Goal: Task Accomplishment & Management: Use online tool/utility

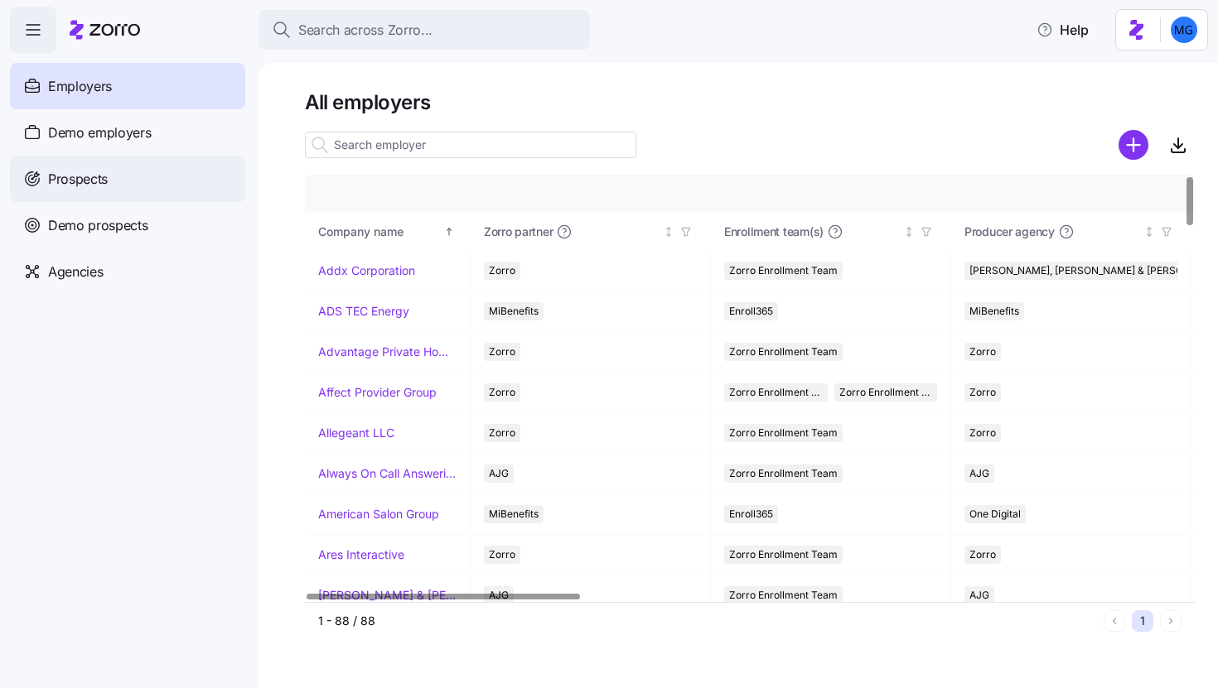
click at [101, 179] on span "Prospects" at bounding box center [78, 179] width 60 height 21
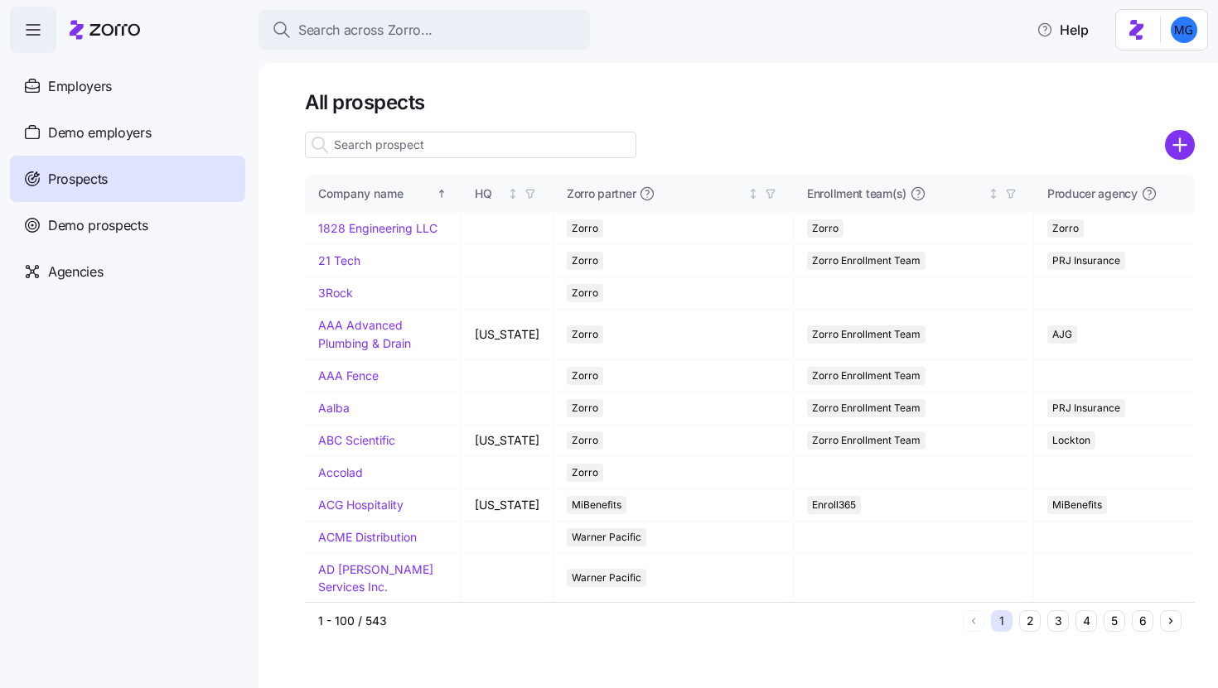
click at [414, 138] on input at bounding box center [470, 145] width 331 height 27
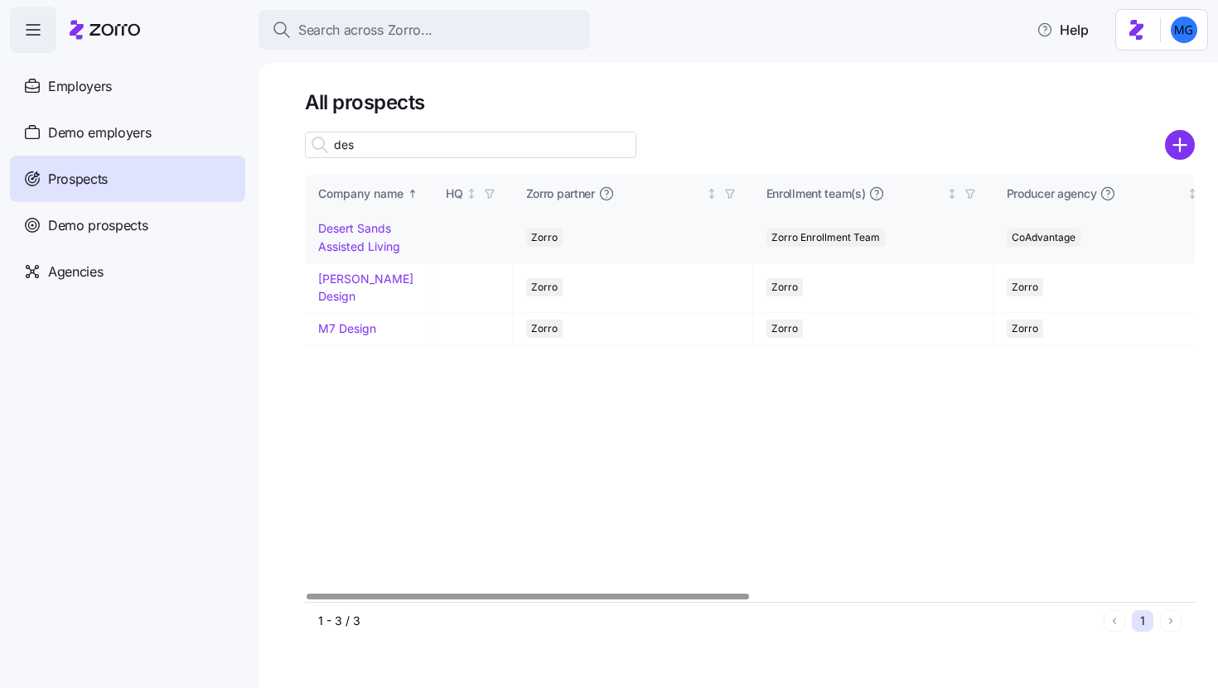
type input "des"
click at [368, 244] on link "Desert Sands Assisted Living" at bounding box center [359, 237] width 82 height 32
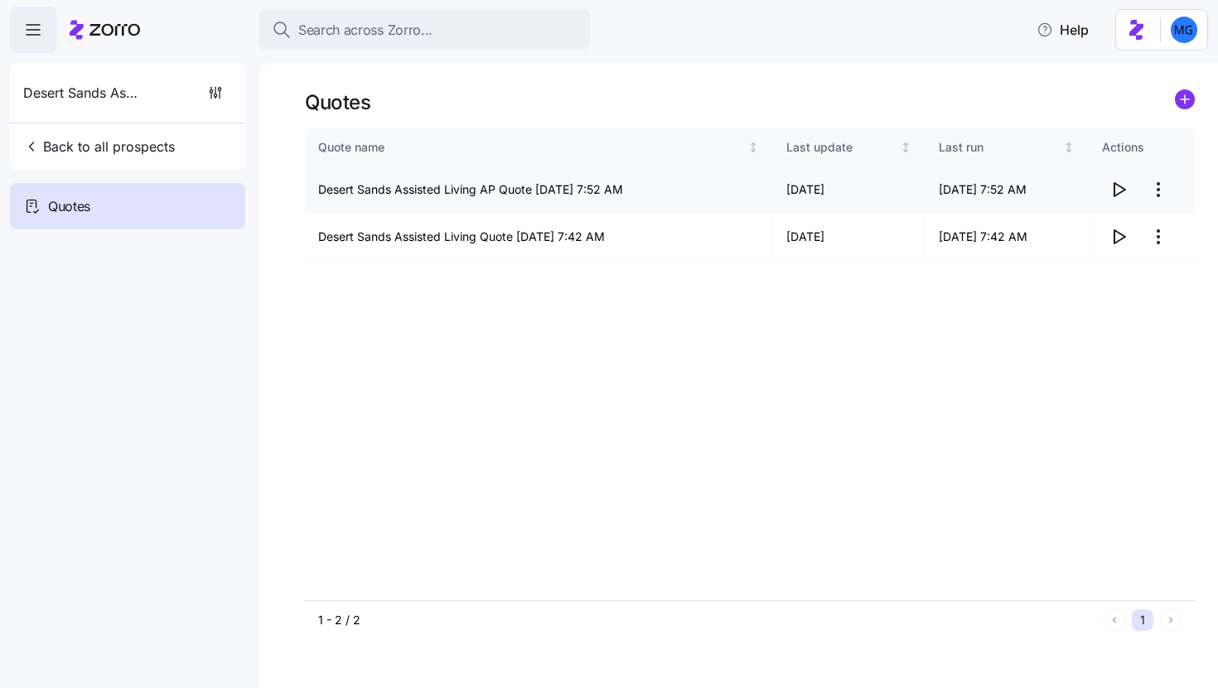
click at [1115, 191] on icon "button" at bounding box center [1118, 190] width 20 height 20
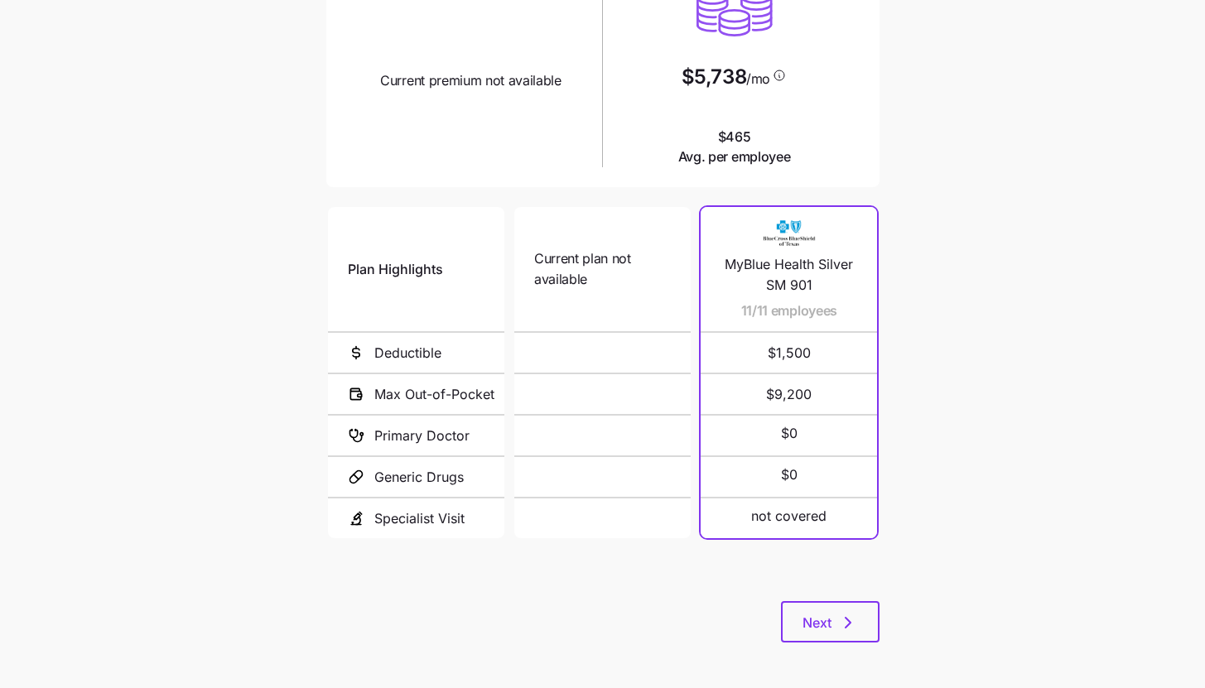
scroll to position [215, 0]
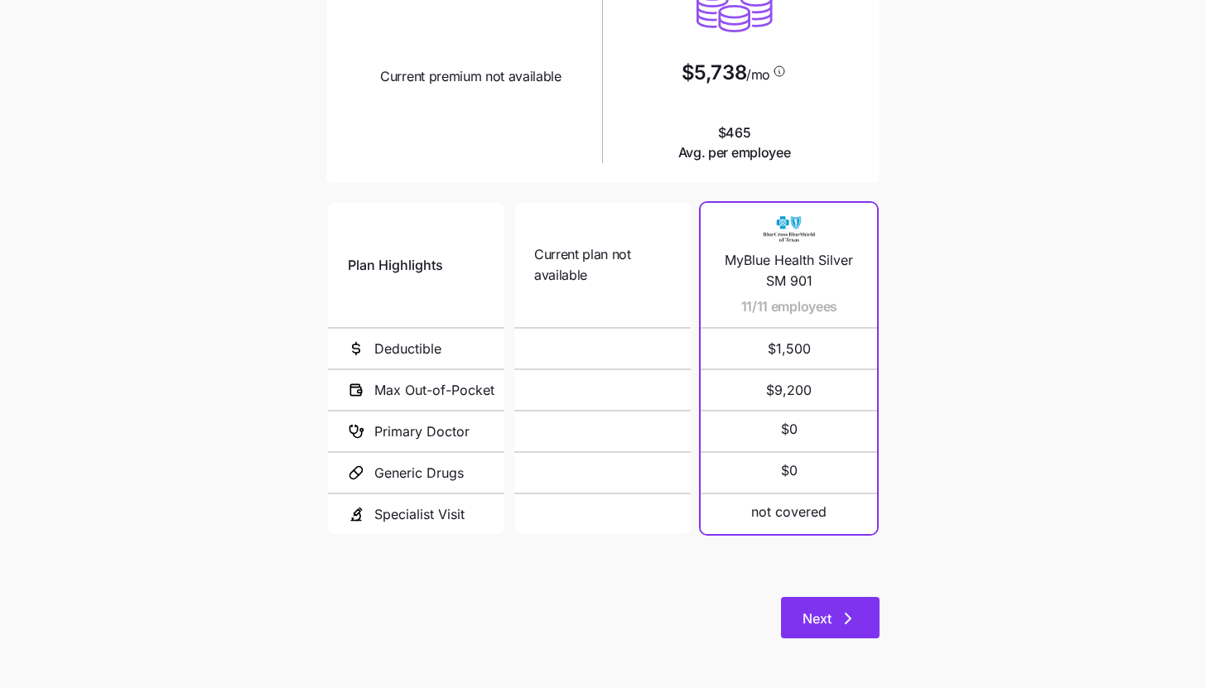
click at [840, 627] on icon "button" at bounding box center [848, 619] width 20 height 20
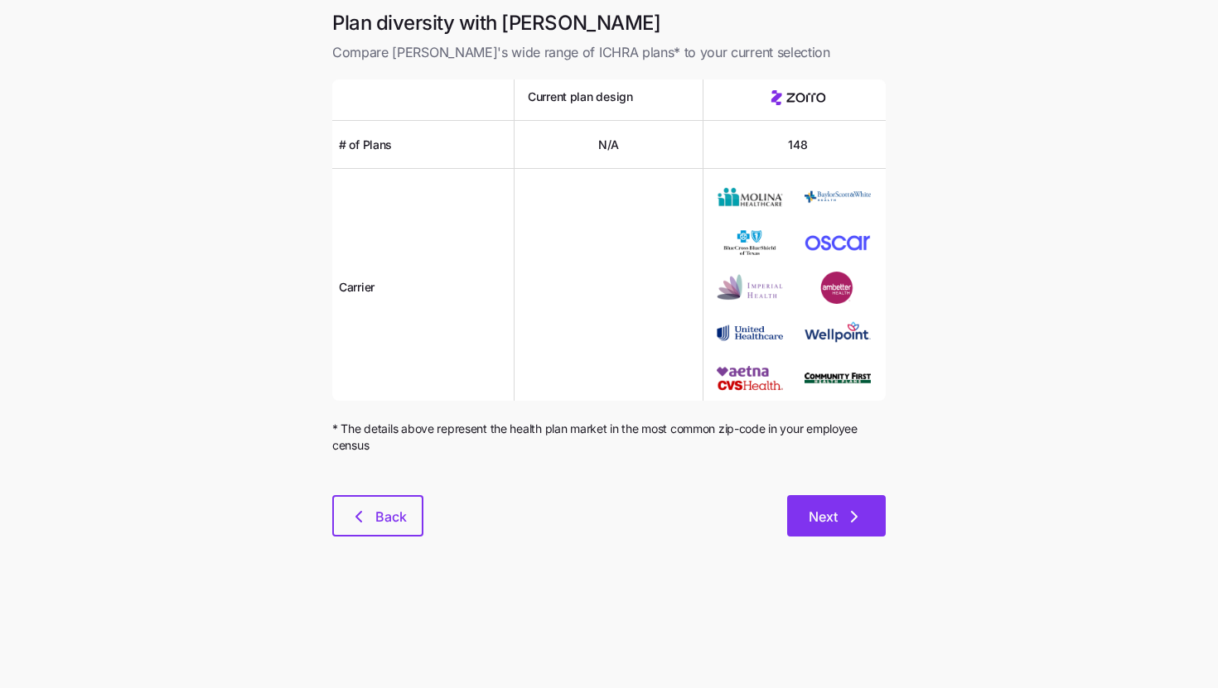
click at [855, 519] on icon "button" at bounding box center [854, 517] width 20 height 20
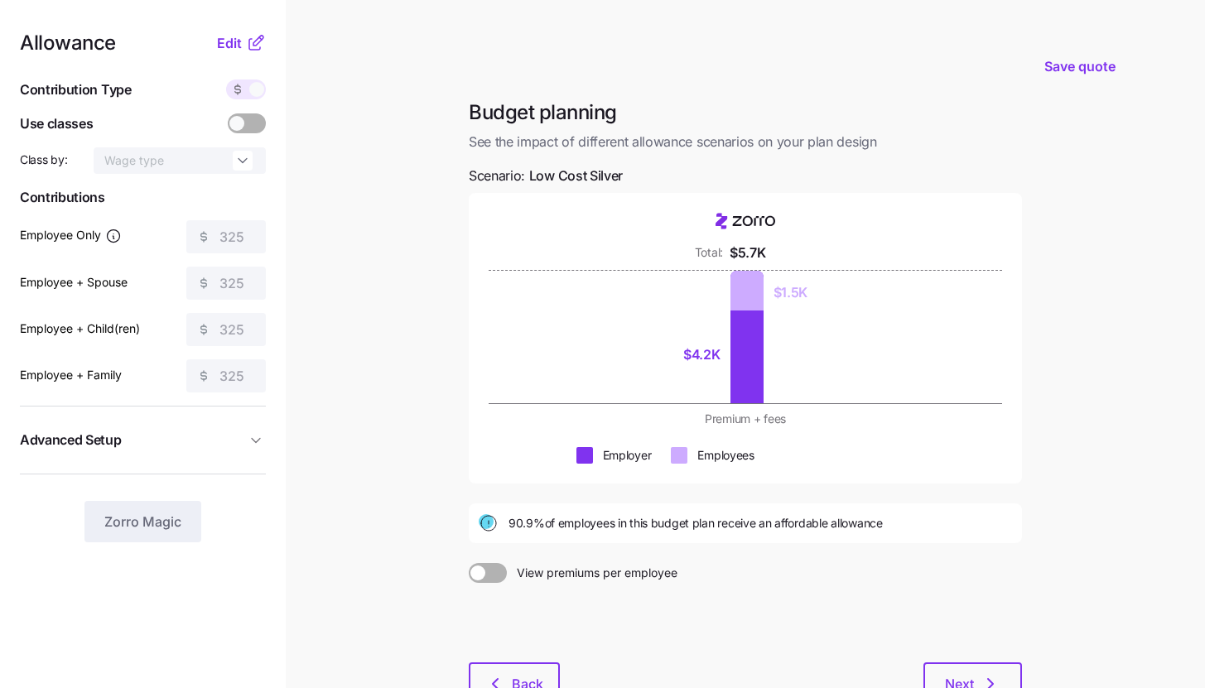
drag, startPoint x: 412, startPoint y: 326, endPoint x: 408, endPoint y: 335, distance: 10.4
click at [411, 326] on main "Save quote Budget planning See the impact of different allowance scenarios on y…" at bounding box center [602, 405] width 1205 height 810
click at [239, 48] on span "Edit" at bounding box center [229, 43] width 25 height 20
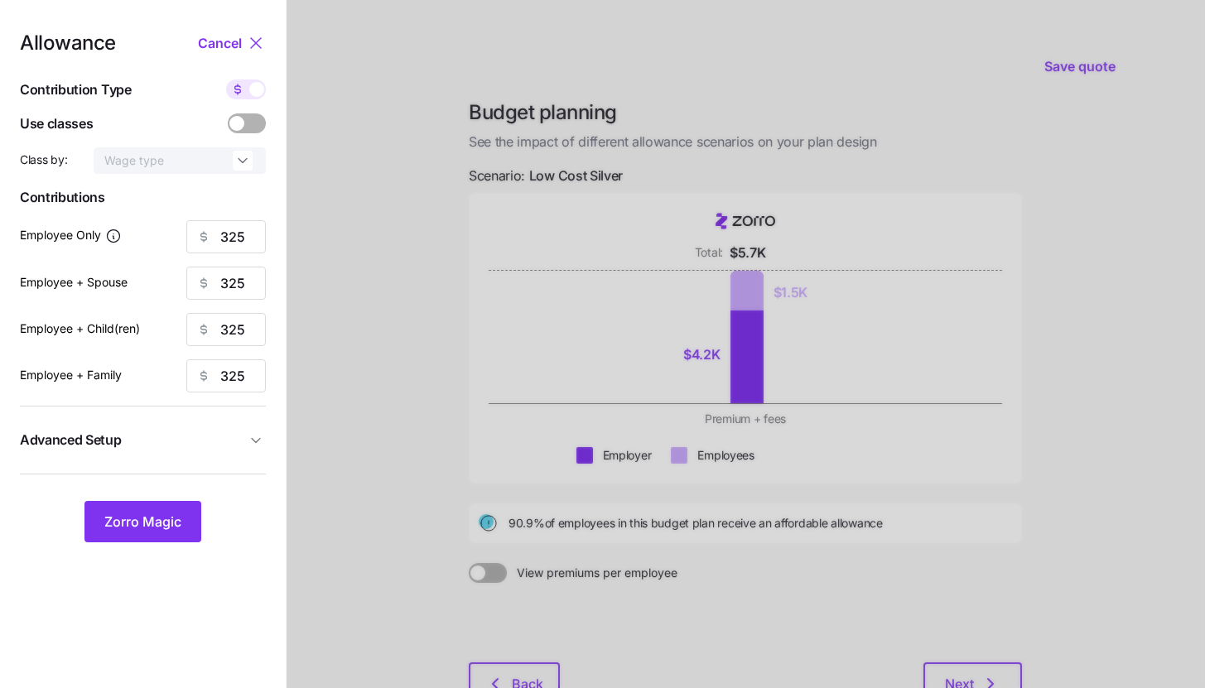
click at [238, 91] on icon at bounding box center [237, 89] width 13 height 13
click at [226, 80] on input "checkbox" at bounding box center [226, 80] width 0 height 0
type input "70"
type input "35"
type input "39"
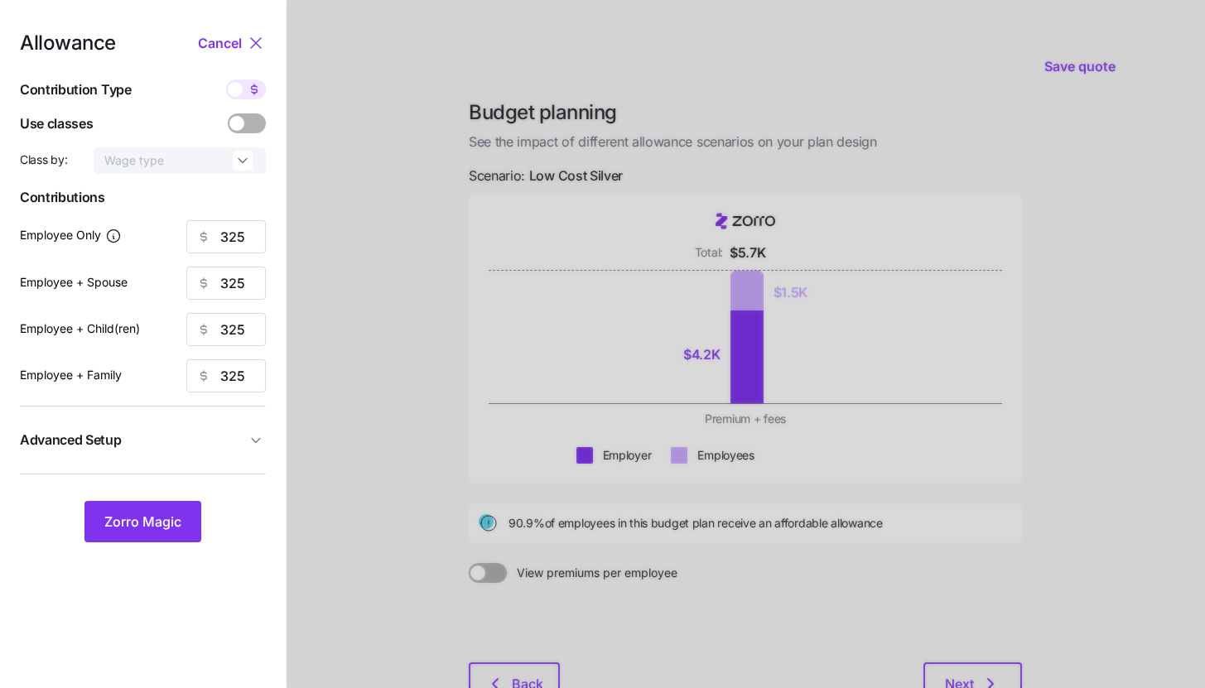
type input "25"
click at [257, 93] on icon at bounding box center [257, 92] width 1 height 1
click at [226, 80] on input "checkbox" at bounding box center [226, 80] width 0 height 0
type input "325"
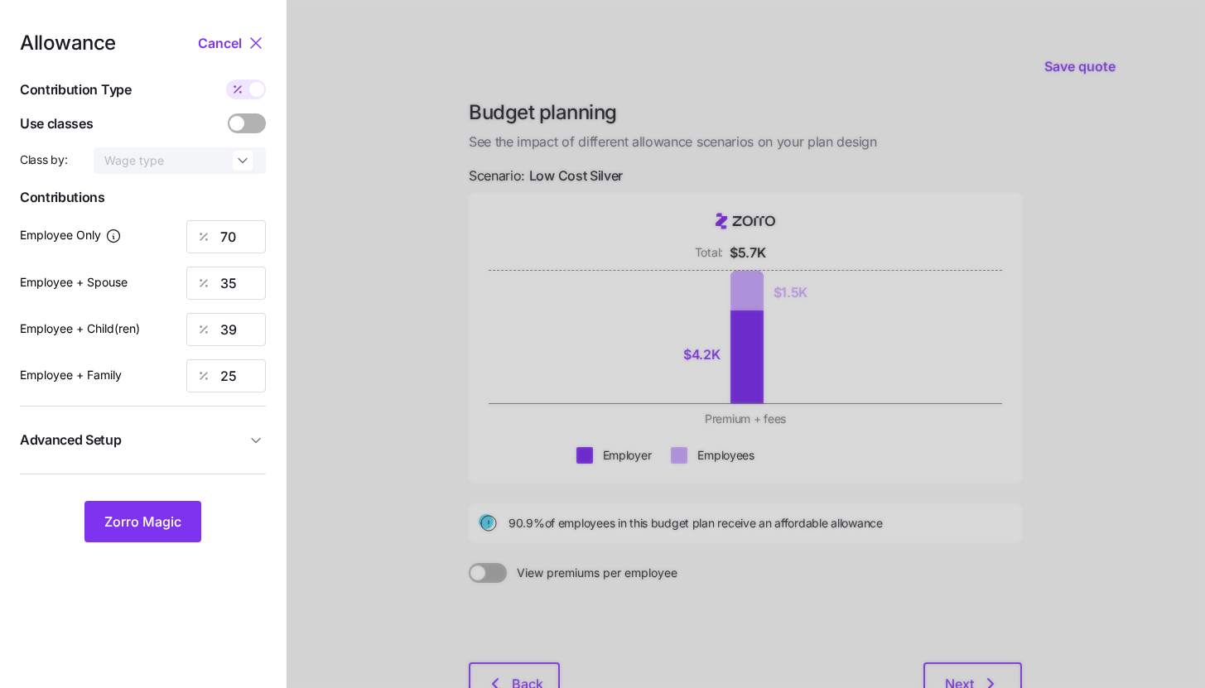
type input "325"
click at [257, 430] on button "Advanced Setup" at bounding box center [143, 440] width 246 height 41
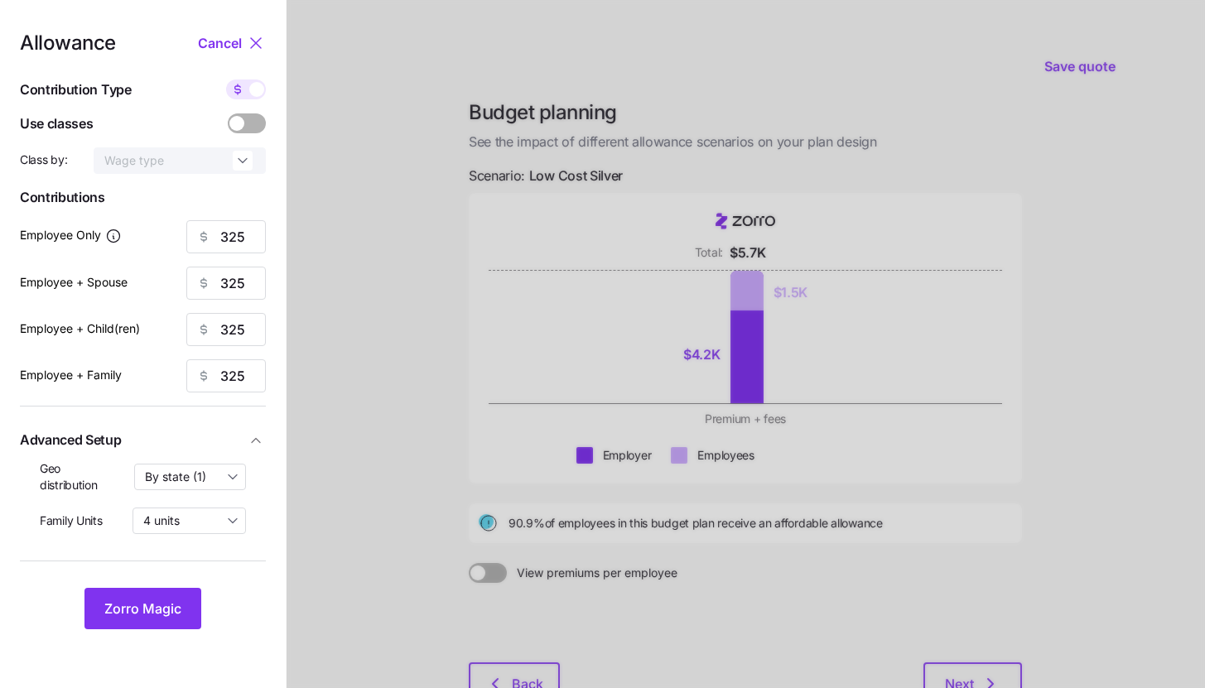
click at [250, 83] on div at bounding box center [246, 90] width 40 height 20
click at [226, 80] on input "checkbox" at bounding box center [226, 80] width 0 height 0
type input "70"
type input "35"
type input "39"
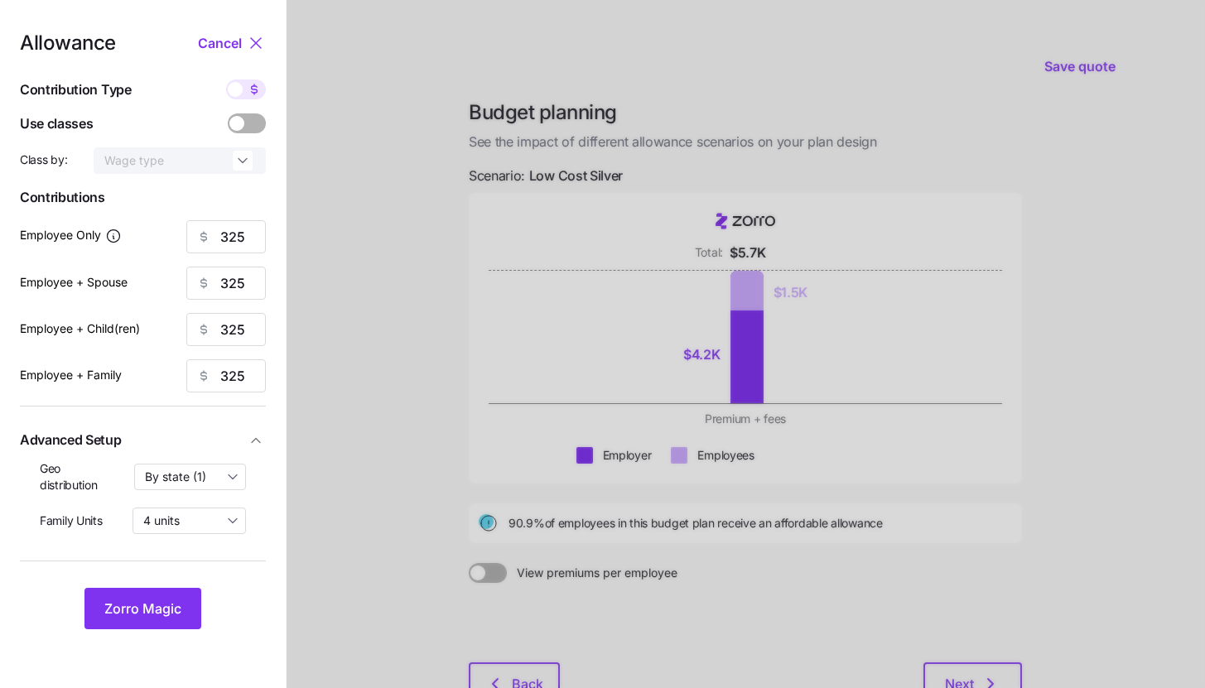
type input "25"
click at [239, 234] on input "70" at bounding box center [226, 236] width 80 height 33
click at [166, 591] on button "Zorro Magic" at bounding box center [142, 608] width 117 height 41
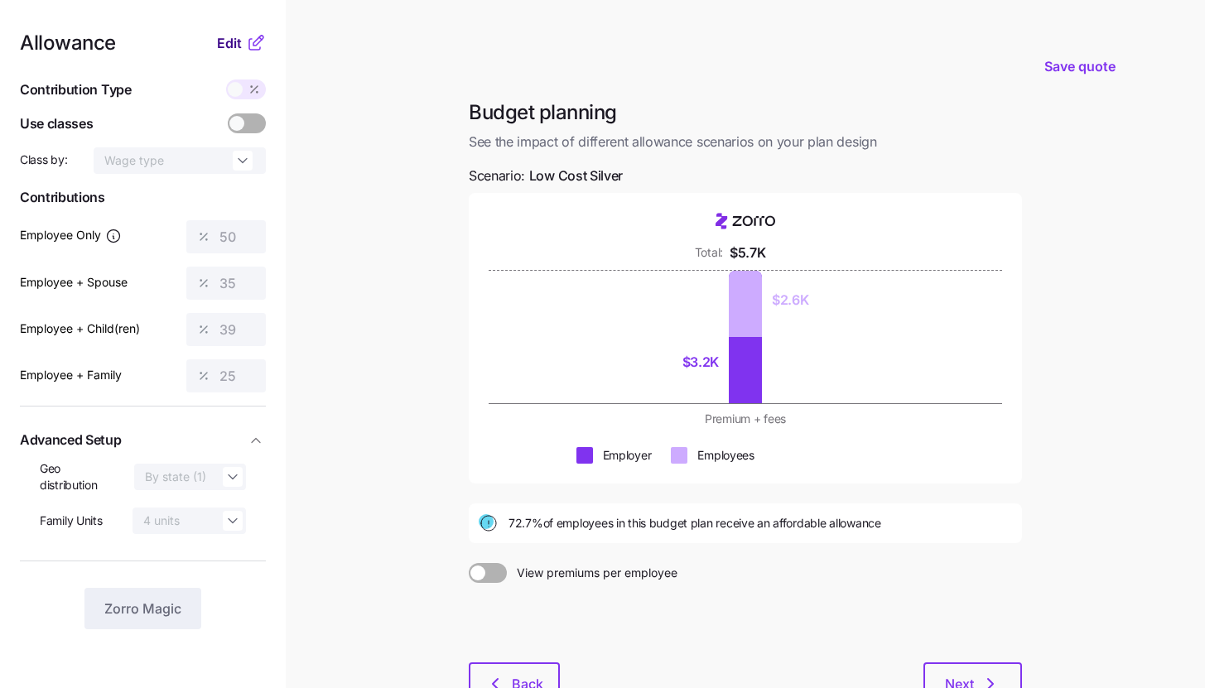
click at [244, 41] on button "Edit" at bounding box center [231, 43] width 29 height 20
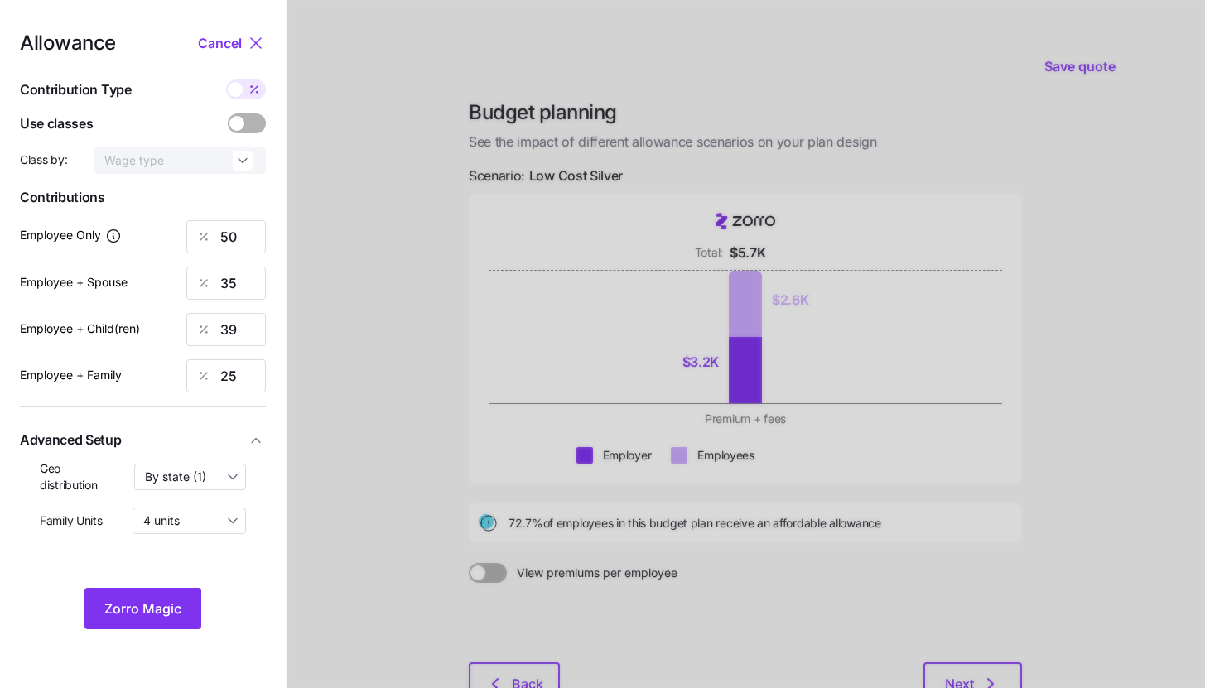
click at [248, 85] on icon at bounding box center [254, 89] width 13 height 13
click at [226, 80] on input "checkbox" at bounding box center [226, 80] width 0 height 0
type input "232"
type input "325"
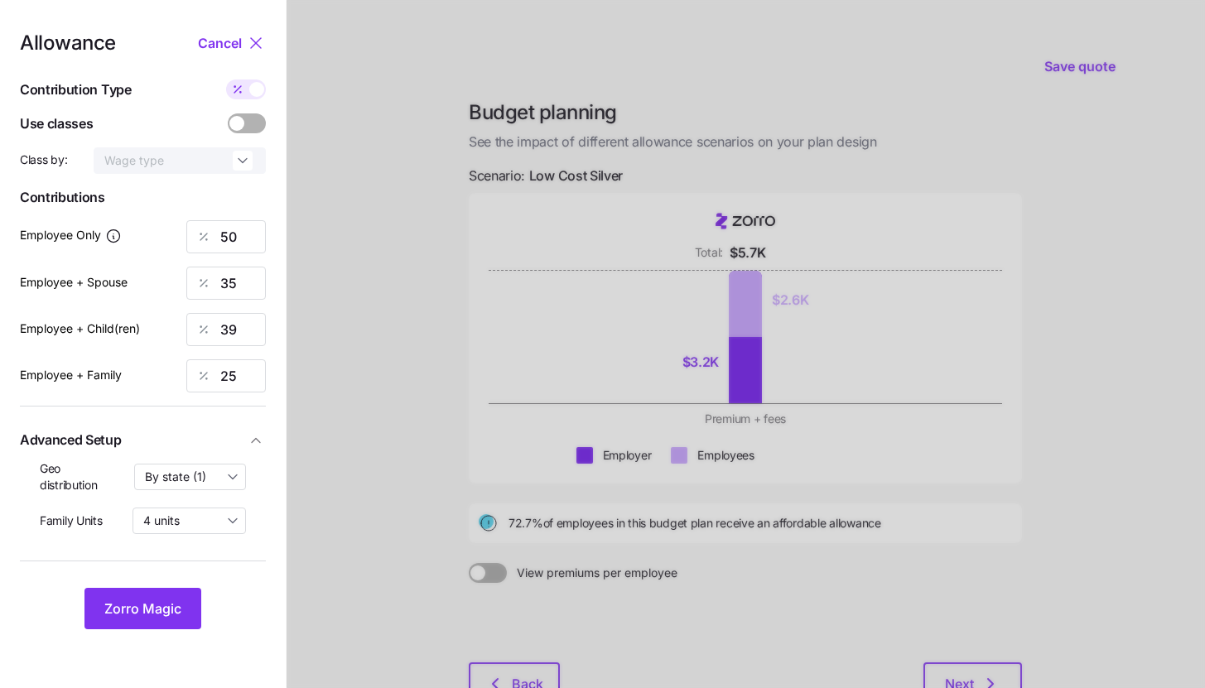
type input "325"
click at [250, 277] on input "325" at bounding box center [226, 283] width 80 height 33
type input "232"
click at [243, 326] on input "325" at bounding box center [226, 329] width 80 height 33
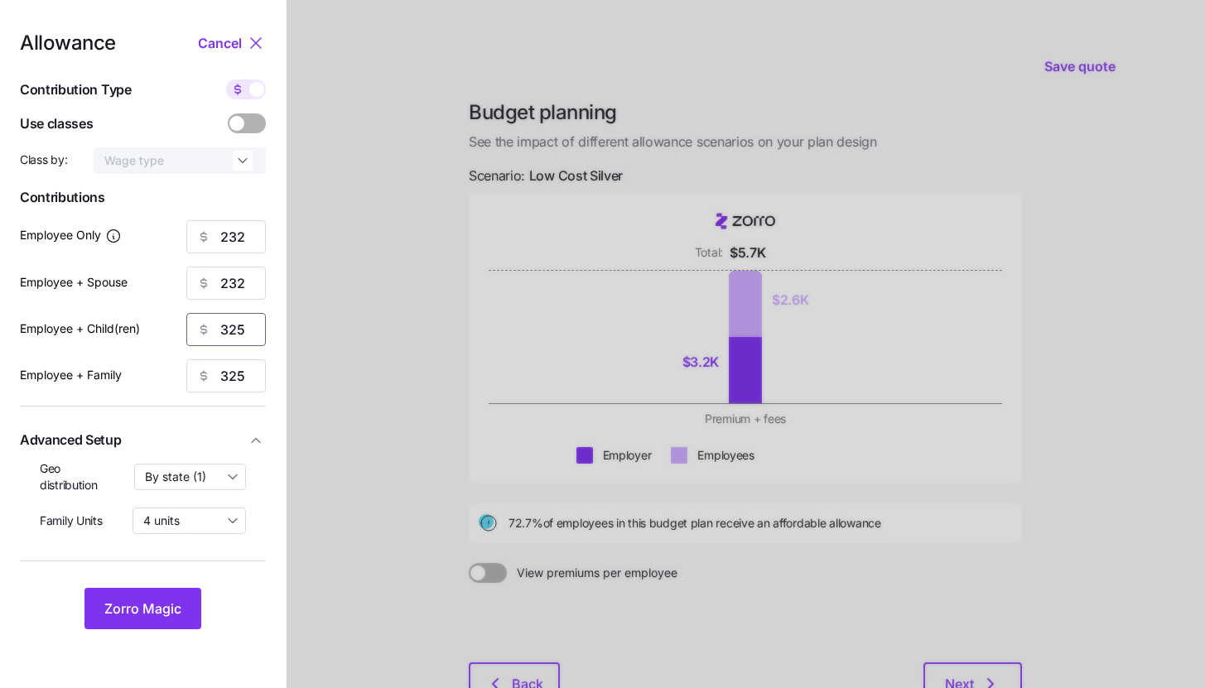
click at [243, 326] on input "325" at bounding box center [226, 329] width 80 height 33
type input "232"
click at [236, 379] on input "325" at bounding box center [226, 375] width 80 height 33
type input "232"
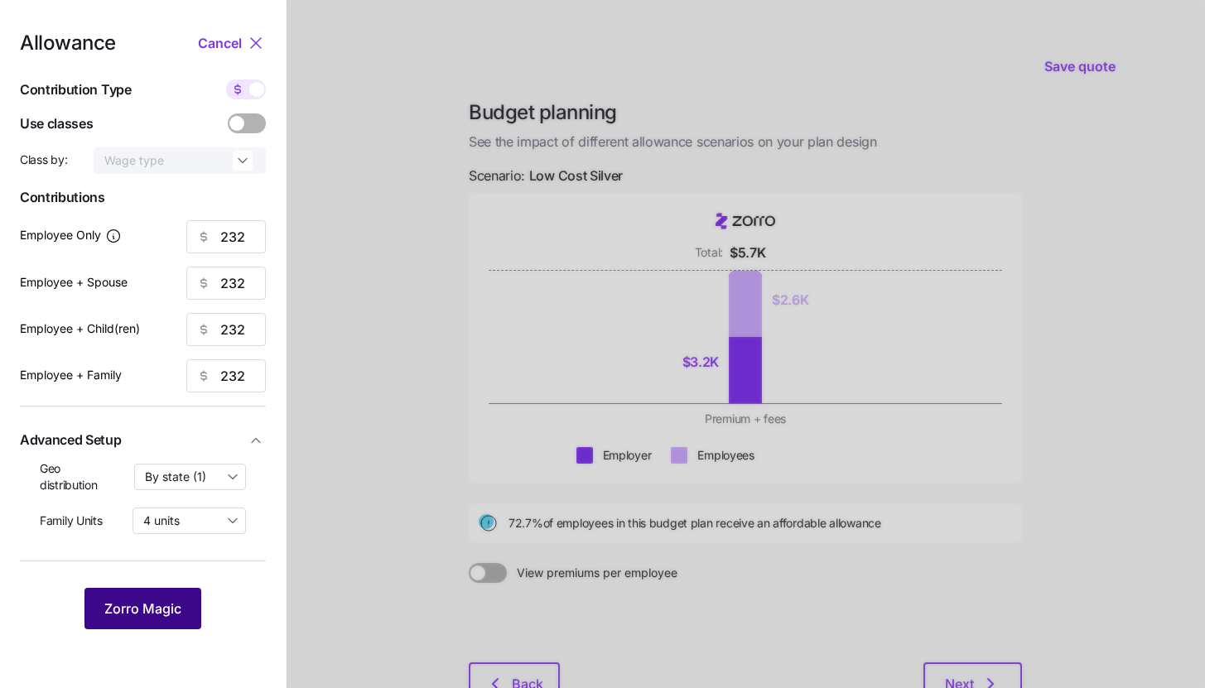
click at [181, 612] on button "Zorro Magic" at bounding box center [142, 608] width 117 height 41
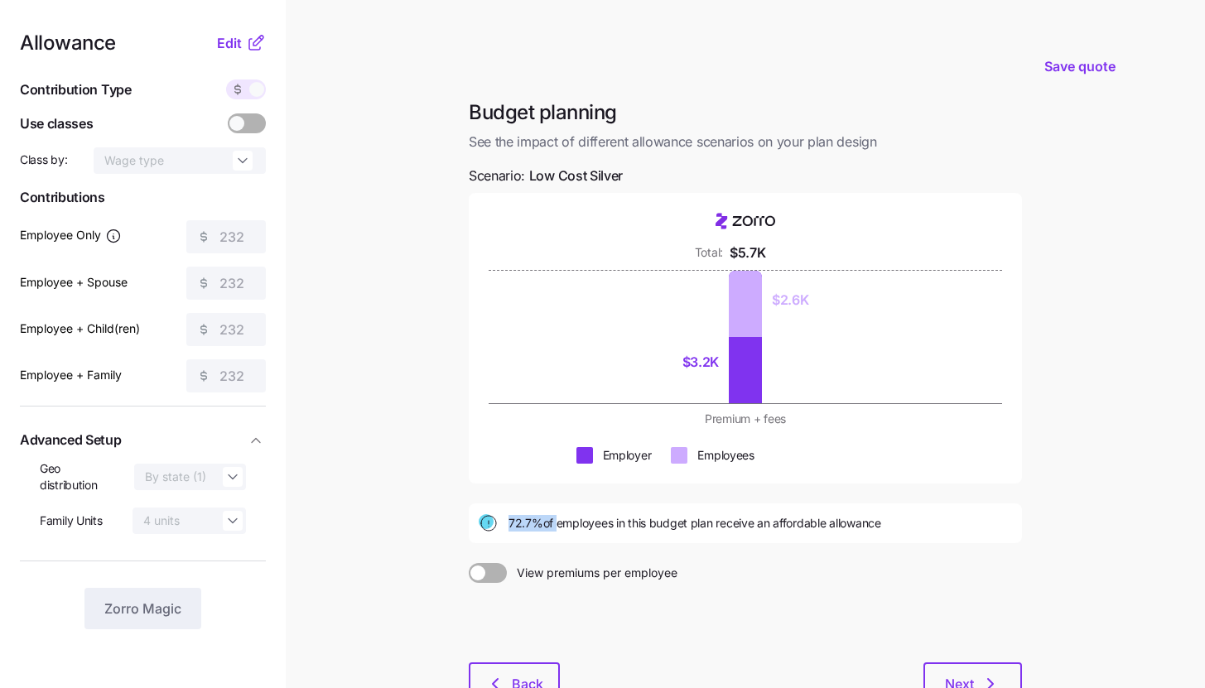
drag, startPoint x: 508, startPoint y: 522, endPoint x: 557, endPoint y: 527, distance: 49.9
click at [557, 527] on div "72.7% of employees in this budget plan receive an affordable allowance" at bounding box center [745, 524] width 533 height 20
click at [408, 312] on main "Save quote Budget planning See the impact of different allowance scenarios on y…" at bounding box center [602, 405] width 1205 height 810
click at [988, 677] on icon "button" at bounding box center [991, 684] width 20 height 20
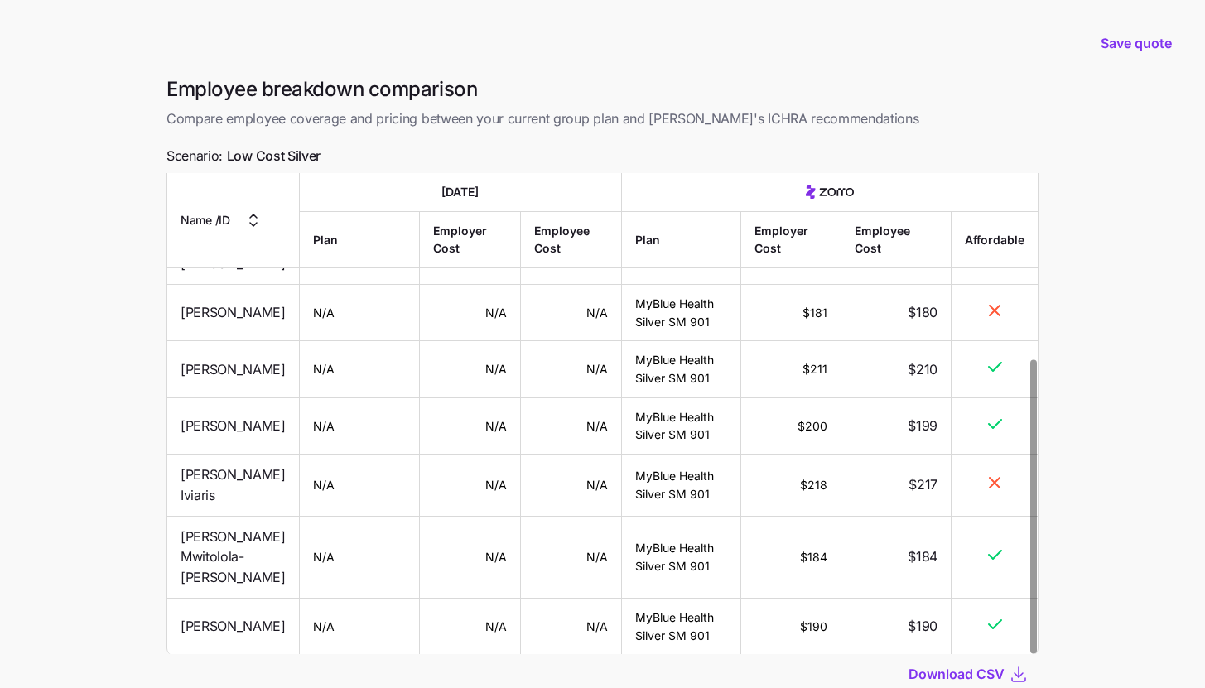
scroll to position [117, 0]
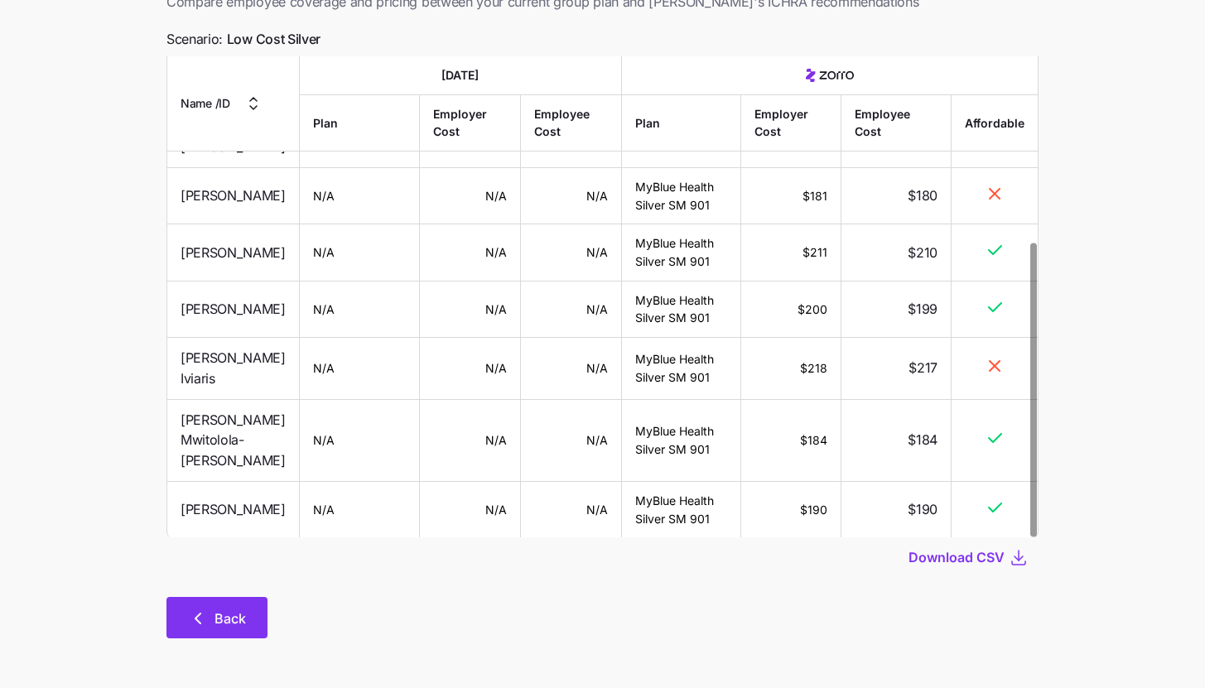
click at [224, 617] on span "Back" at bounding box center [230, 619] width 31 height 20
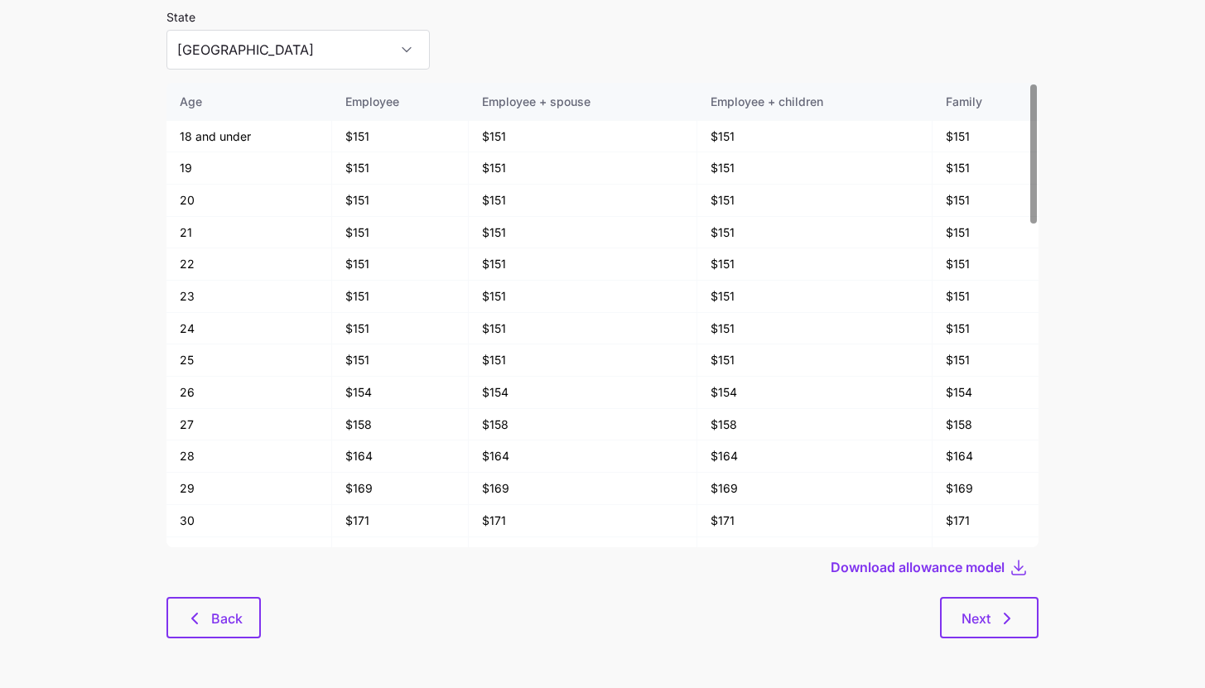
scroll to position [89, 0]
click at [216, 594] on div at bounding box center [602, 592] width 872 height 10
click at [215, 601] on button "Back" at bounding box center [213, 617] width 94 height 41
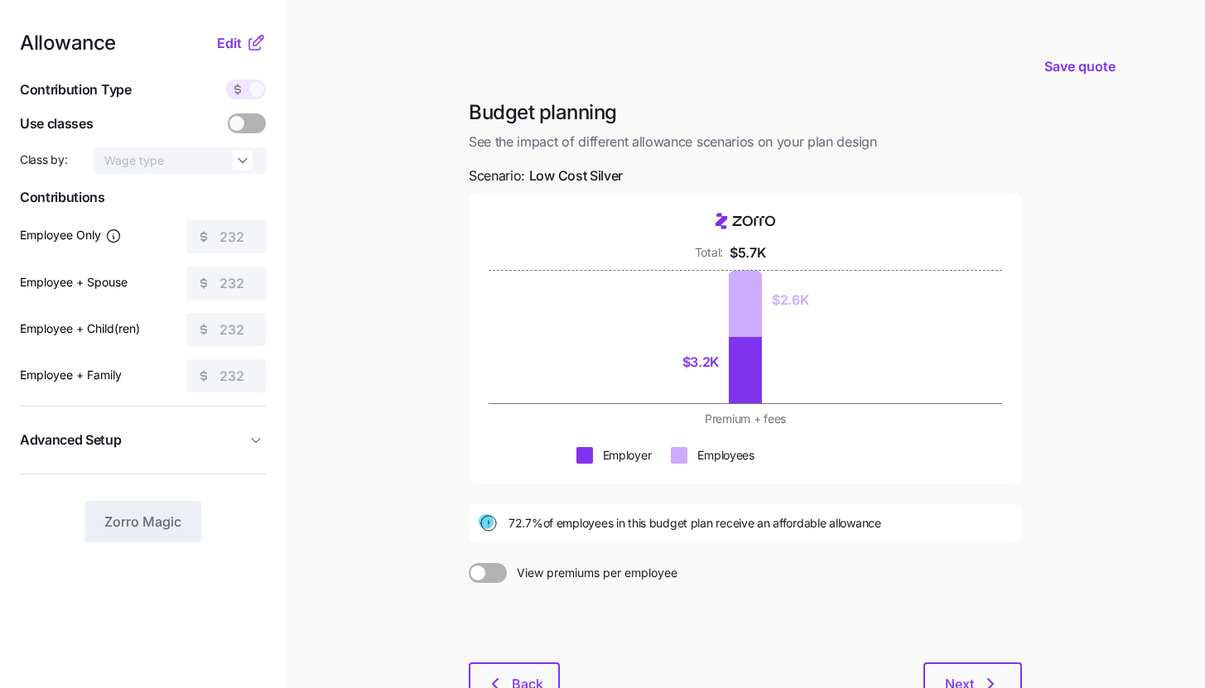
click at [407, 227] on main "Save quote Budget planning See the impact of different allowance scenarios on y…" at bounding box center [602, 405] width 1205 height 810
click at [408, 289] on main "Save quote Budget planning See the impact of different allowance scenarios on y…" at bounding box center [602, 405] width 1205 height 810
click at [410, 293] on main "Save quote Budget planning See the impact of different allowance scenarios on y…" at bounding box center [602, 405] width 1205 height 810
click at [543, 672] on button "Back" at bounding box center [514, 683] width 91 height 41
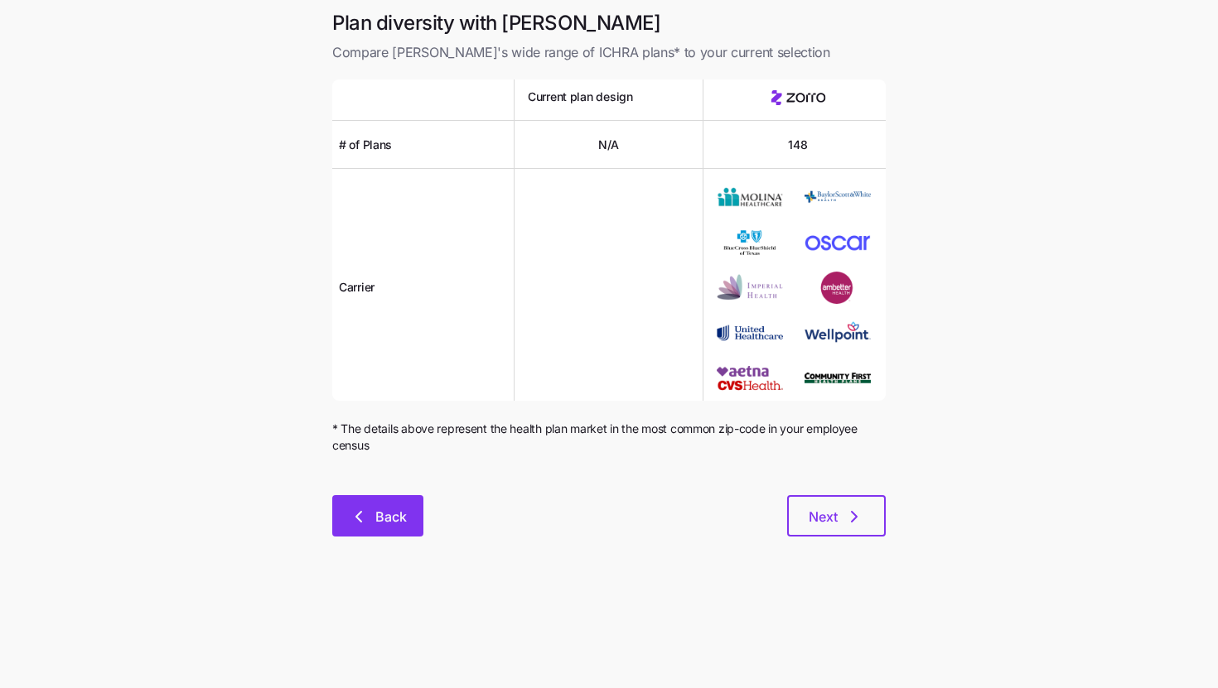
click at [410, 526] on button "Back" at bounding box center [377, 515] width 91 height 41
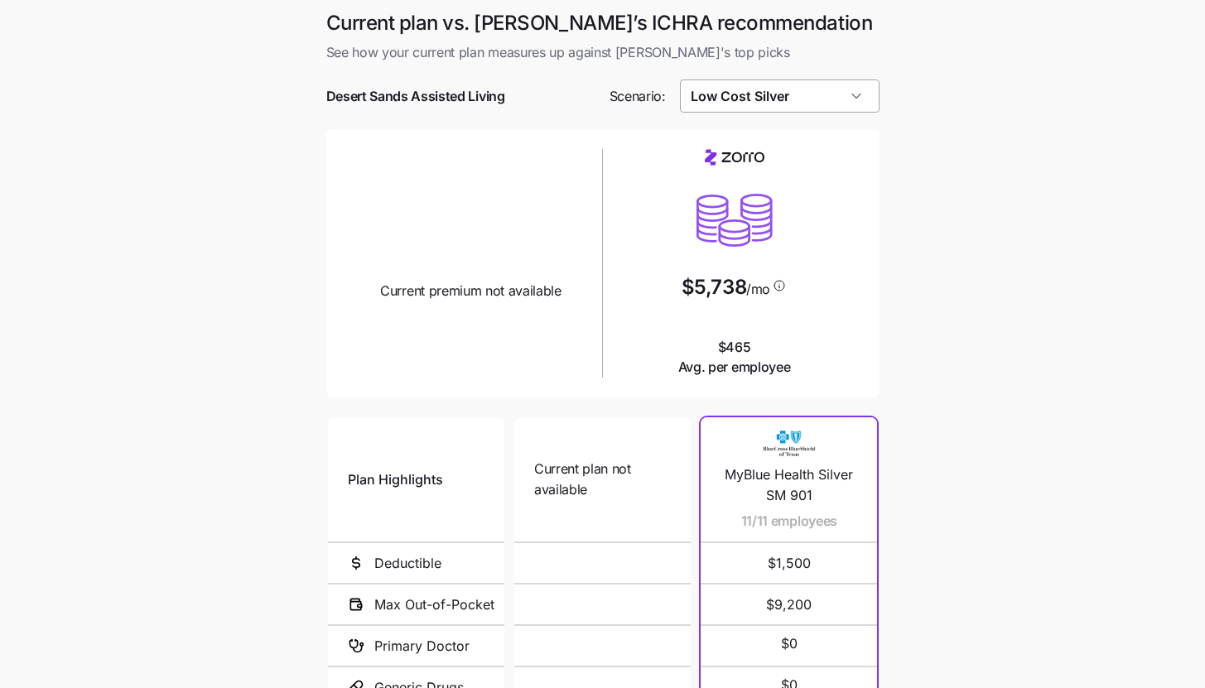
click at [746, 98] on input "Low Cost Silver" at bounding box center [780, 96] width 200 height 33
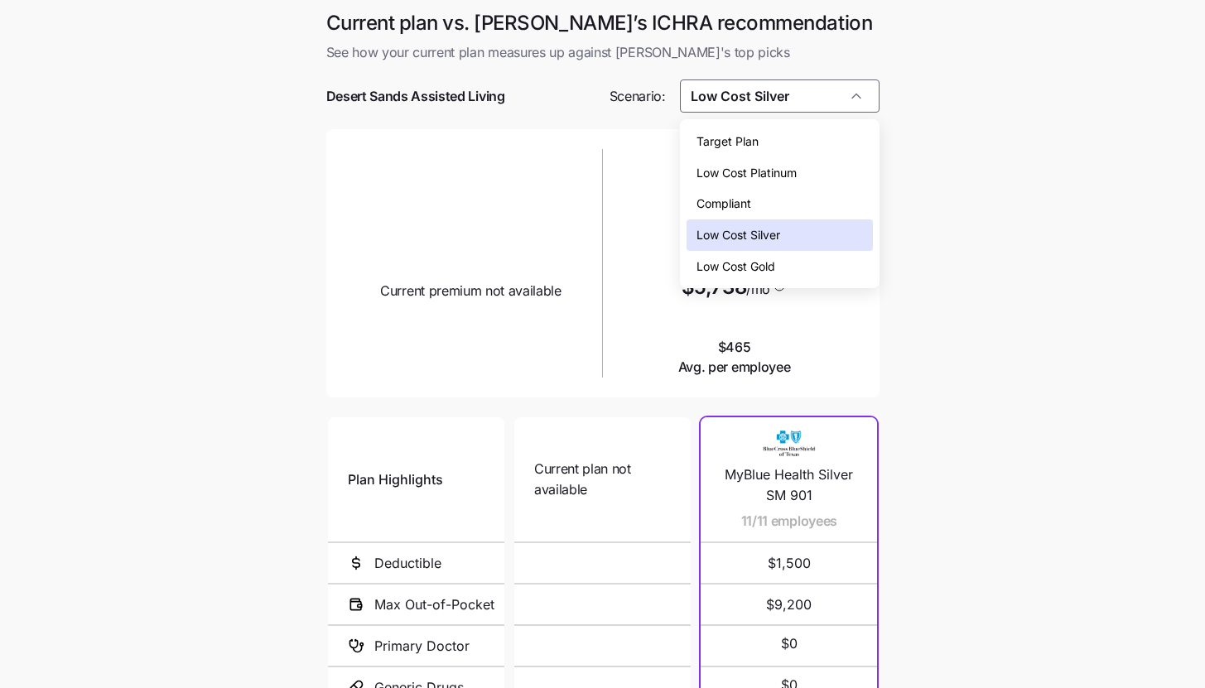
click at [812, 262] on div "Low Cost Gold" at bounding box center [780, 266] width 186 height 31
type input "Low Cost Gold"
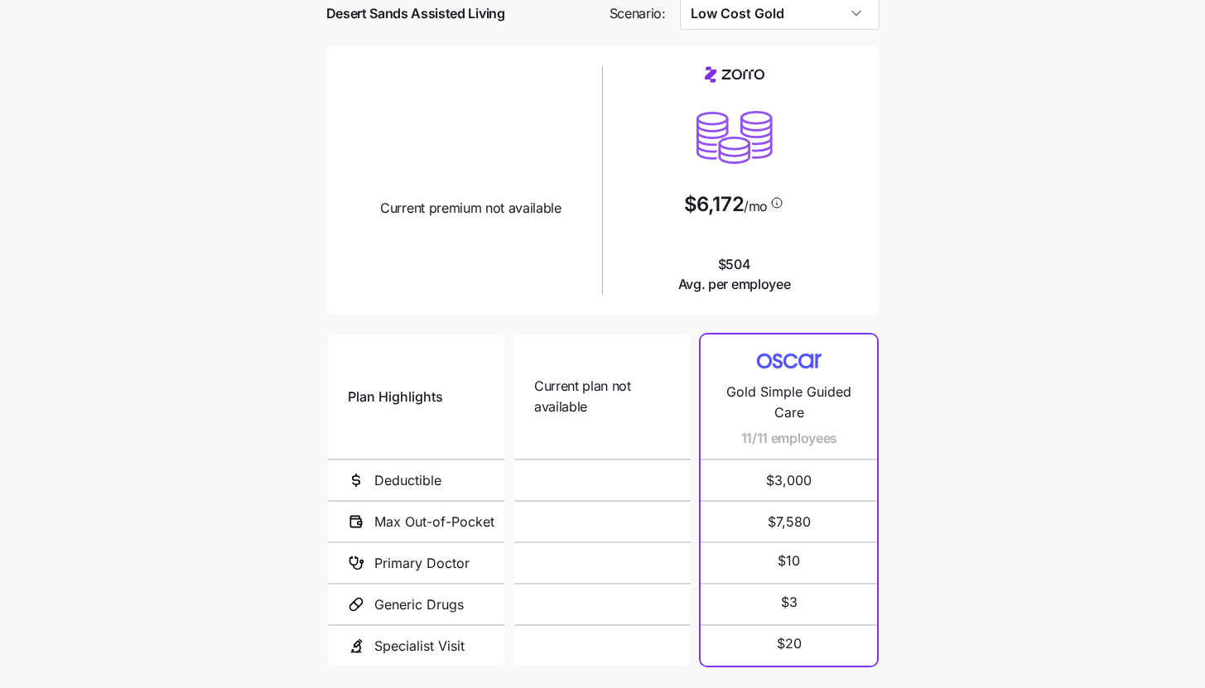
scroll to position [215, 0]
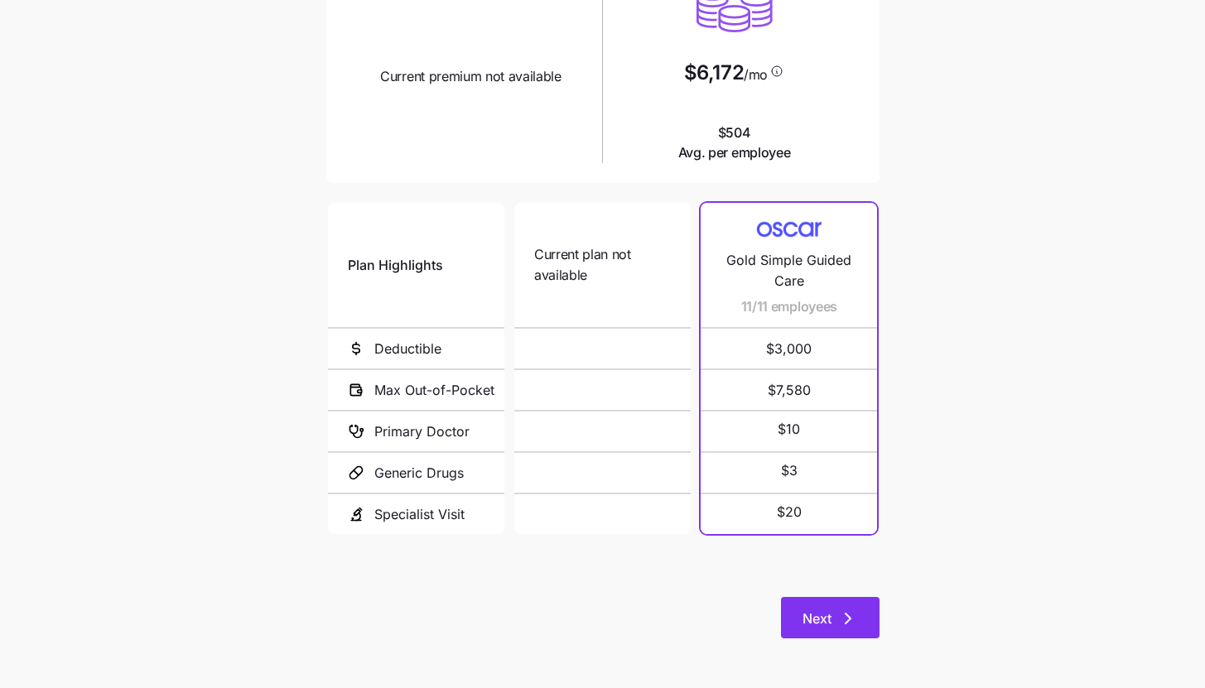
click at [860, 607] on button "Next" at bounding box center [830, 617] width 99 height 41
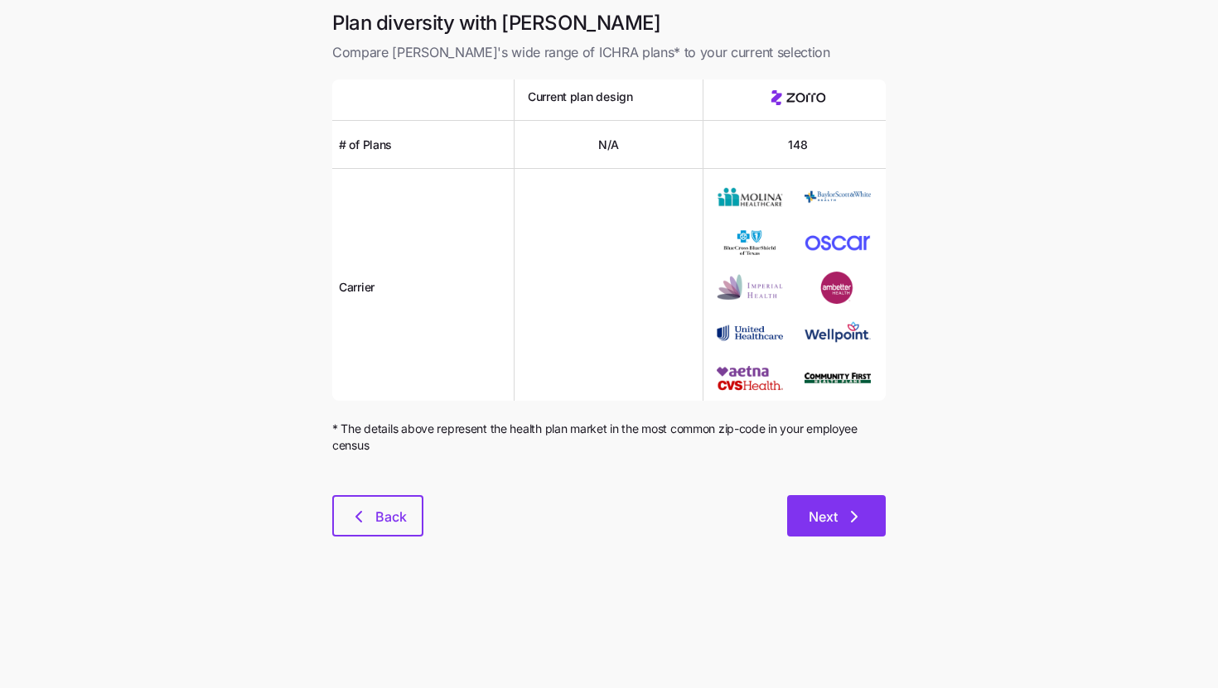
click at [840, 523] on span "Next" at bounding box center [835, 517] width 55 height 20
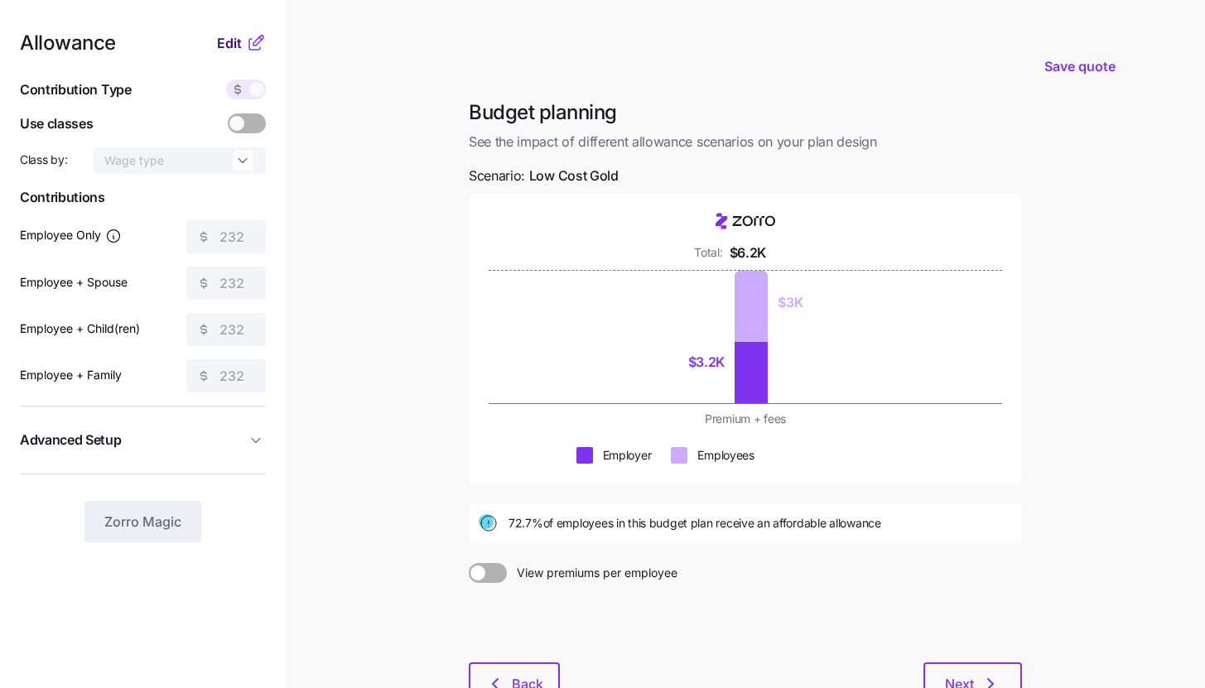
click at [244, 51] on button "Edit" at bounding box center [231, 43] width 29 height 20
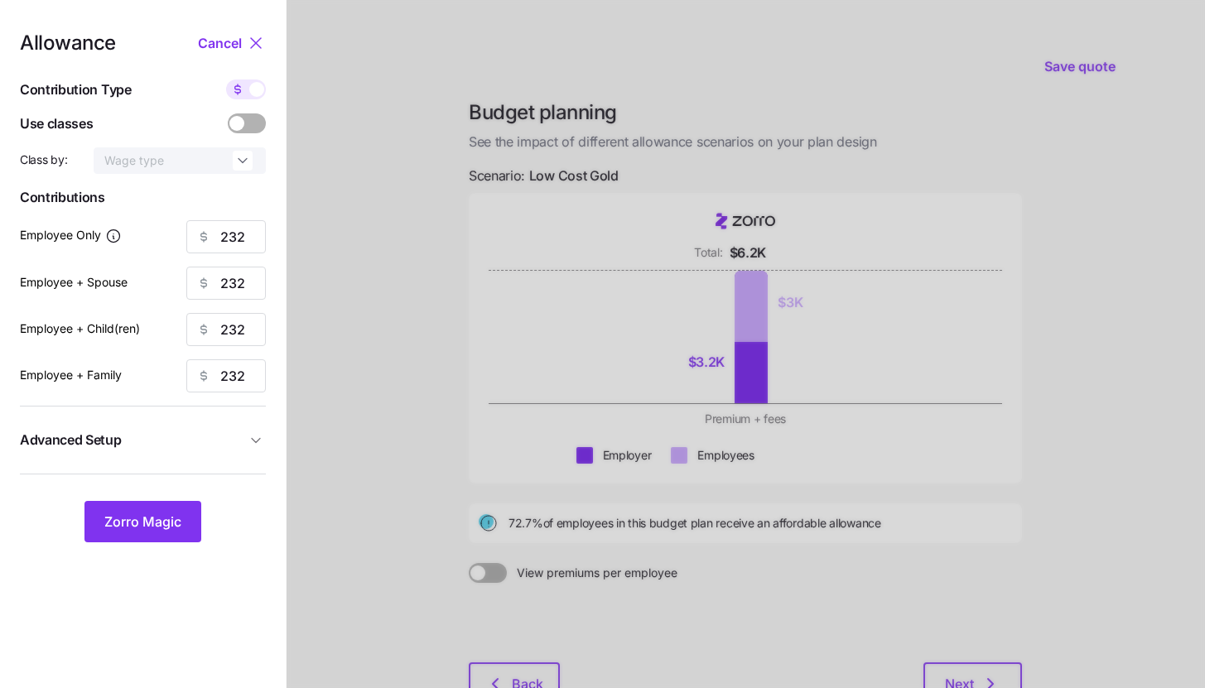
click at [243, 96] on icon at bounding box center [237, 89] width 13 height 13
click at [226, 80] on input "checkbox" at bounding box center [226, 80] width 0 height 0
type input "46"
type input "23"
type input "26"
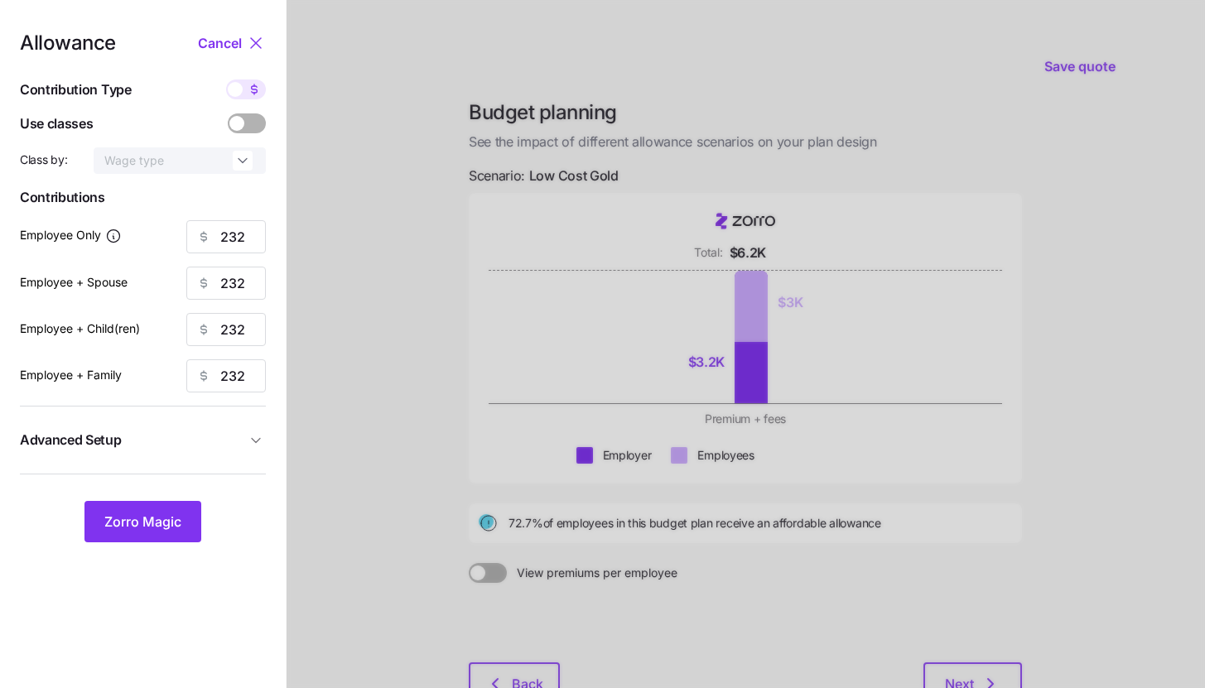
type input "16"
click at [253, 230] on input "46" at bounding box center [226, 236] width 80 height 33
click at [158, 504] on button "Zorro Magic" at bounding box center [142, 521] width 117 height 41
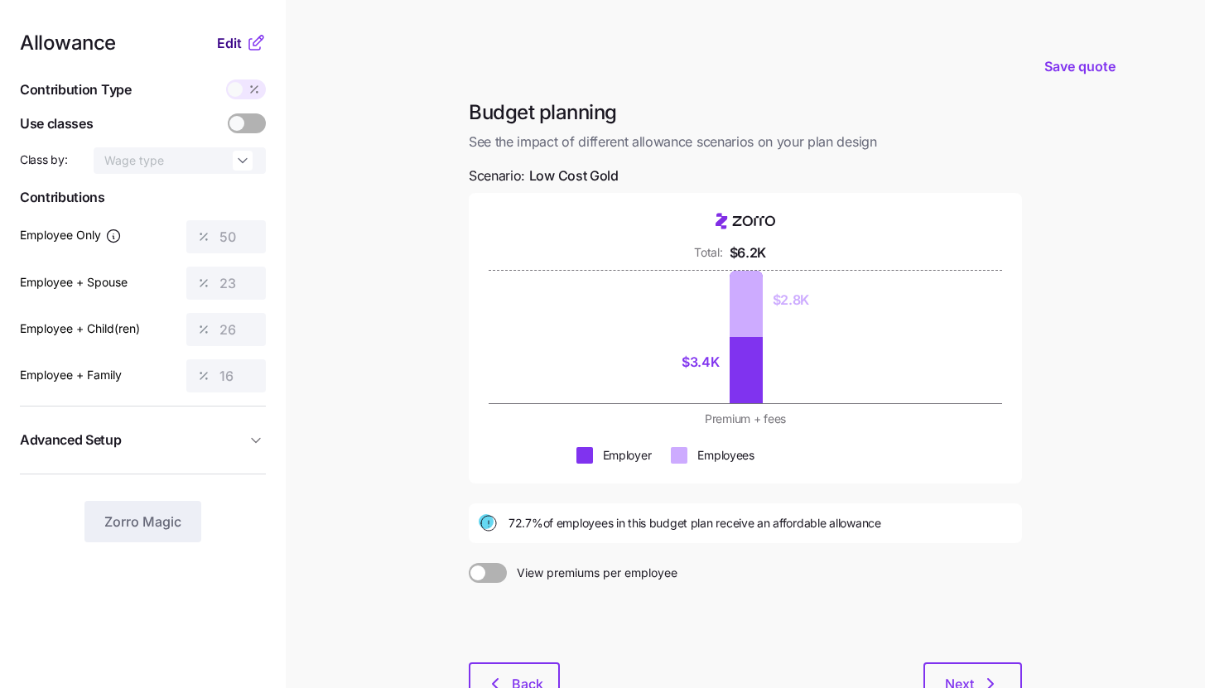
click at [245, 38] on button "Edit" at bounding box center [231, 43] width 29 height 20
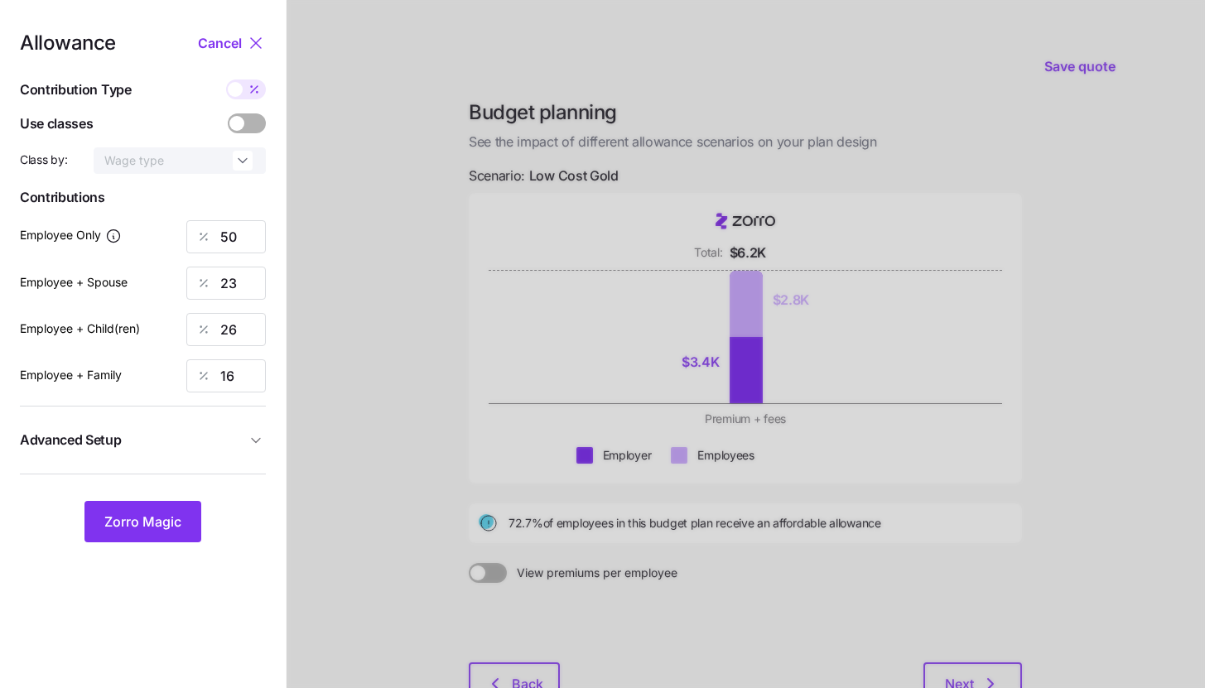
click at [258, 92] on icon at bounding box center [257, 92] width 1 height 1
click at [226, 80] on input "checkbox" at bounding box center [226, 80] width 0 height 0
type input "252"
type input "232"
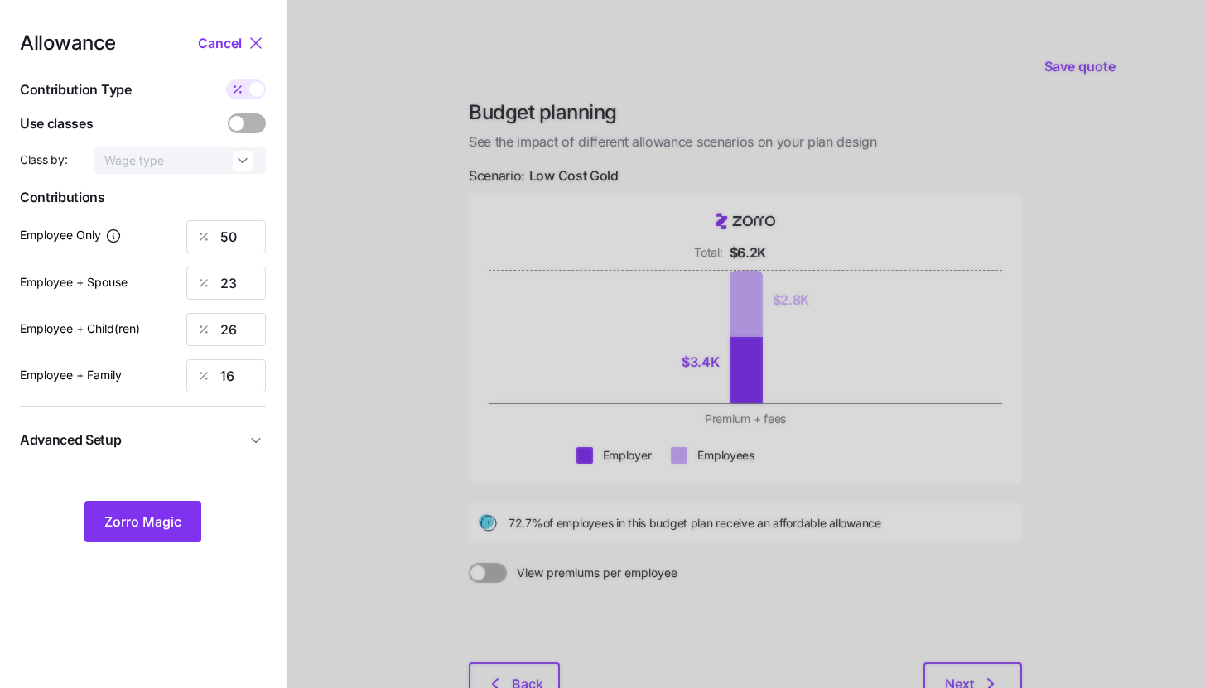
type input "232"
click at [239, 292] on input "232" at bounding box center [226, 283] width 80 height 33
type input "252"
click at [244, 333] on input "232" at bounding box center [226, 329] width 80 height 33
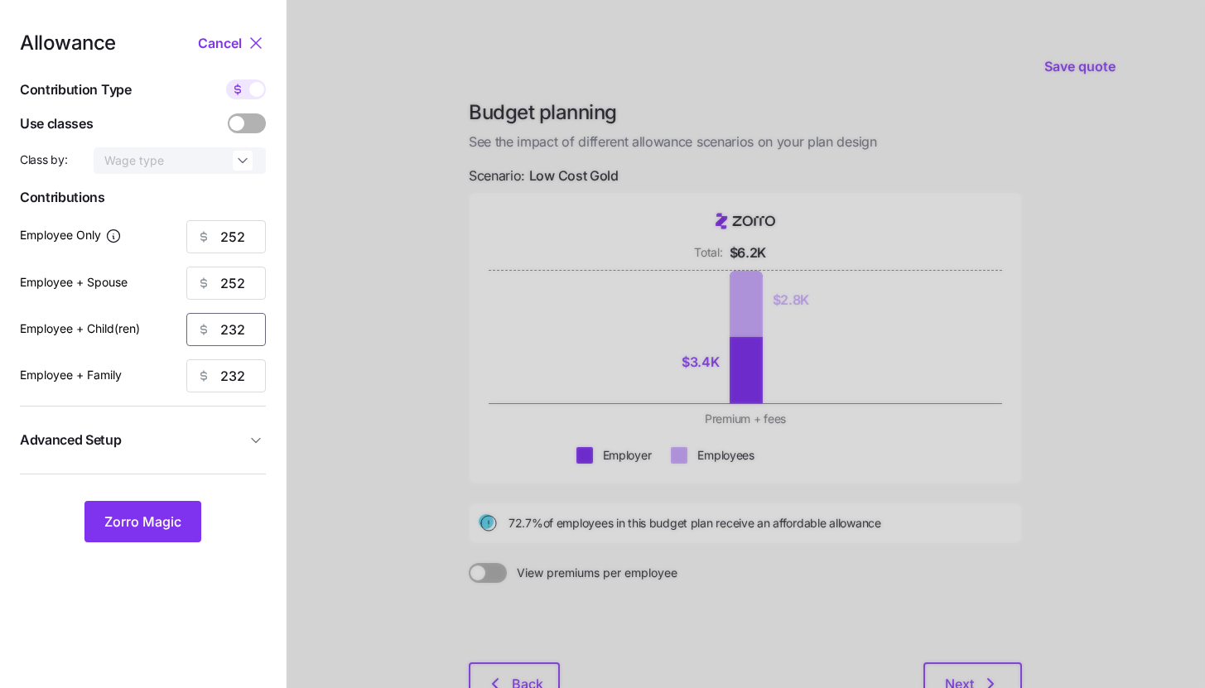
click at [244, 333] on input "232" at bounding box center [226, 329] width 80 height 33
type input "252"
click at [235, 368] on input "232" at bounding box center [226, 375] width 80 height 33
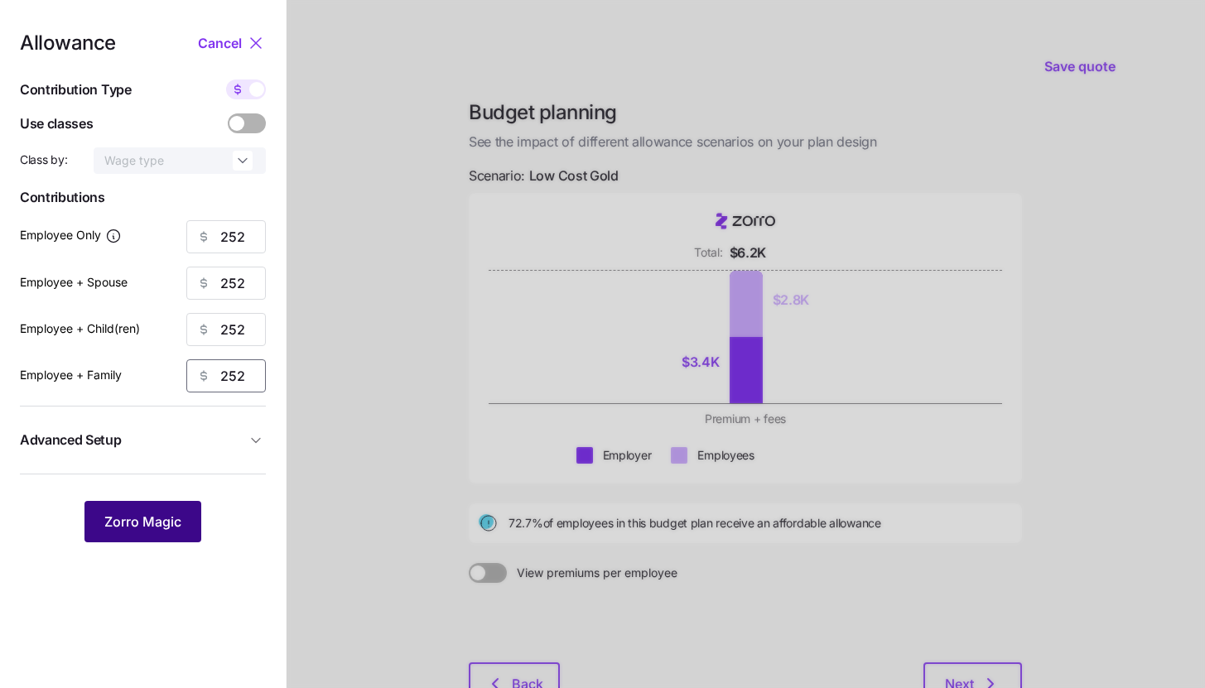
type input "252"
click at [174, 518] on span "Zorro Magic" at bounding box center [142, 522] width 77 height 20
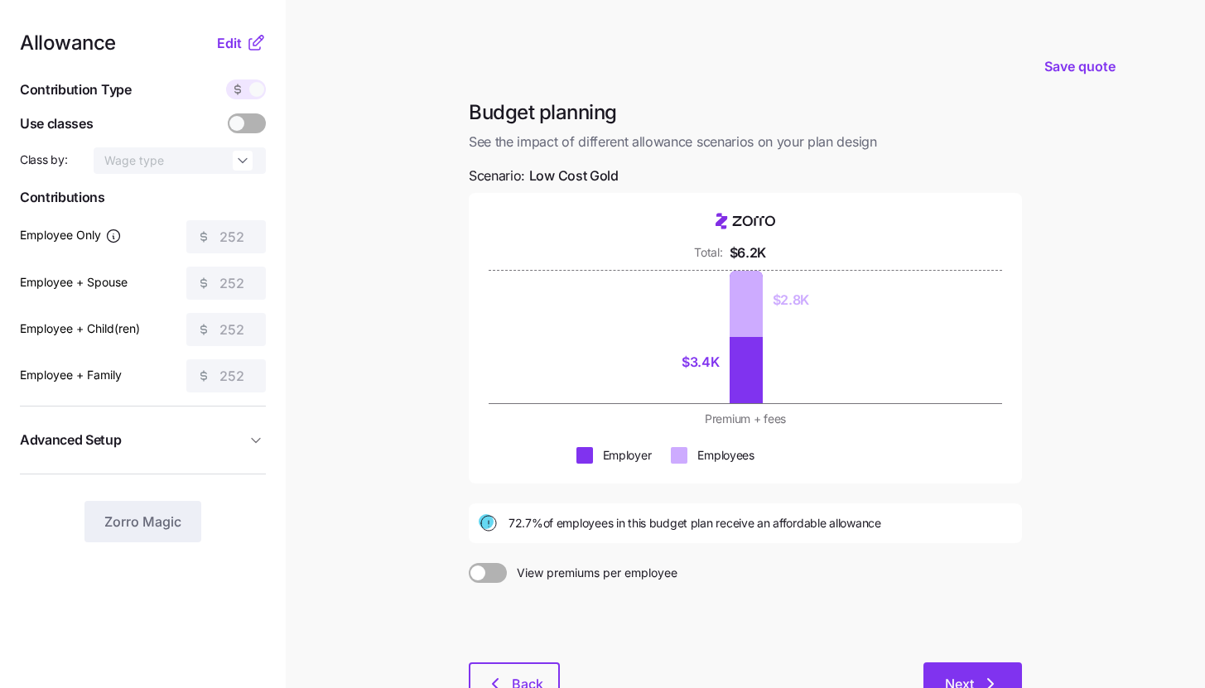
click at [993, 675] on icon "button" at bounding box center [991, 684] width 20 height 20
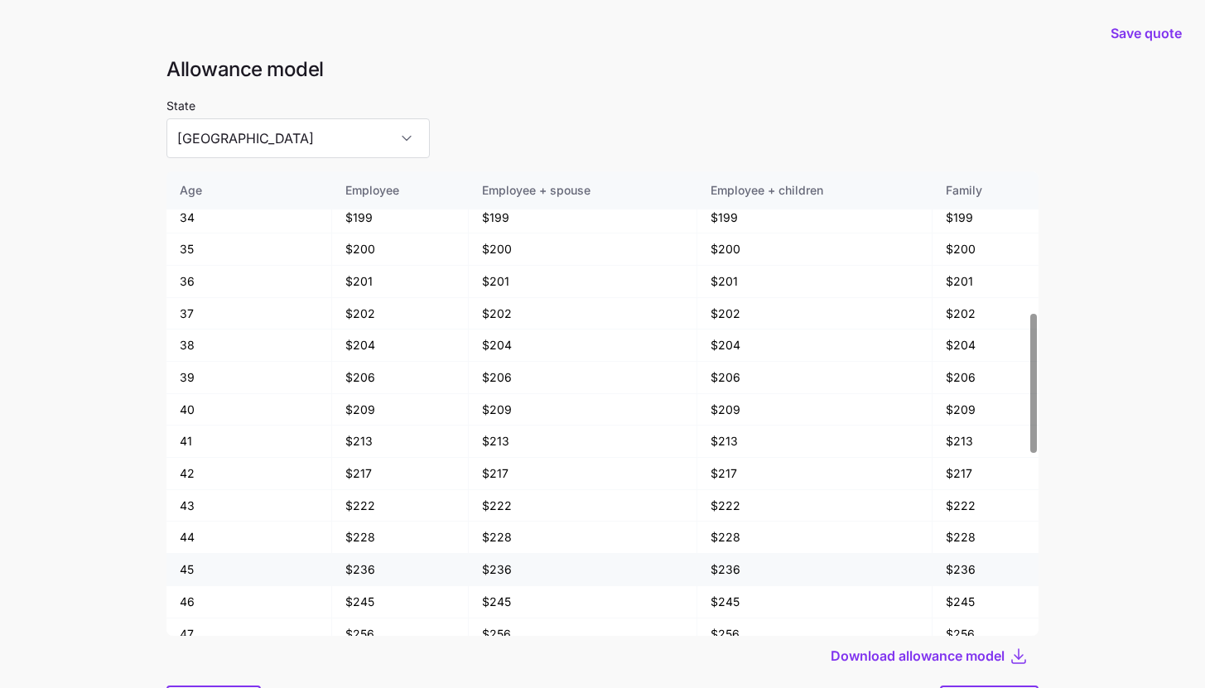
scroll to position [665, 0]
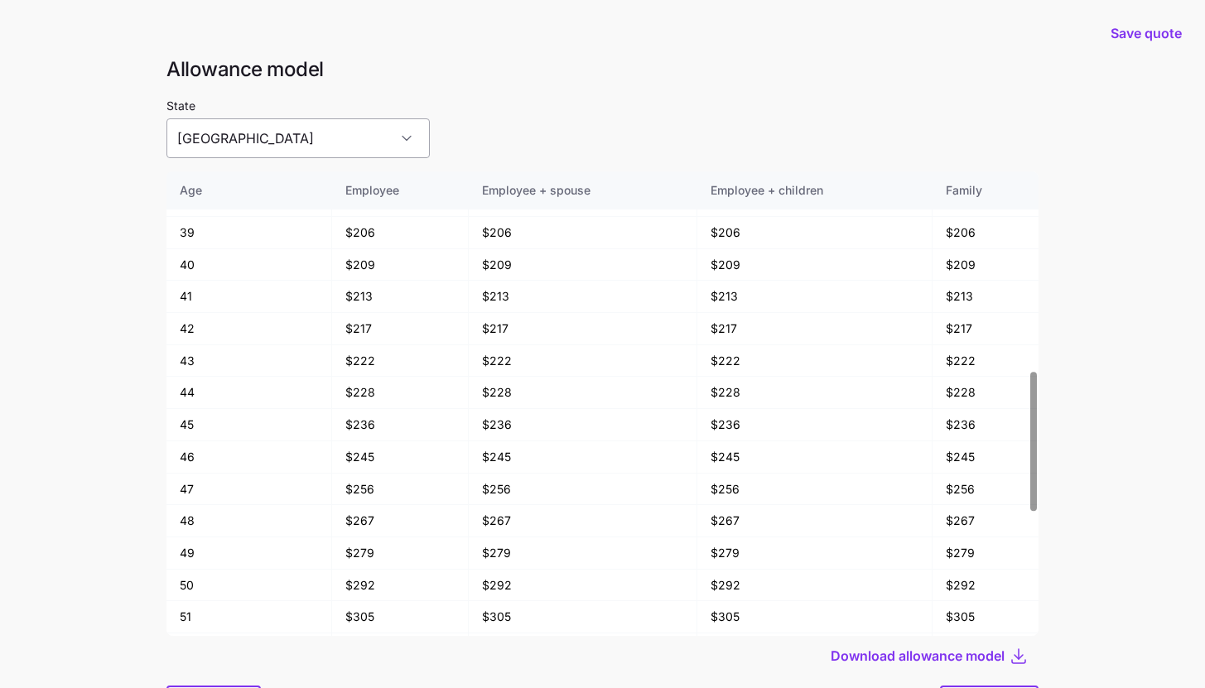
click at [330, 157] on input "TX" at bounding box center [297, 138] width 263 height 40
click at [481, 142] on div "State TX" at bounding box center [602, 126] width 872 height 63
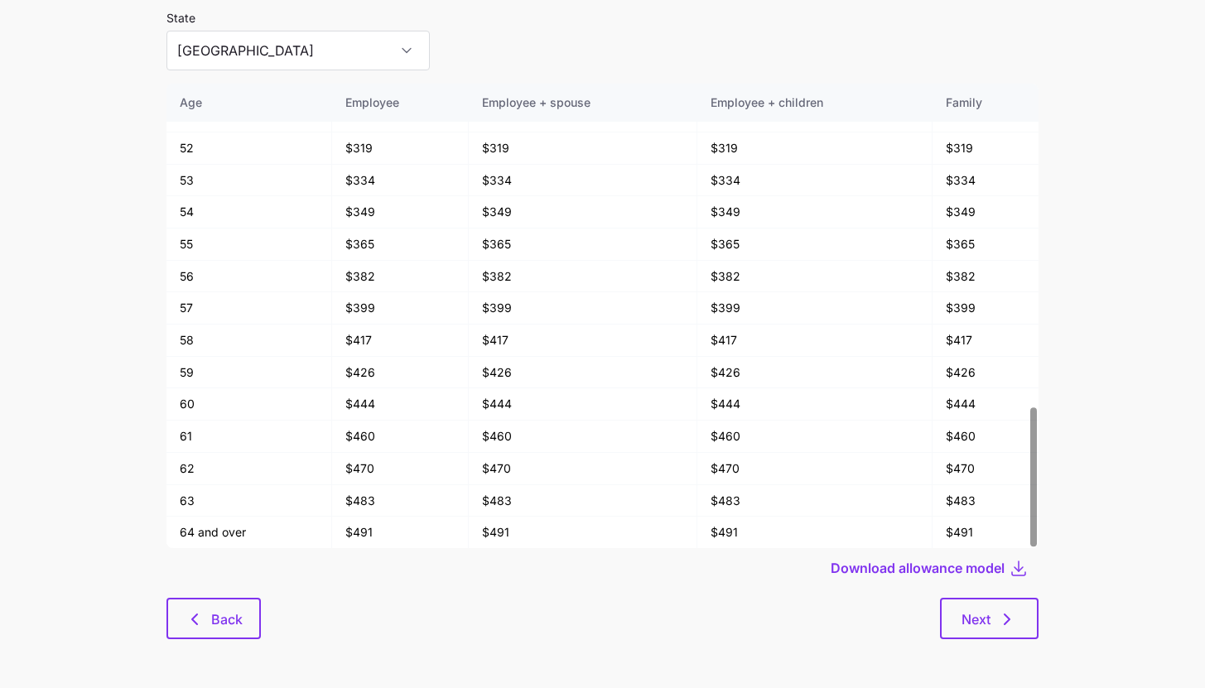
scroll to position [89, 0]
click at [192, 625] on icon "button" at bounding box center [195, 619] width 20 height 20
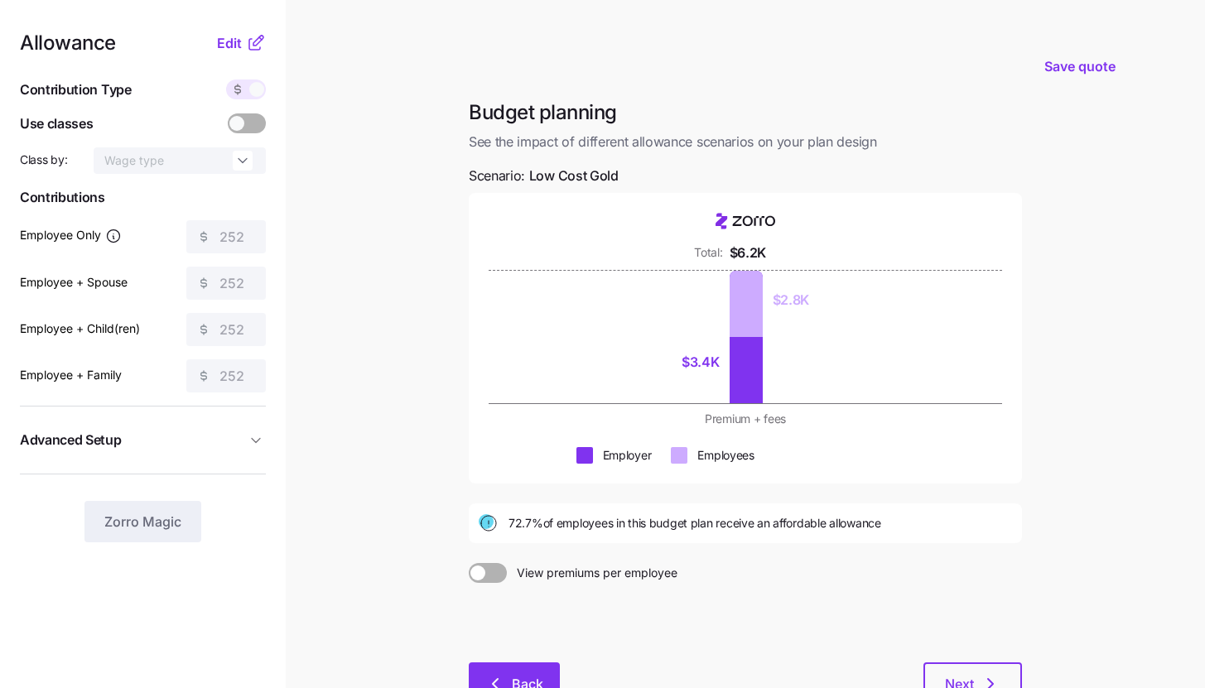
click at [523, 674] on button "Back" at bounding box center [514, 683] width 91 height 41
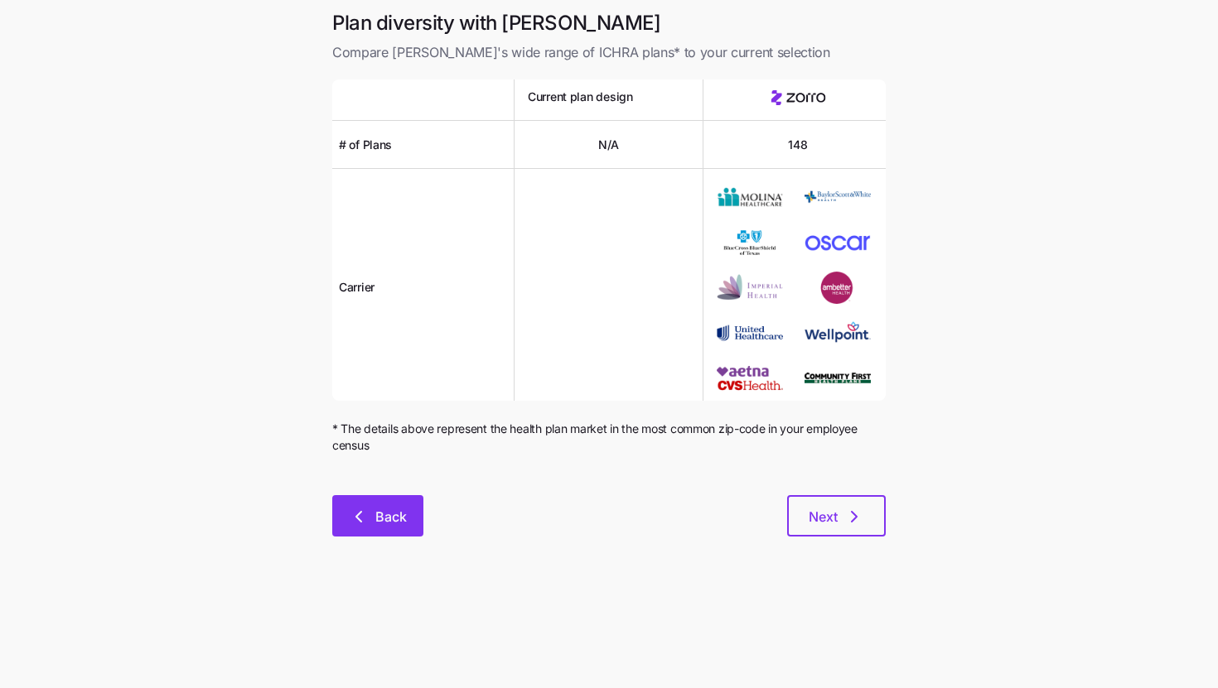
click at [417, 509] on button "Back" at bounding box center [377, 515] width 91 height 41
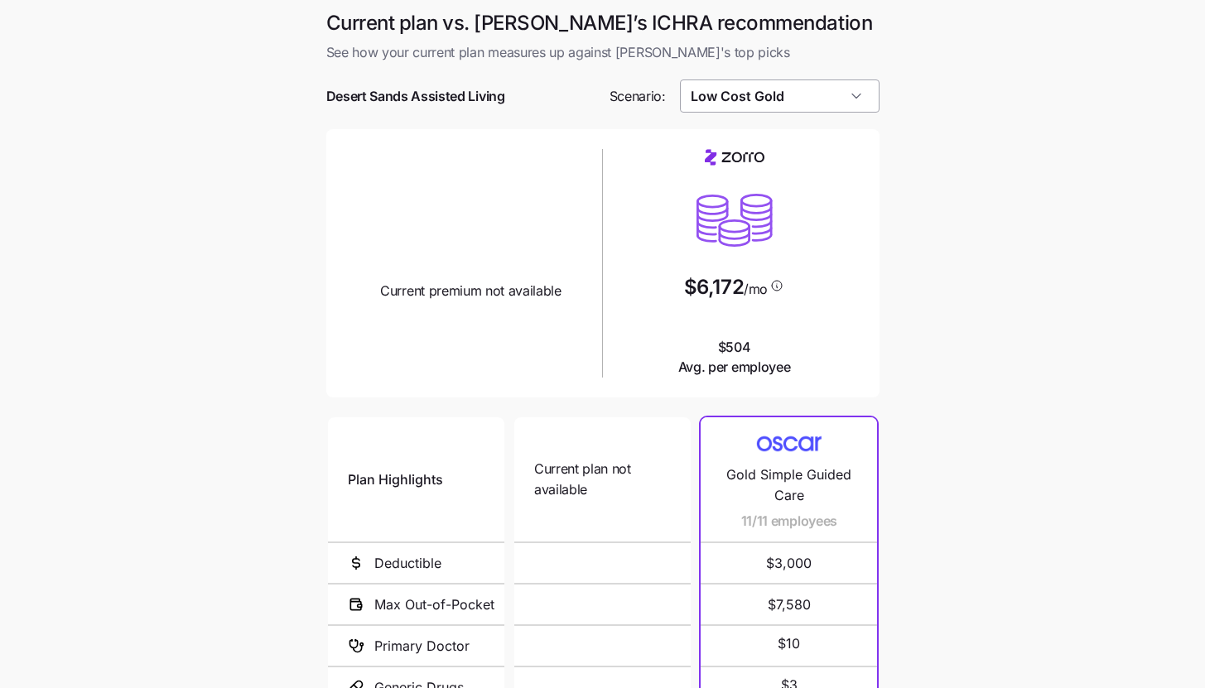
click at [748, 95] on input "Low Cost Gold" at bounding box center [780, 96] width 200 height 33
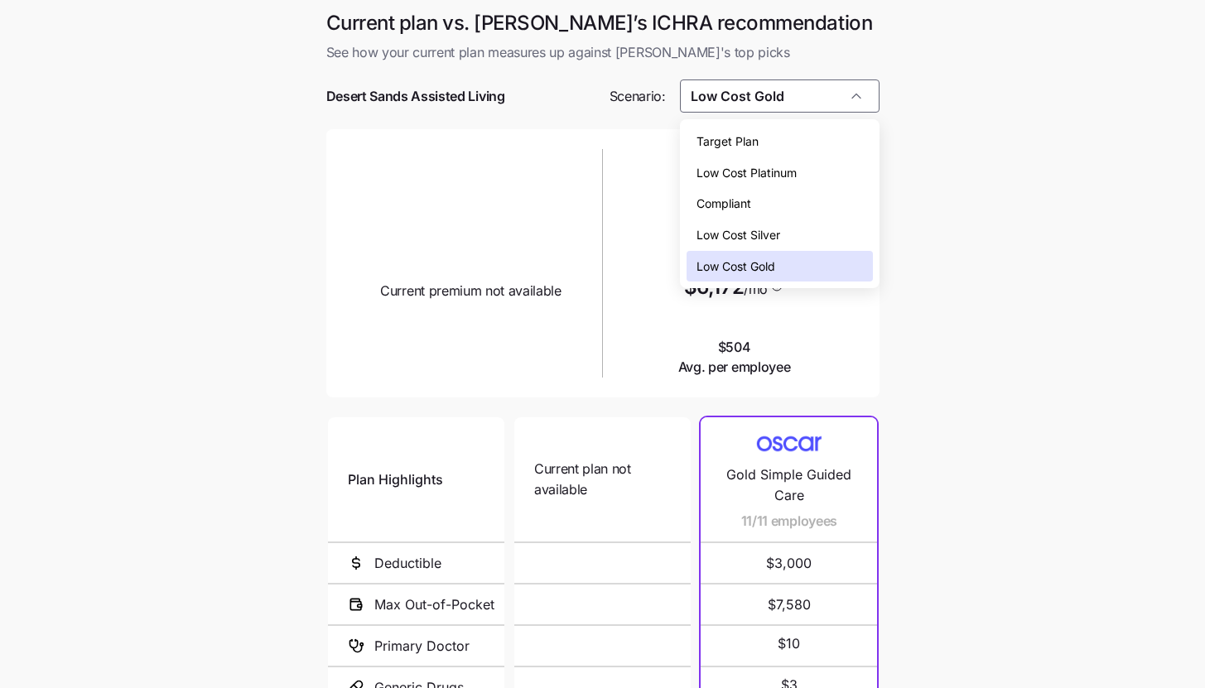
click at [785, 226] on div "Low Cost Silver" at bounding box center [780, 234] width 186 height 31
type input "Low Cost Silver"
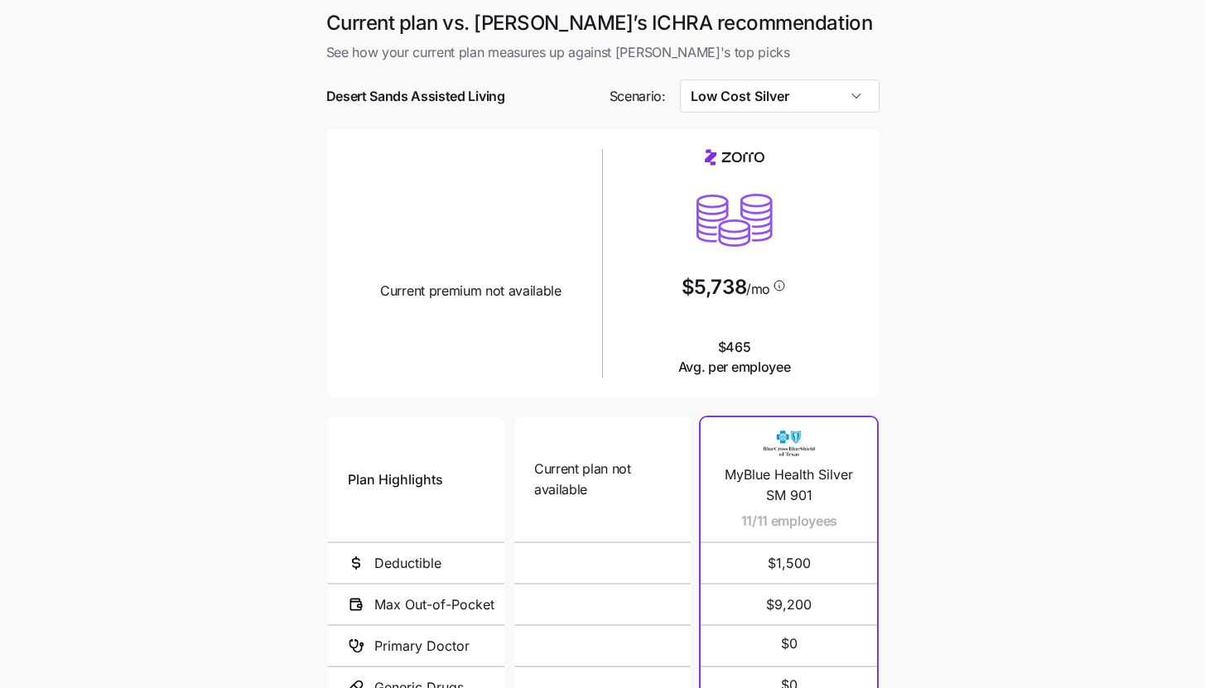
click at [919, 277] on main "Current plan vs. Zorro’s ICHRA recommendation See how your current plan measure…" at bounding box center [602, 451] width 1205 height 903
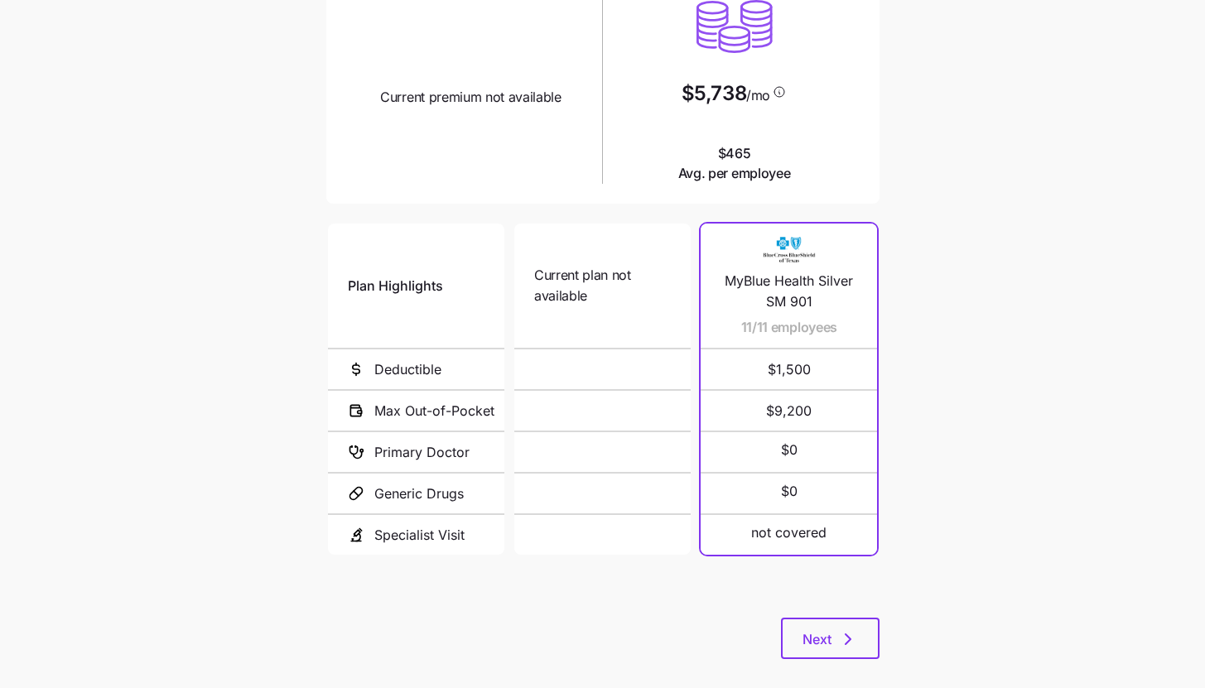
scroll to position [215, 0]
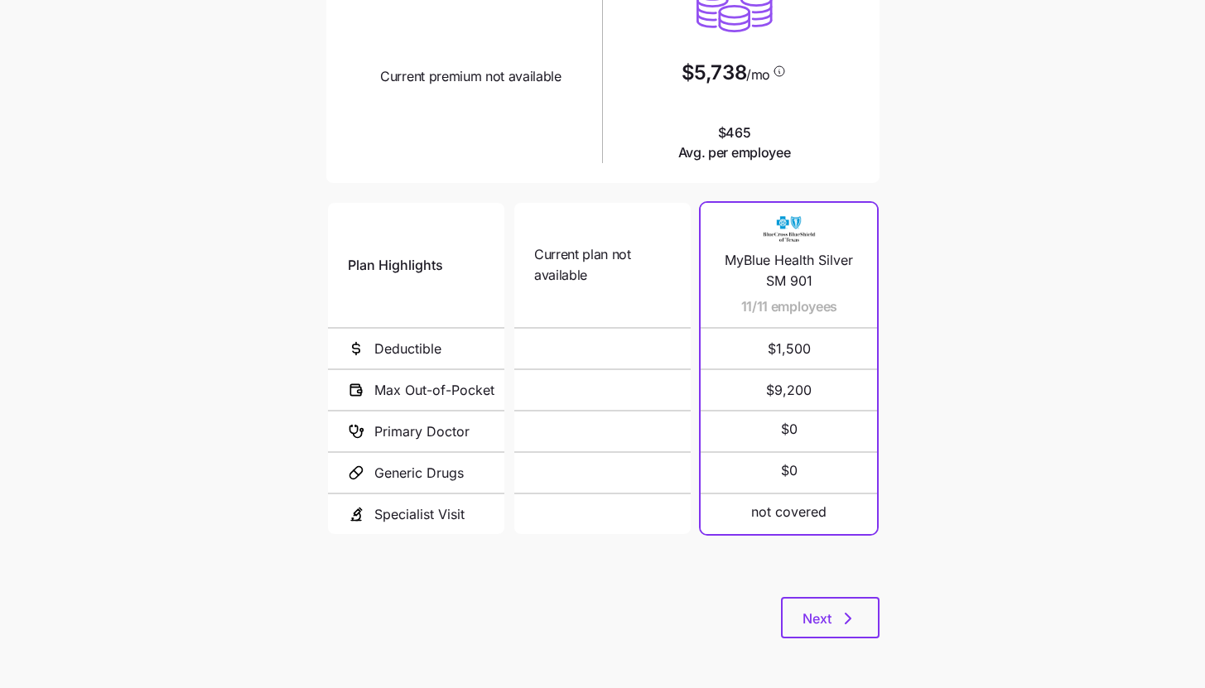
click at [867, 591] on div "Plan Highlights Deductible Max Out-of-Pocket Primary Doctor Generic Drugs Speci…" at bounding box center [602, 399] width 553 height 398
click at [859, 618] on button "Next" at bounding box center [830, 617] width 99 height 41
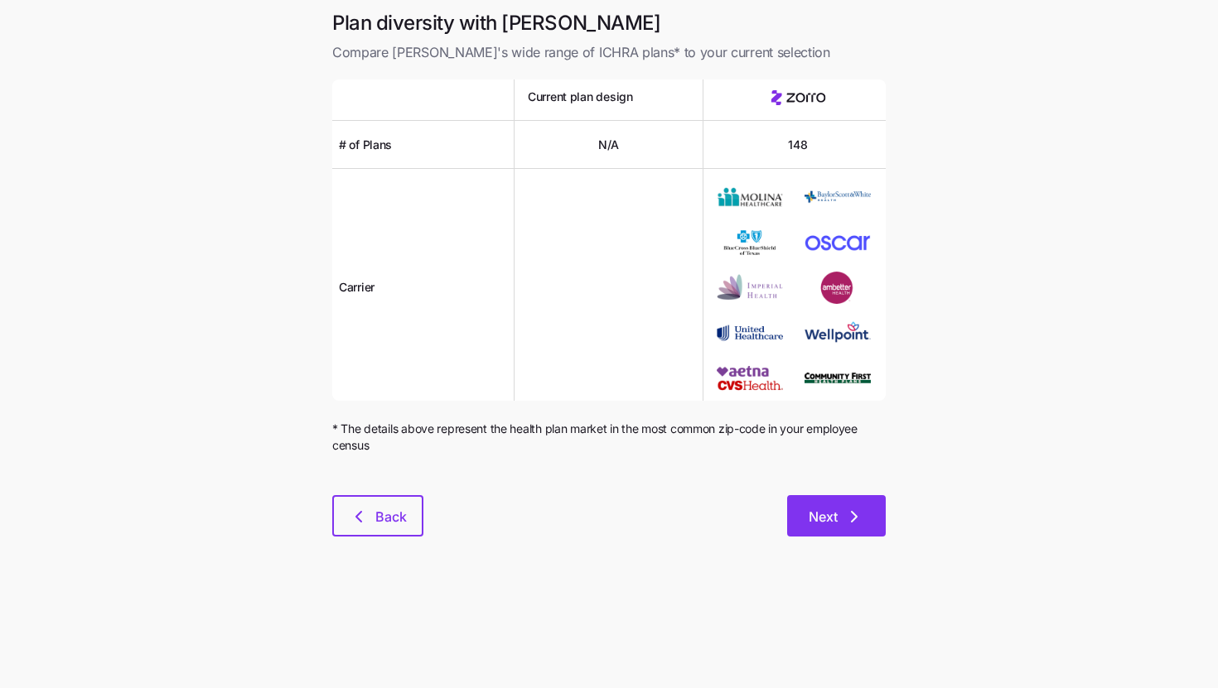
click at [829, 505] on button "Next" at bounding box center [836, 515] width 99 height 41
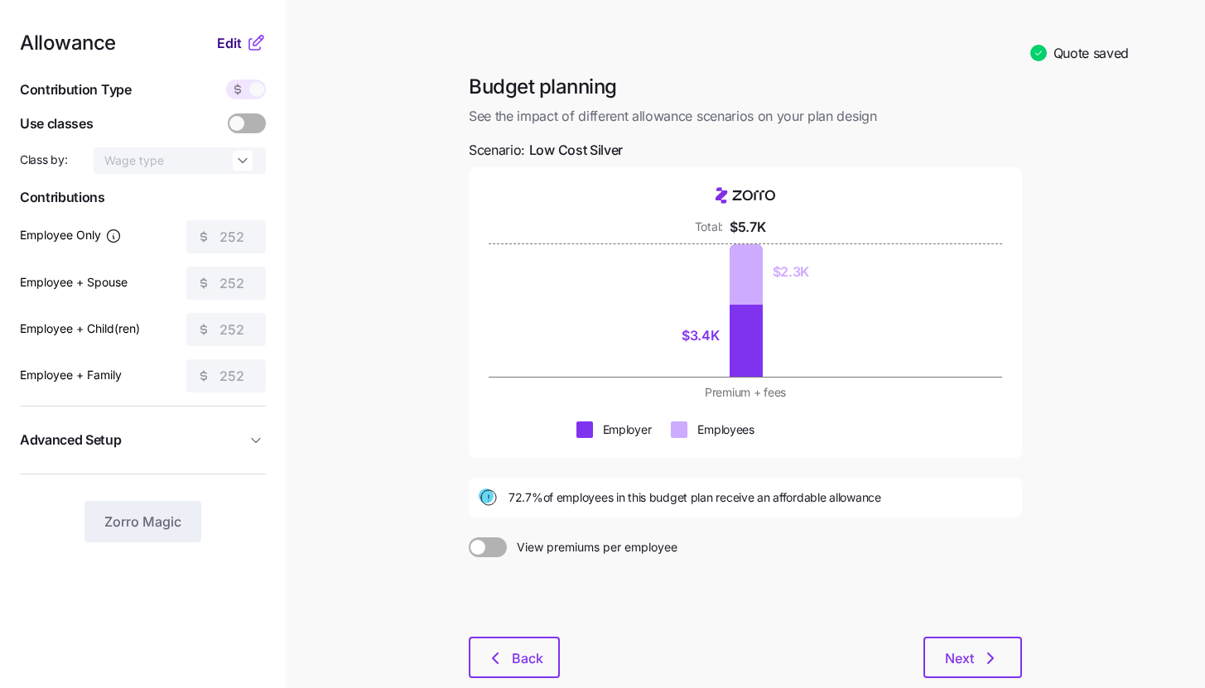
click at [235, 48] on span "Edit" at bounding box center [229, 43] width 25 height 20
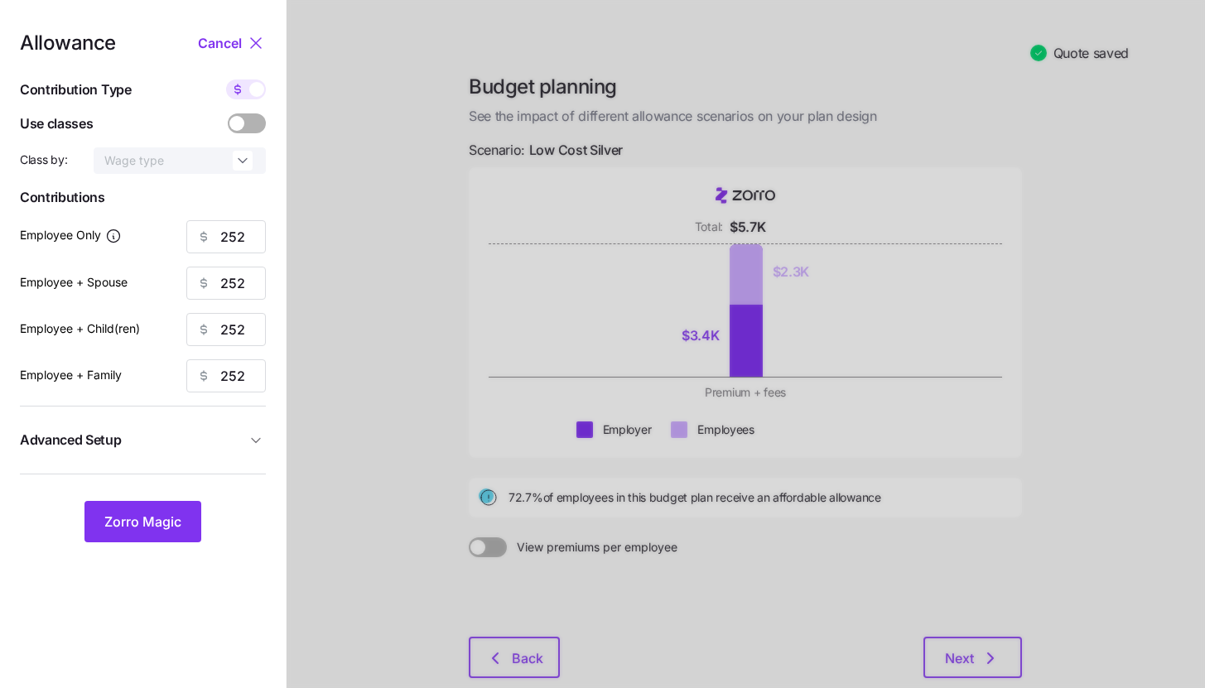
click at [242, 87] on icon at bounding box center [237, 89] width 13 height 13
click at [226, 80] on input "checkbox" at bounding box center [226, 80] width 0 height 0
type input "54"
type input "27"
type input "30"
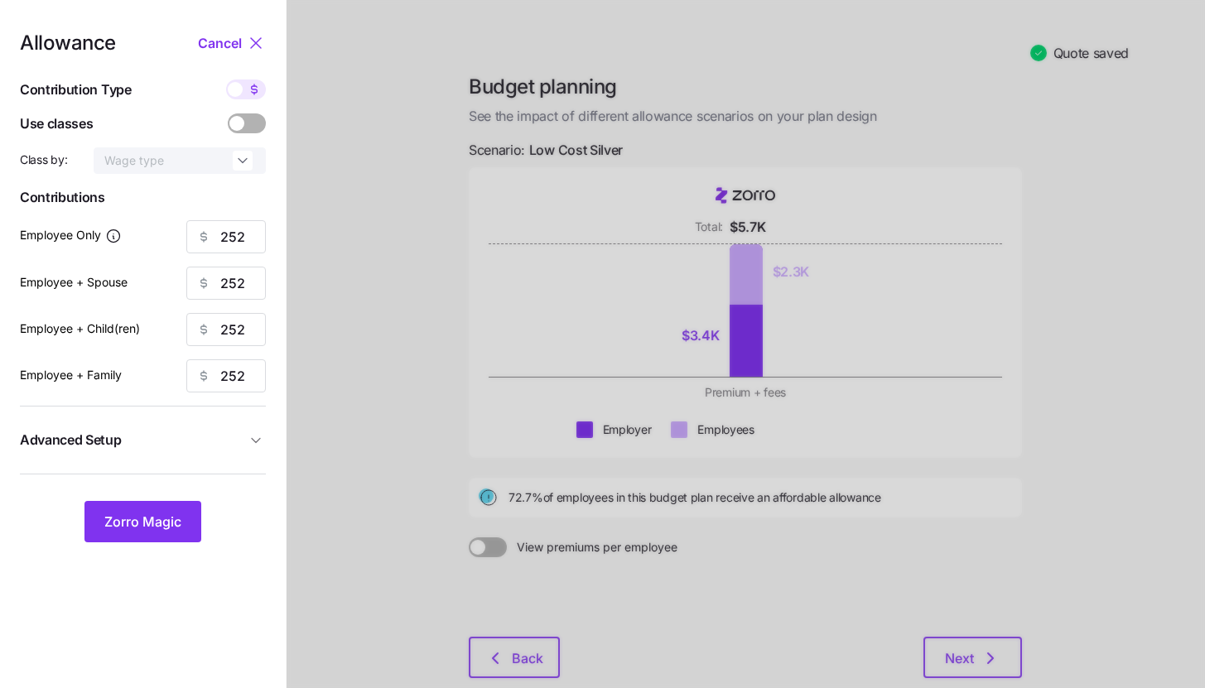
type input "19"
click at [241, 234] on input "54" at bounding box center [226, 236] width 80 height 33
drag, startPoint x: 157, startPoint y: 523, endPoint x: 168, endPoint y: 485, distance: 39.6
click at [157, 523] on span "Zorro Magic" at bounding box center [142, 522] width 77 height 20
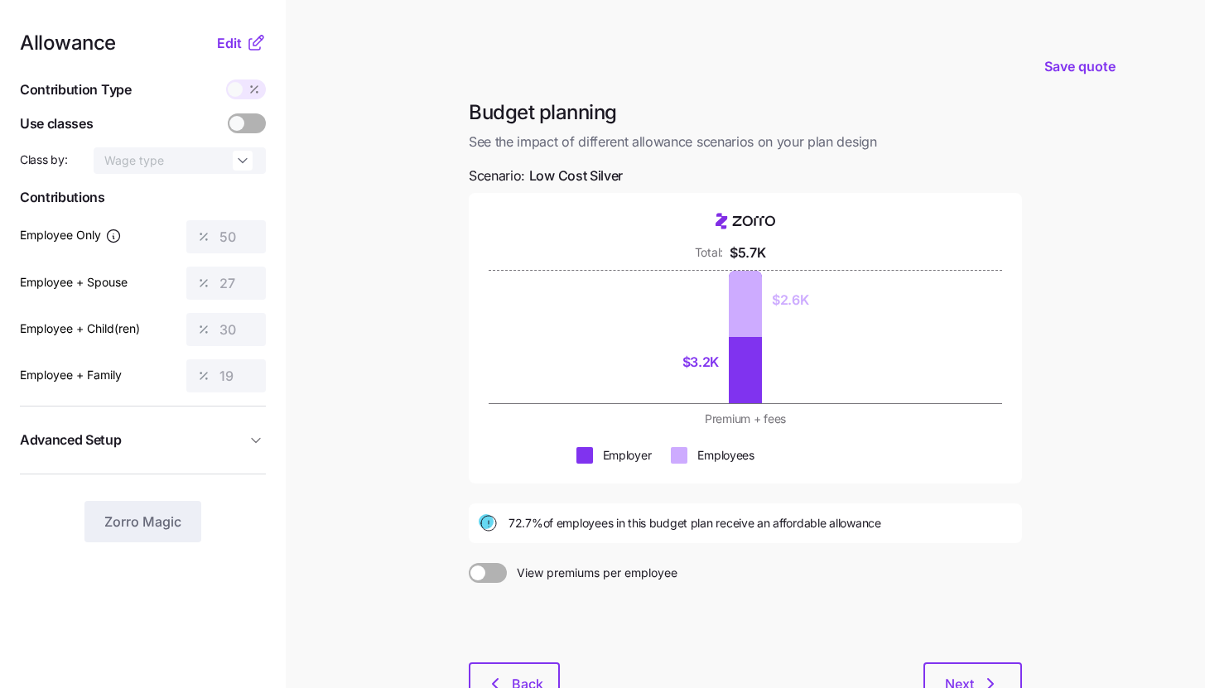
click at [246, 46] on icon at bounding box center [256, 43] width 20 height 20
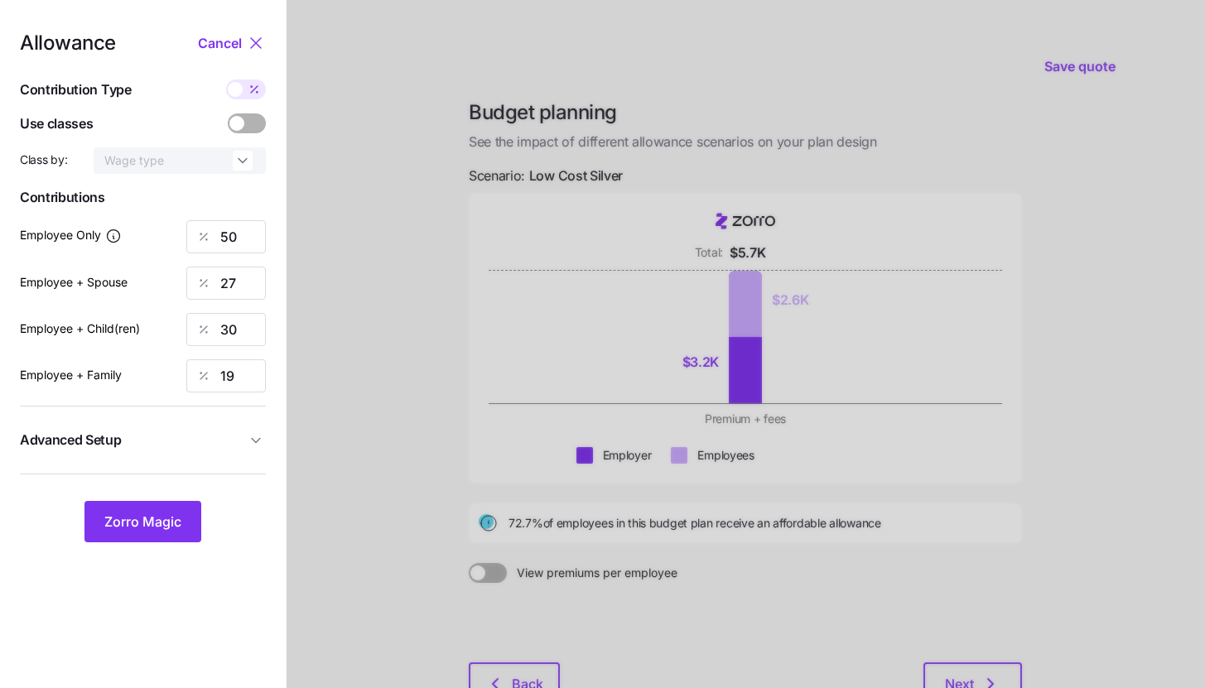
click at [251, 94] on icon at bounding box center [254, 89] width 13 height 13
click at [226, 80] on input "checkbox" at bounding box center [226, 80] width 0 height 0
type input "232"
type input "252"
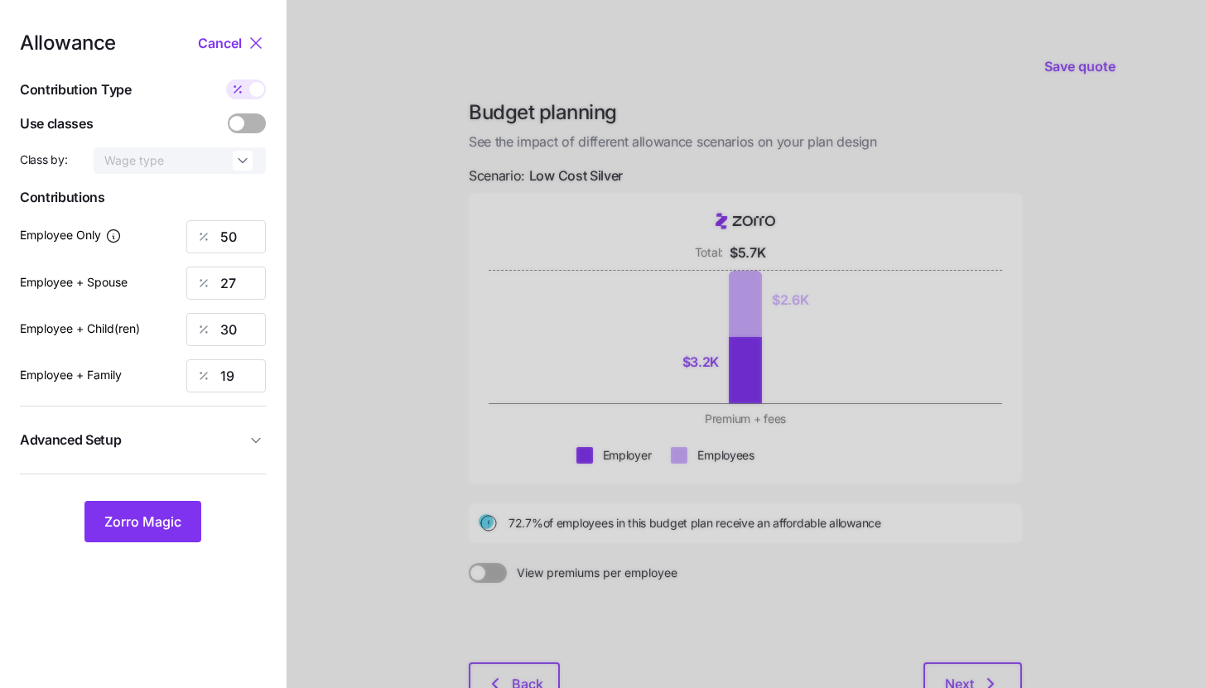
type input "252"
click at [245, 271] on input "252" at bounding box center [226, 283] width 80 height 33
type input "232"
click at [243, 335] on input "252" at bounding box center [226, 329] width 80 height 33
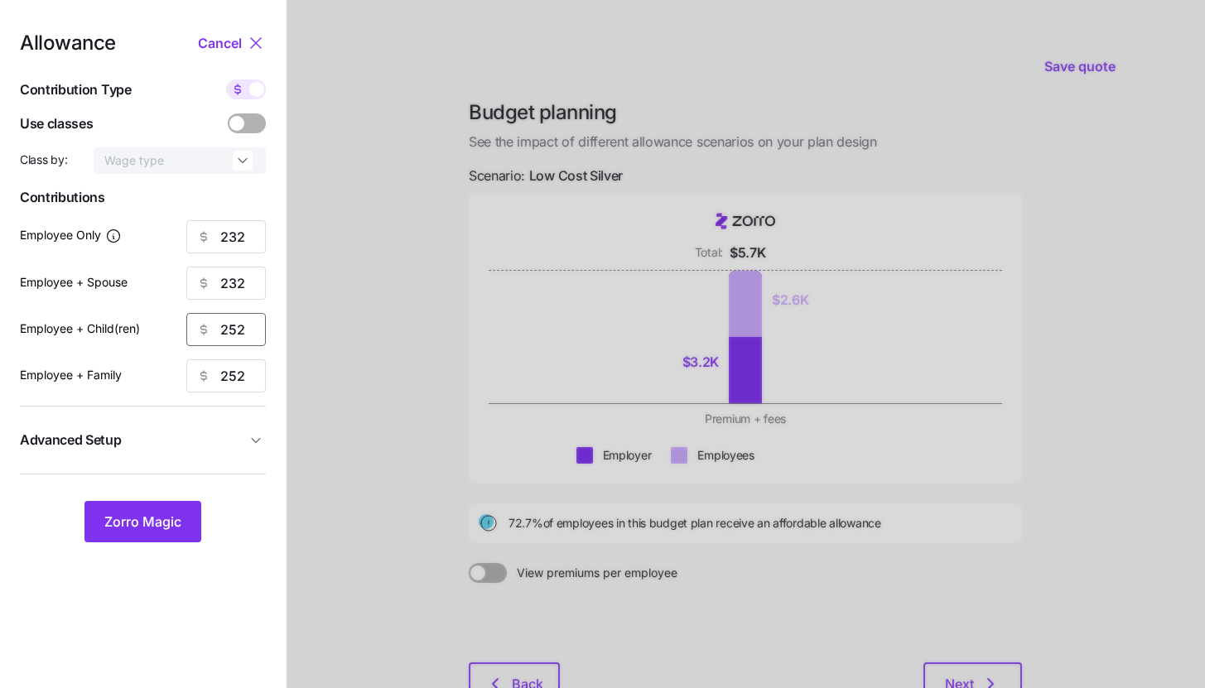
click at [243, 335] on input "252" at bounding box center [226, 329] width 80 height 33
type input "232"
click at [239, 367] on input "252" at bounding box center [226, 375] width 80 height 33
type input "232"
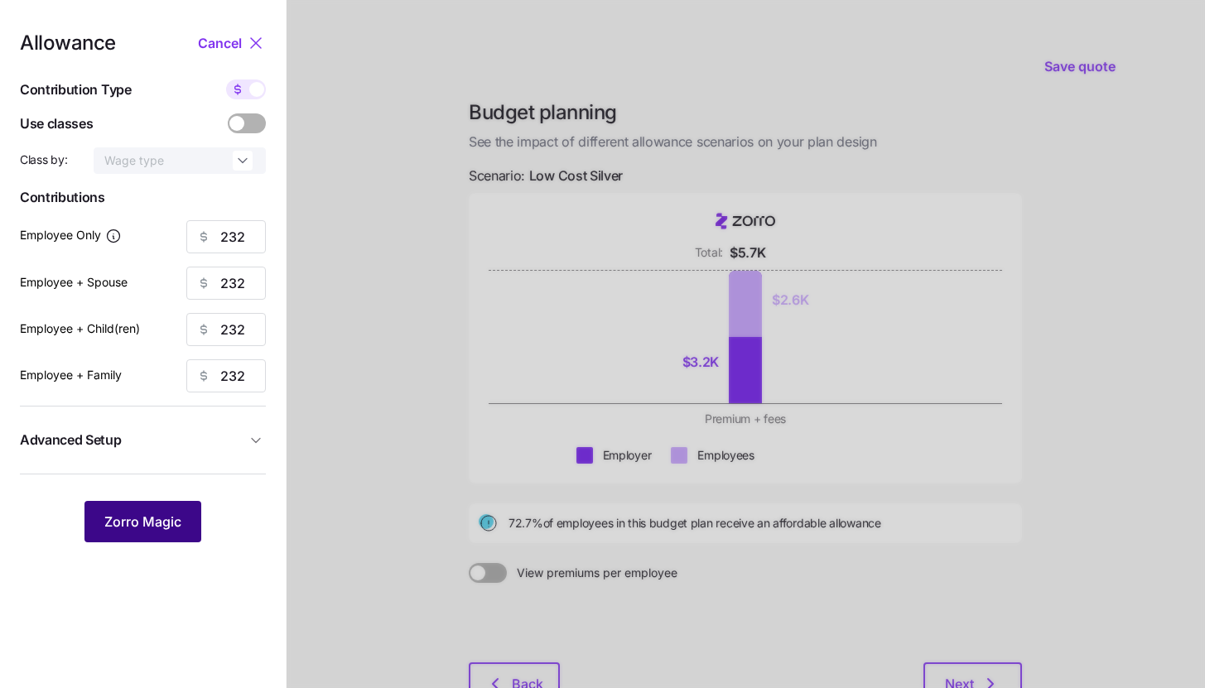
click at [166, 514] on span "Zorro Magic" at bounding box center [142, 522] width 77 height 20
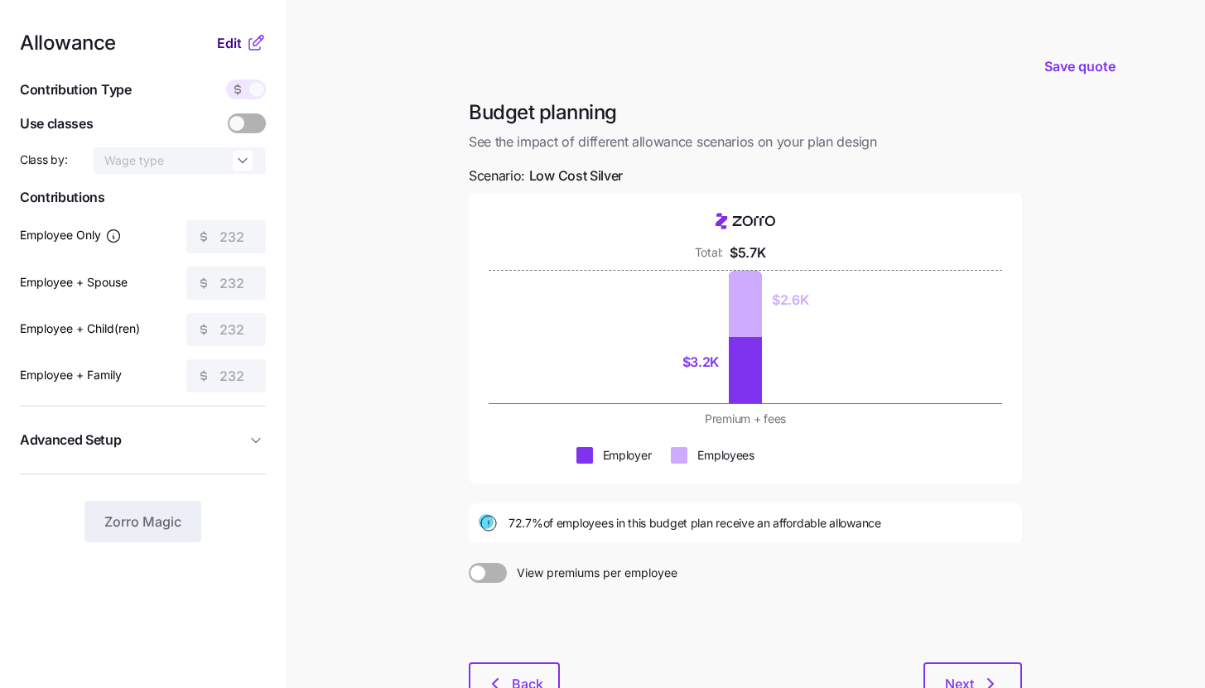
click at [238, 36] on span "Edit" at bounding box center [229, 43] width 25 height 20
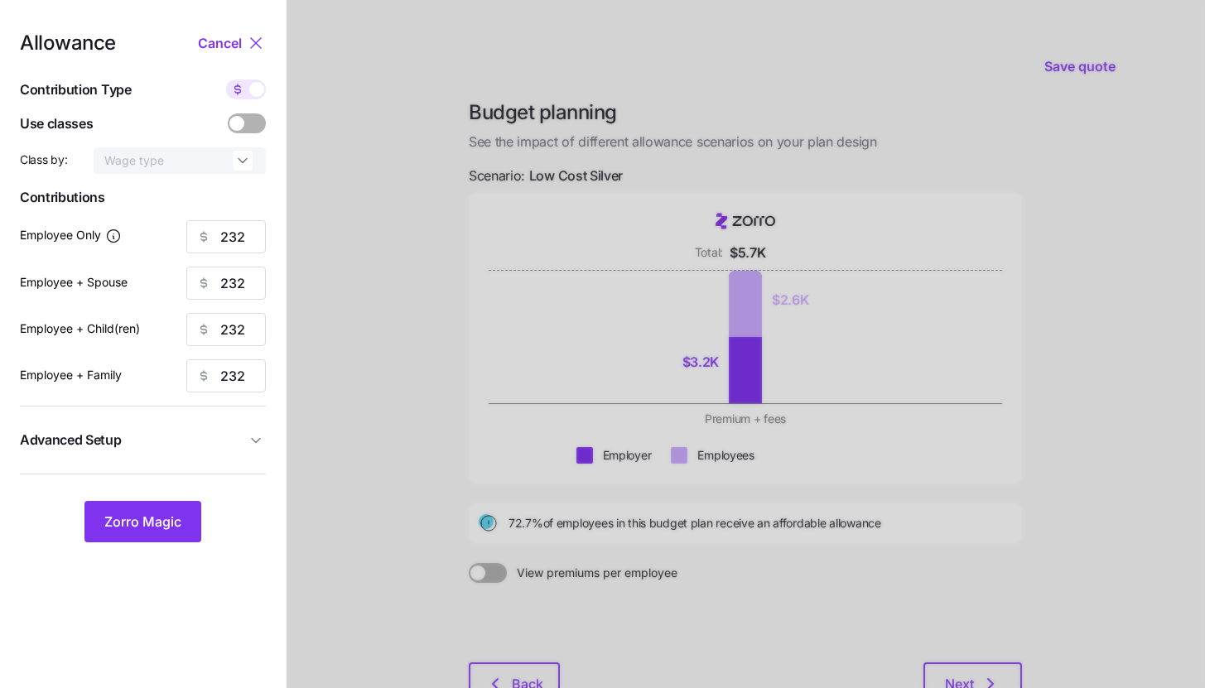
click at [195, 441] on span "Advanced Setup" at bounding box center [133, 440] width 226 height 21
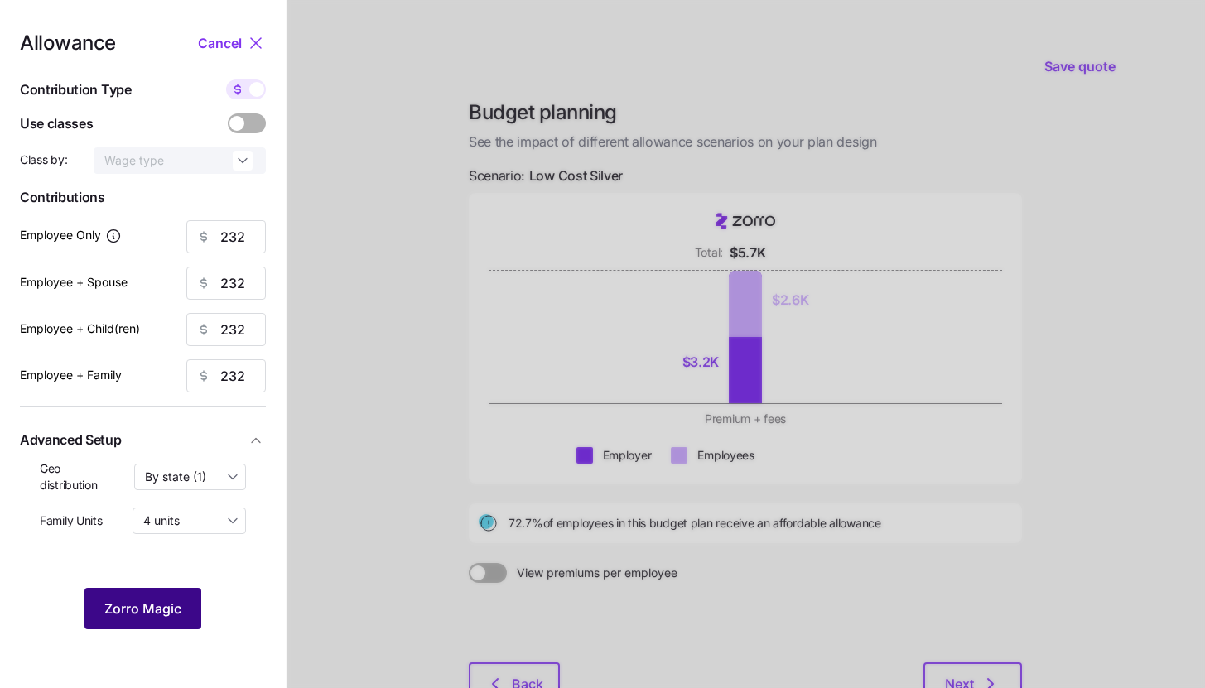
click at [142, 601] on span "Zorro Magic" at bounding box center [142, 609] width 77 height 20
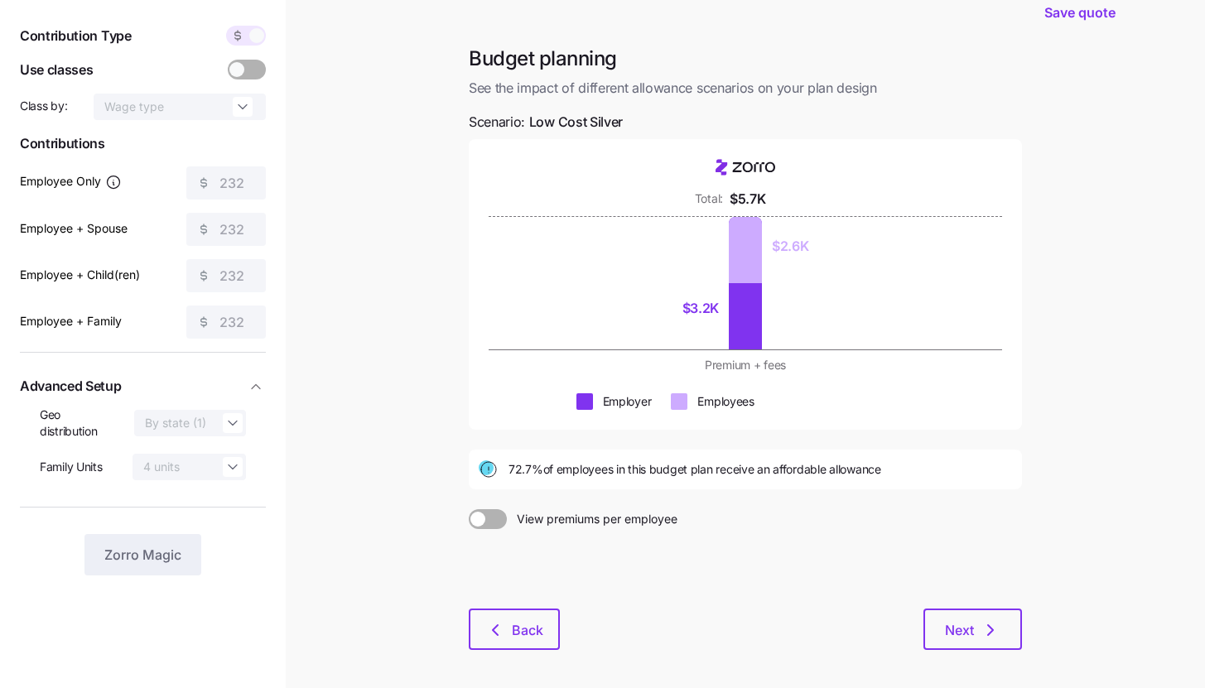
scroll to position [122, 0]
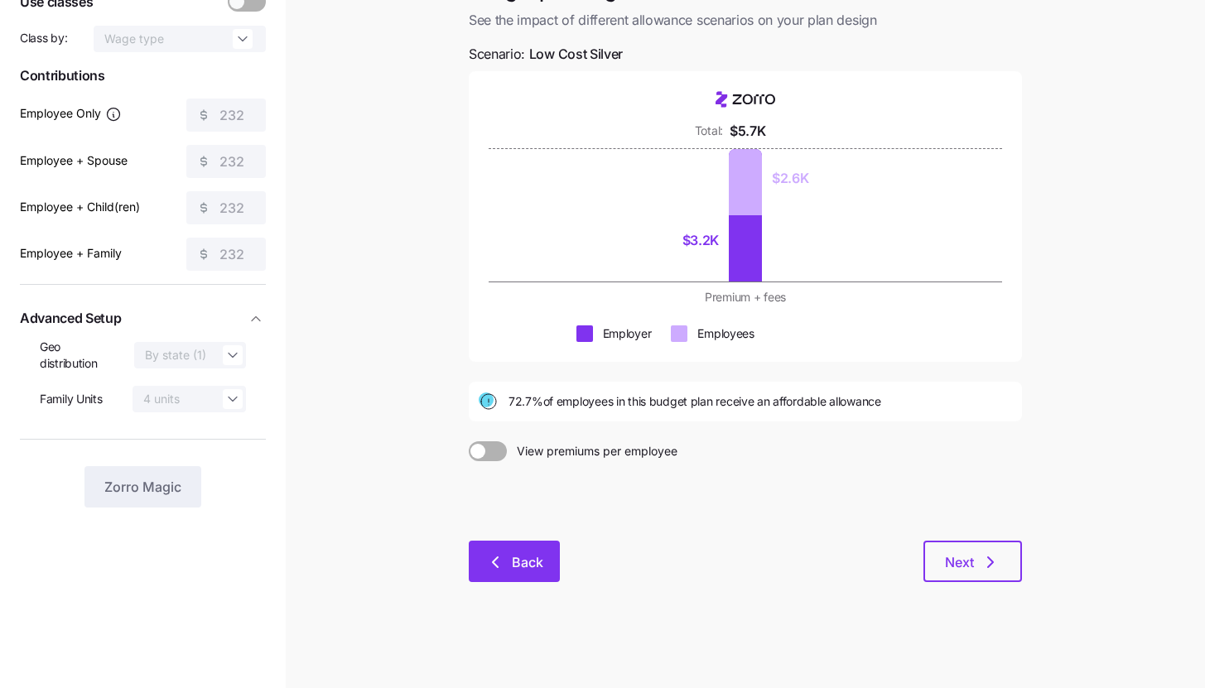
click at [524, 565] on span "Back" at bounding box center [527, 562] width 31 height 20
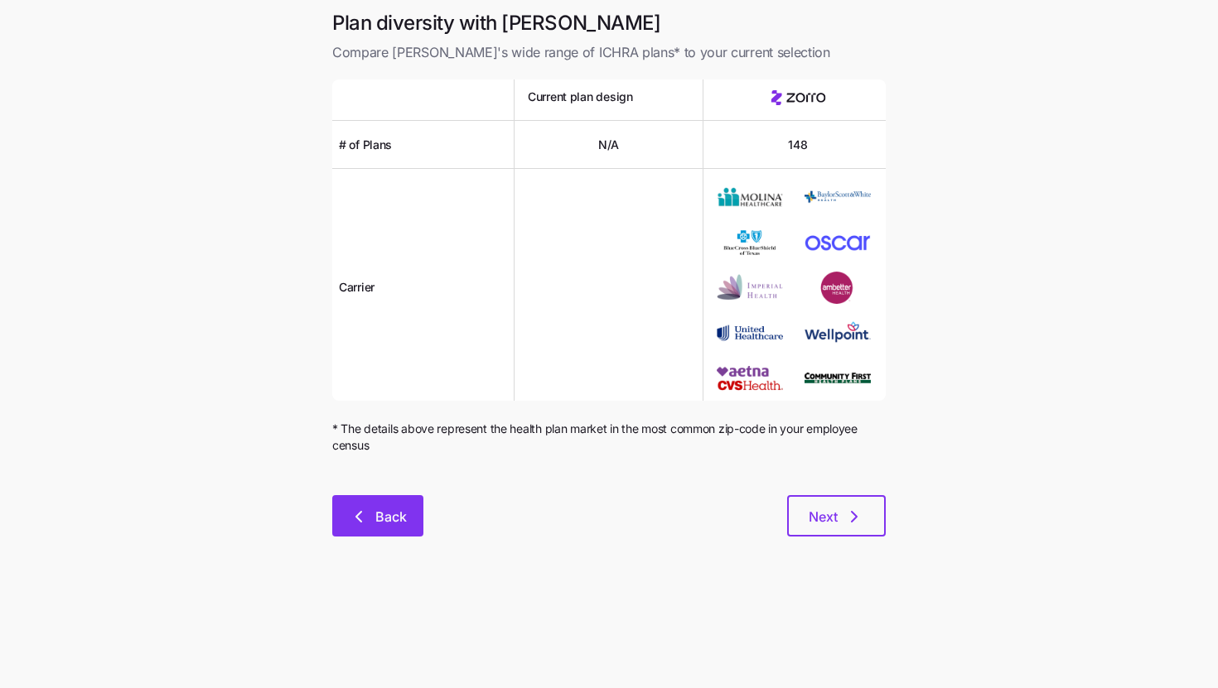
click at [393, 497] on button "Back" at bounding box center [377, 515] width 91 height 41
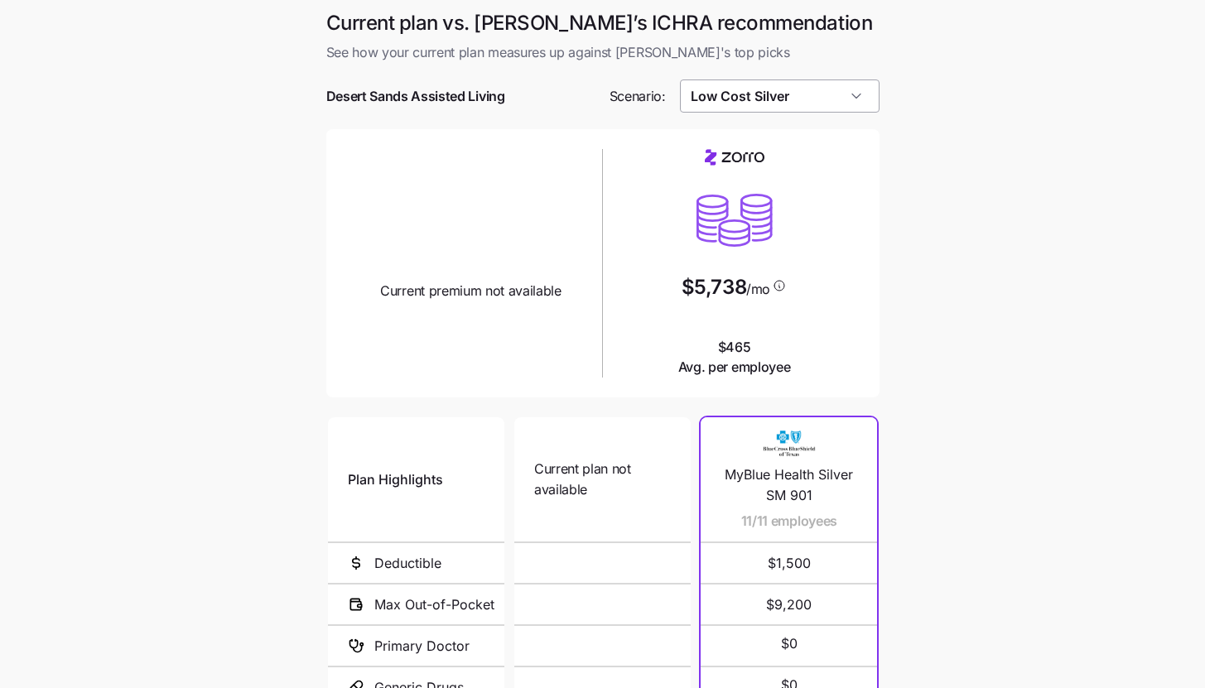
click at [754, 101] on input "Low Cost Silver" at bounding box center [780, 96] width 200 height 33
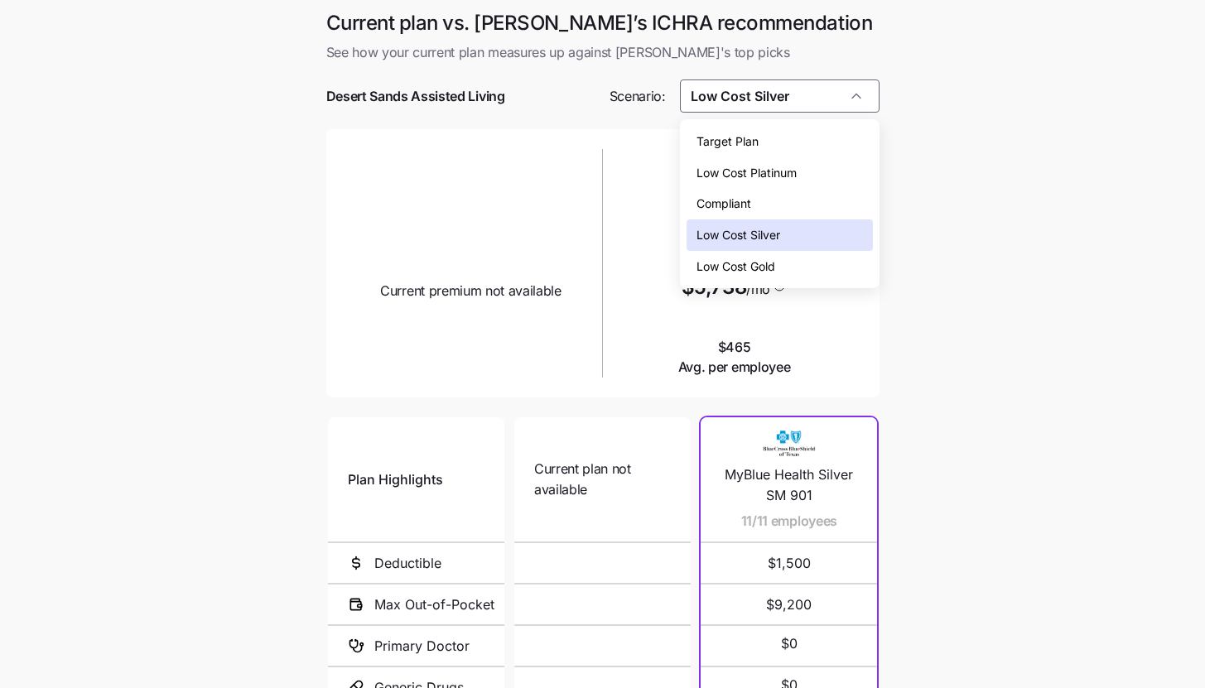
click at [789, 268] on div "Low Cost Gold" at bounding box center [780, 266] width 186 height 31
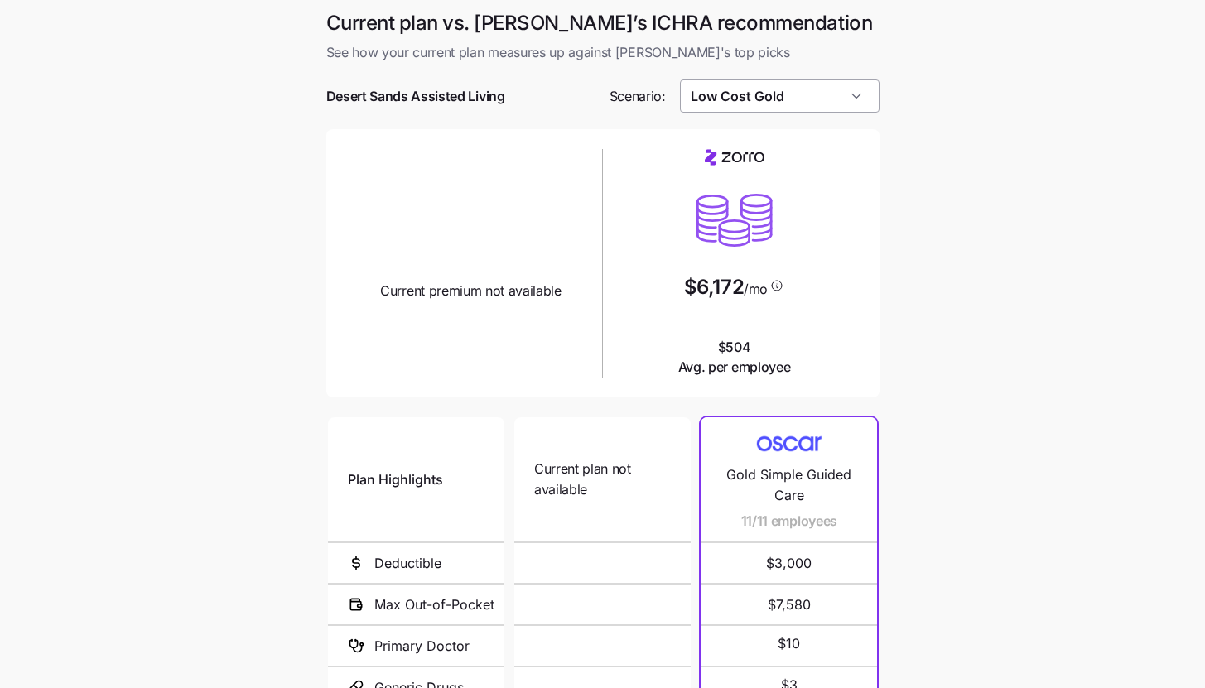
click at [845, 99] on input "Low Cost Gold" at bounding box center [780, 96] width 200 height 33
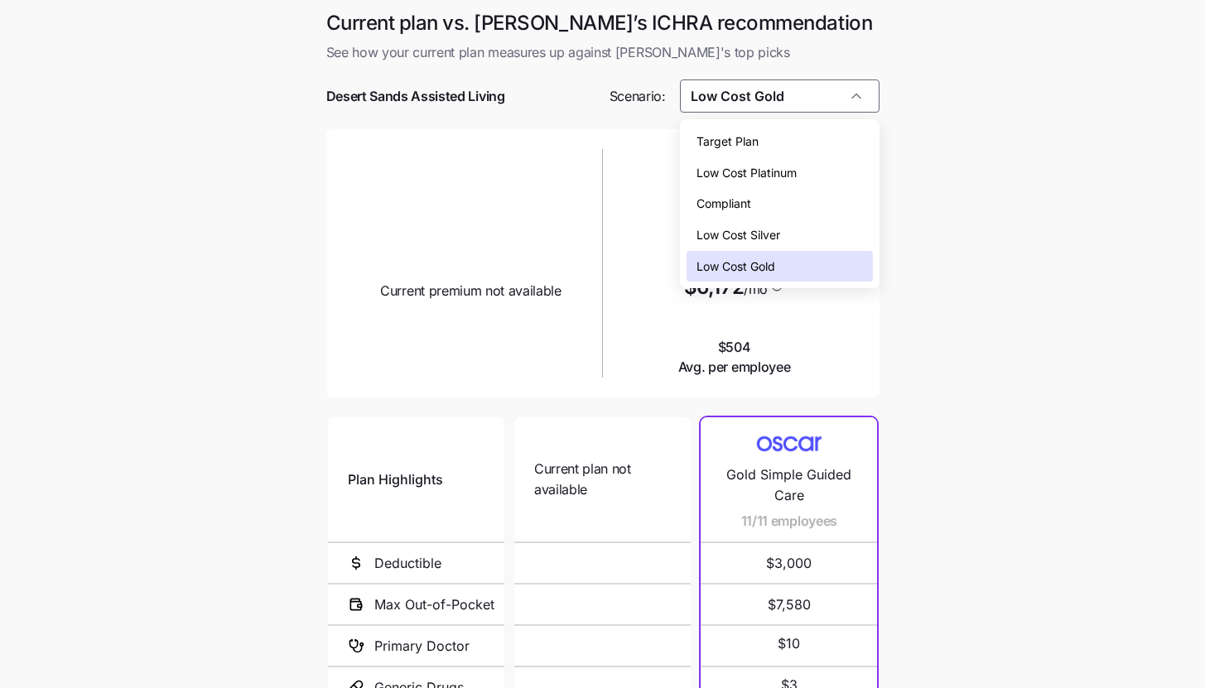
click at [831, 177] on div "Low Cost Platinum" at bounding box center [780, 172] width 186 height 31
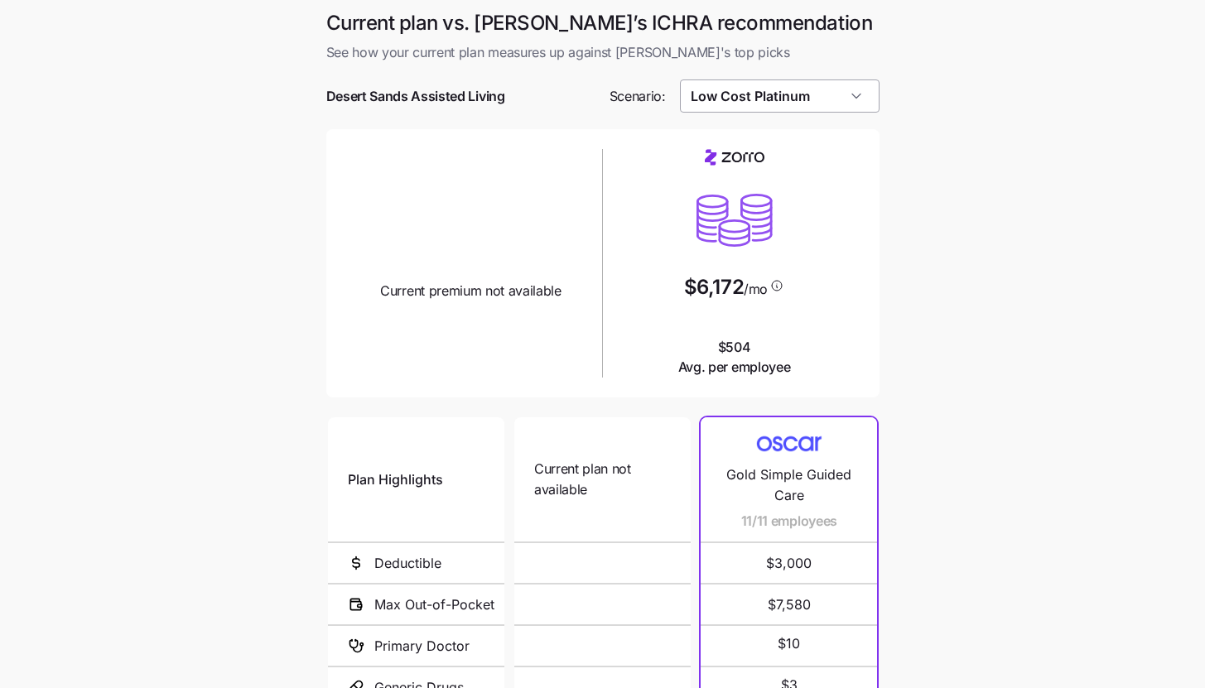
click at [833, 98] on input "Low Cost Platinum" at bounding box center [780, 96] width 200 height 33
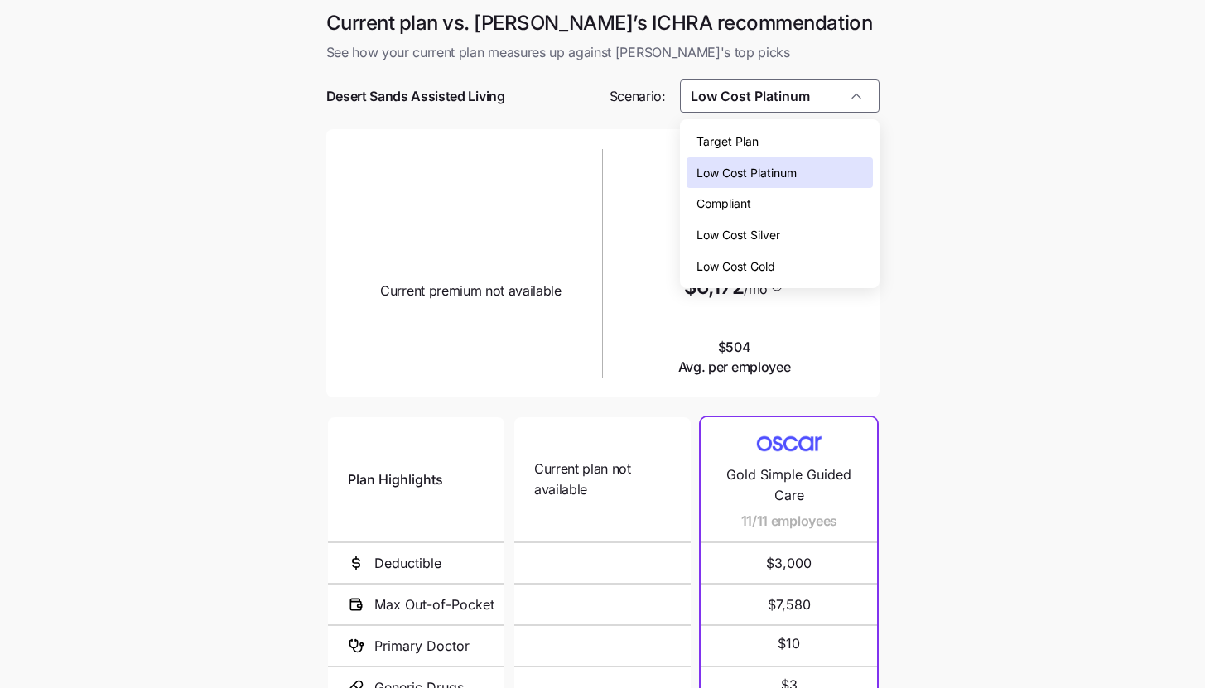
click at [1039, 200] on main "Current plan vs. Zorro’s ICHRA recommendation See how your current plan measure…" at bounding box center [602, 451] width 1205 height 903
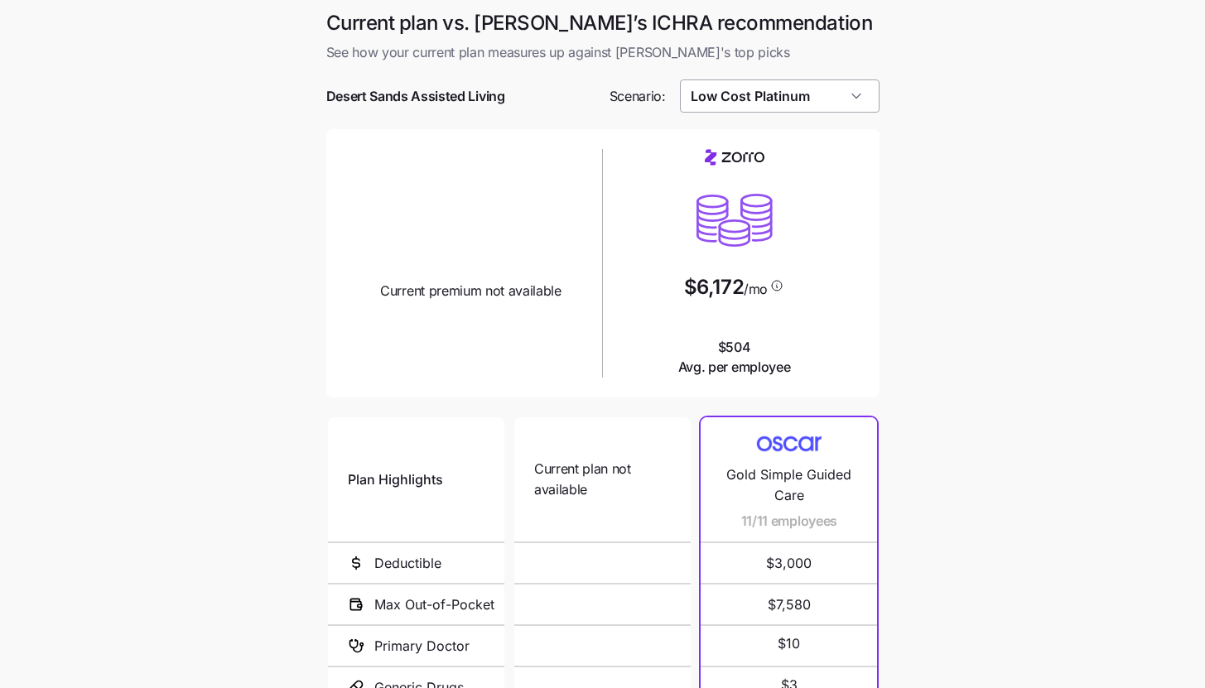
click at [847, 104] on input "Low Cost Platinum" at bounding box center [780, 96] width 200 height 33
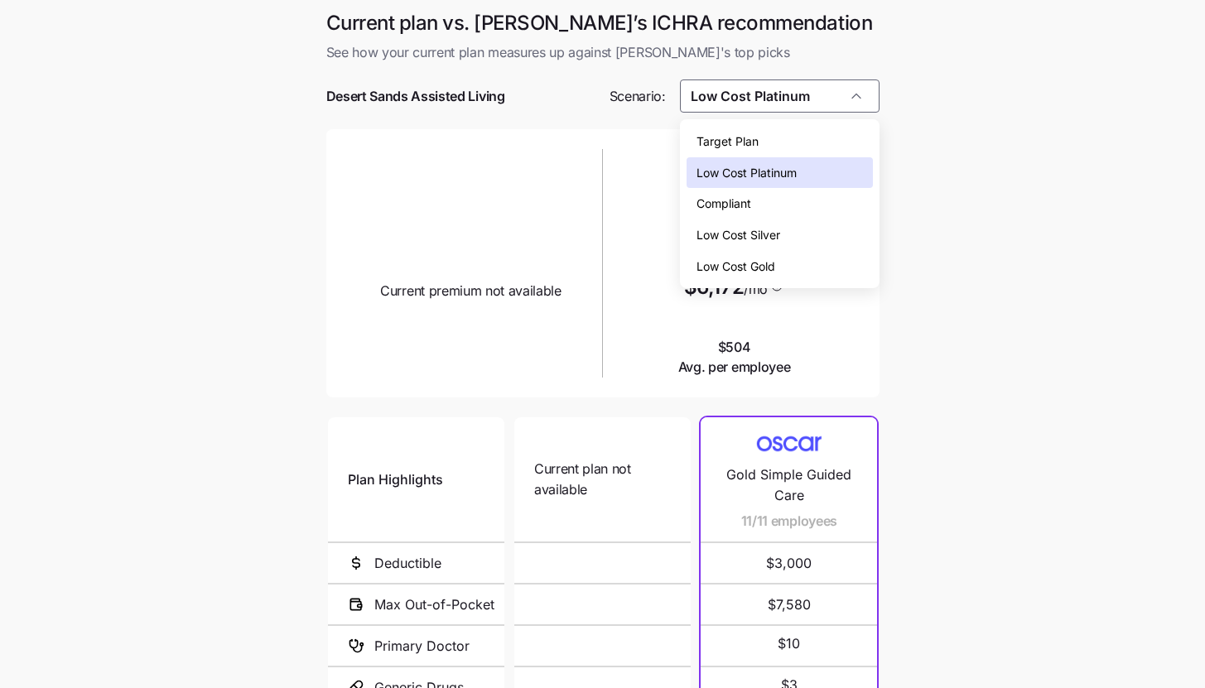
click at [806, 237] on div "Low Cost Silver" at bounding box center [780, 234] width 186 height 31
type input "Low Cost Silver"
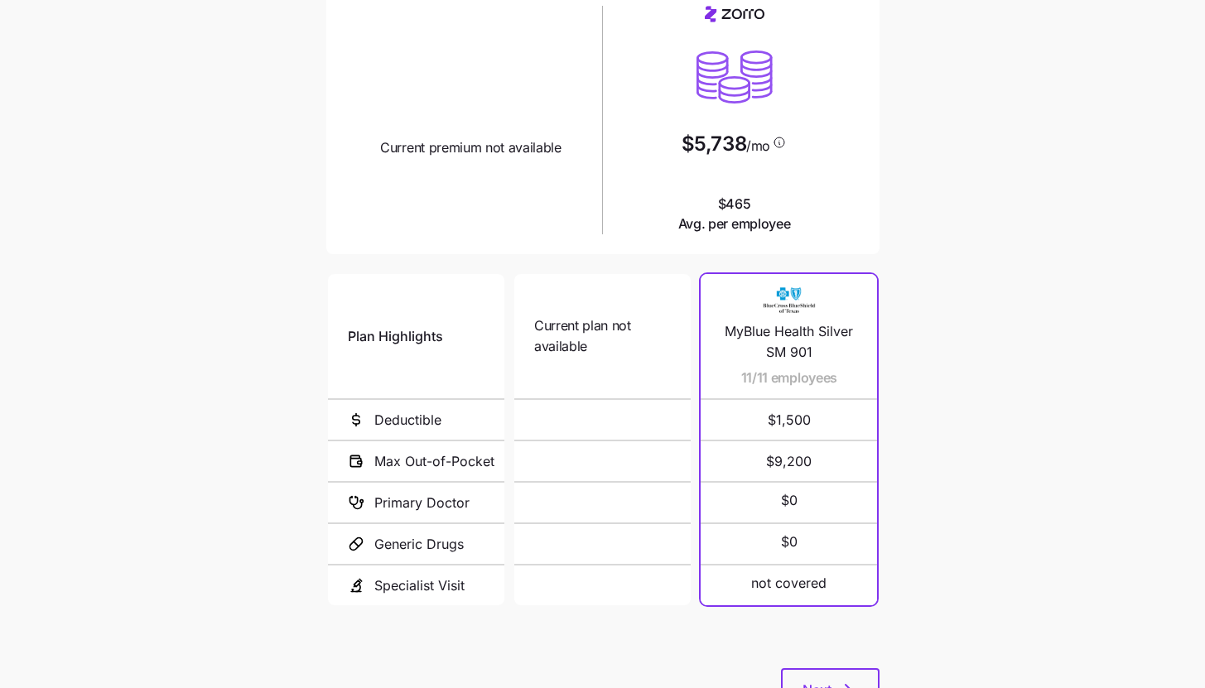
scroll to position [215, 0]
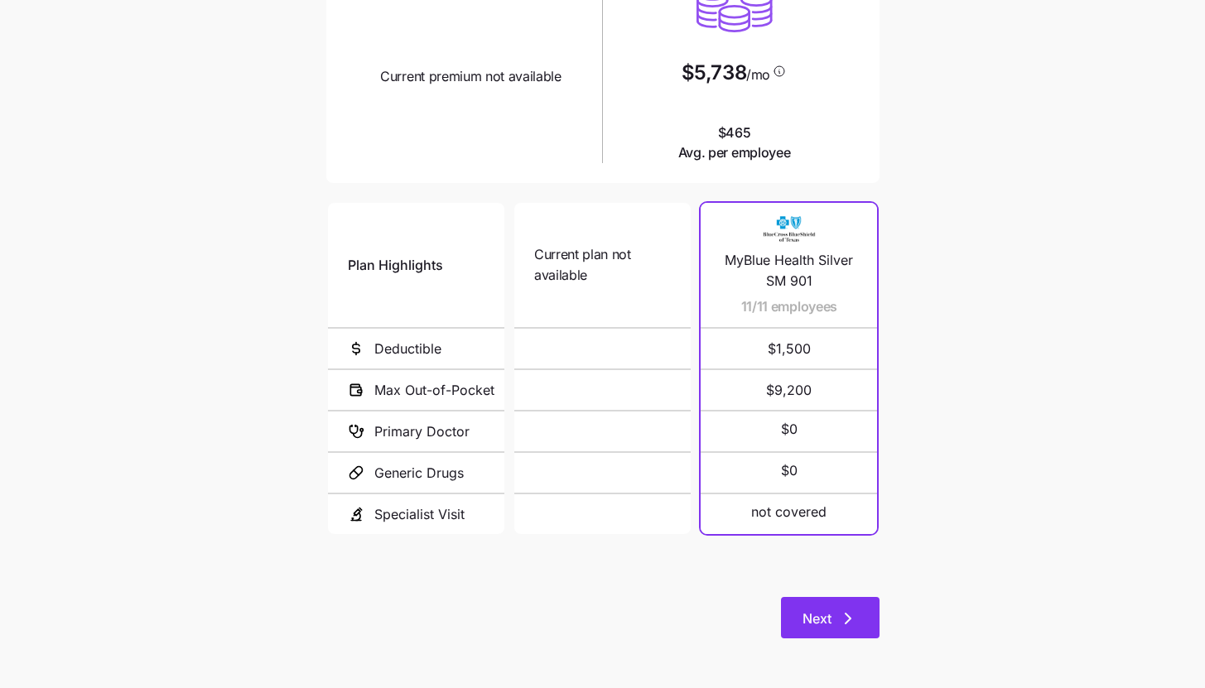
click at [840, 617] on icon "button" at bounding box center [848, 619] width 20 height 20
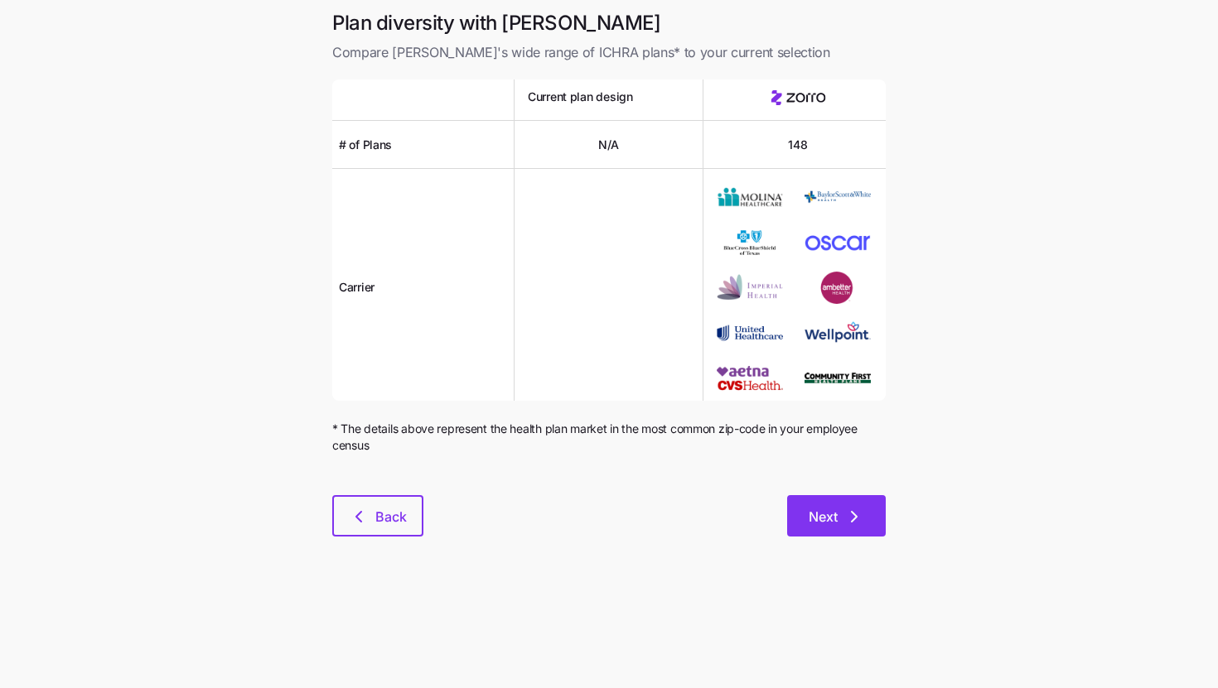
click at [856, 529] on button "Next" at bounding box center [836, 515] width 99 height 41
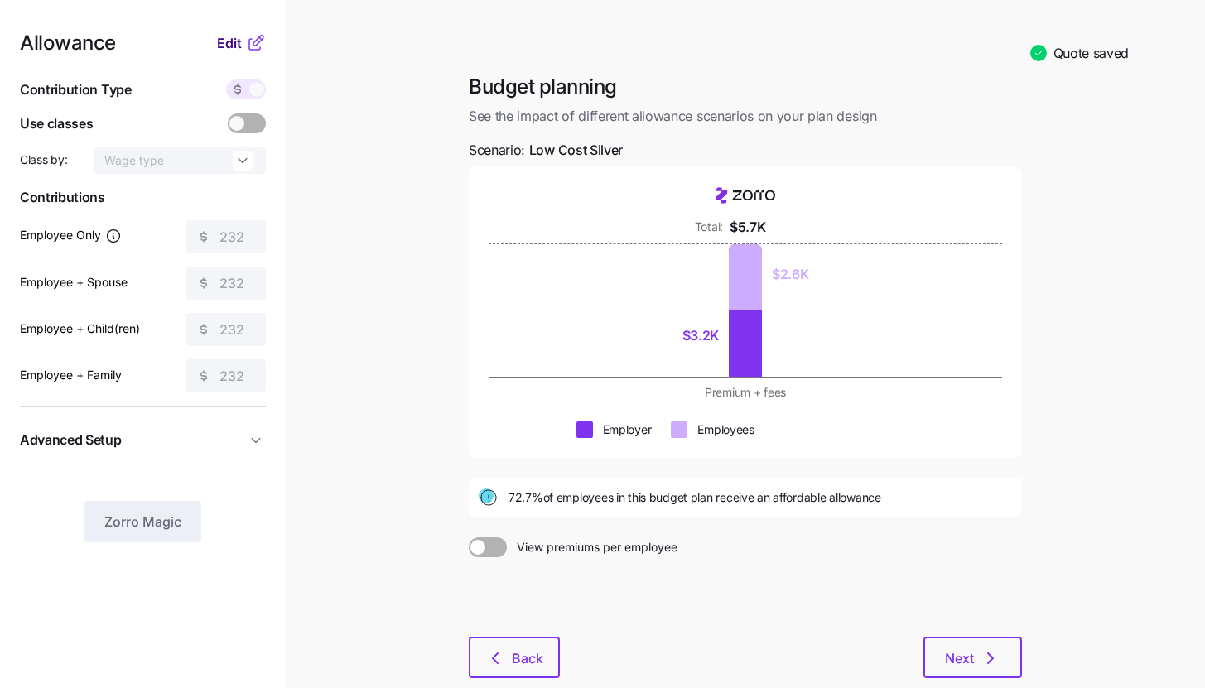
click at [226, 38] on span "Edit" at bounding box center [229, 43] width 25 height 20
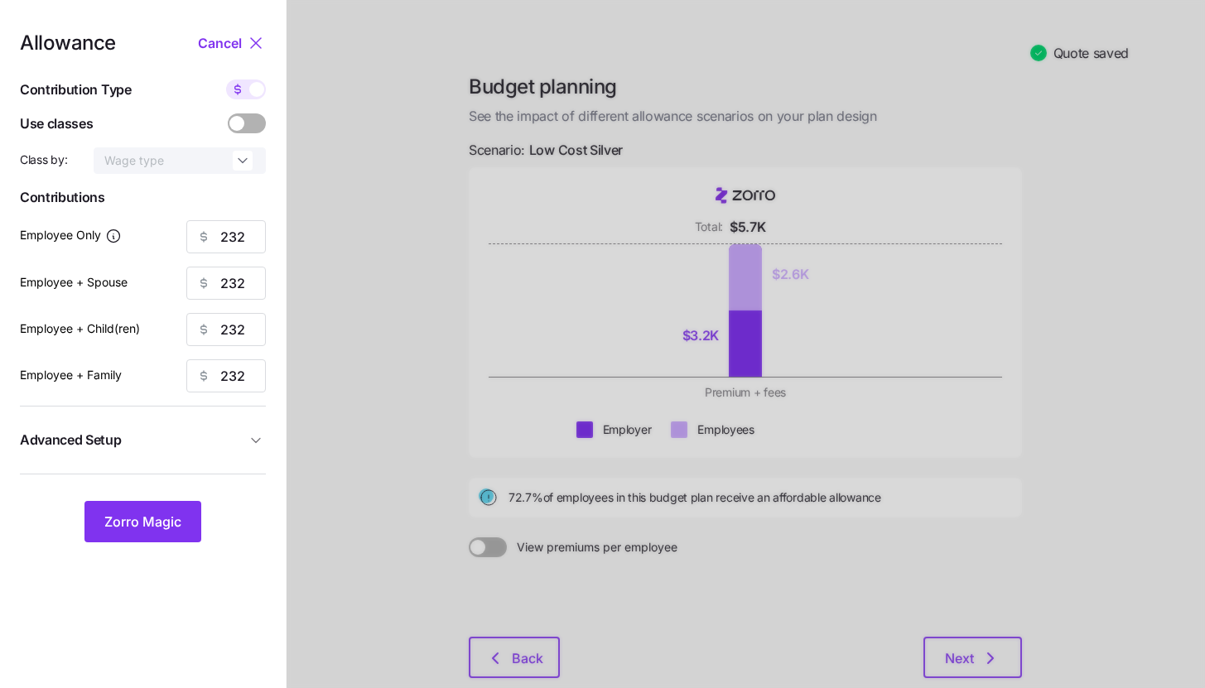
click at [252, 89] on span at bounding box center [256, 89] width 15 height 15
click at [226, 80] on input "checkbox" at bounding box center [226, 80] width 0 height 0
type input "50"
type input "25"
type input "28"
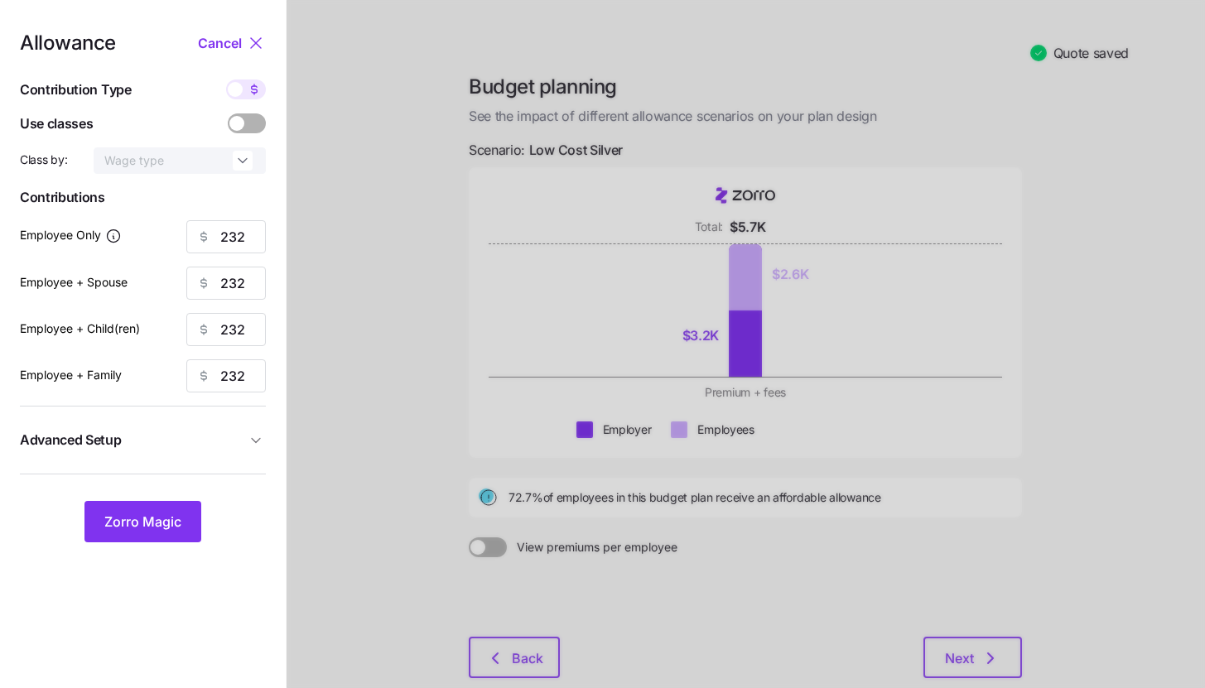
type input "18"
click at [157, 510] on button "Zorro Magic" at bounding box center [142, 521] width 117 height 41
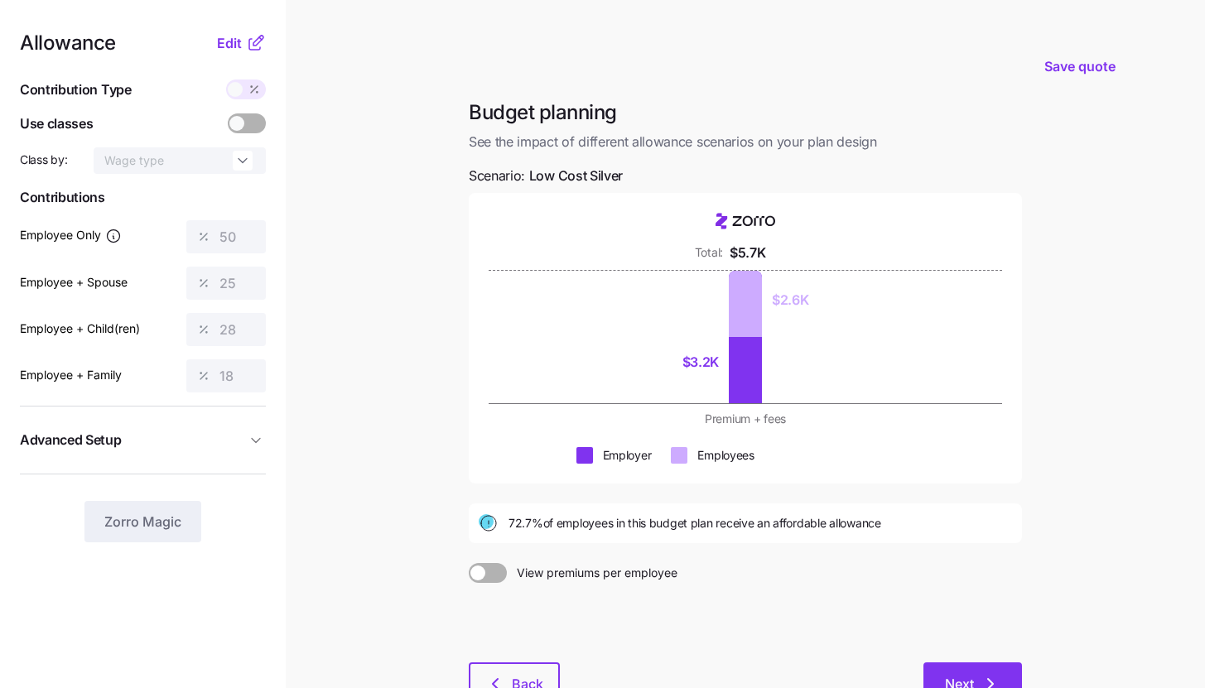
click at [967, 687] on span "Next" at bounding box center [959, 684] width 29 height 20
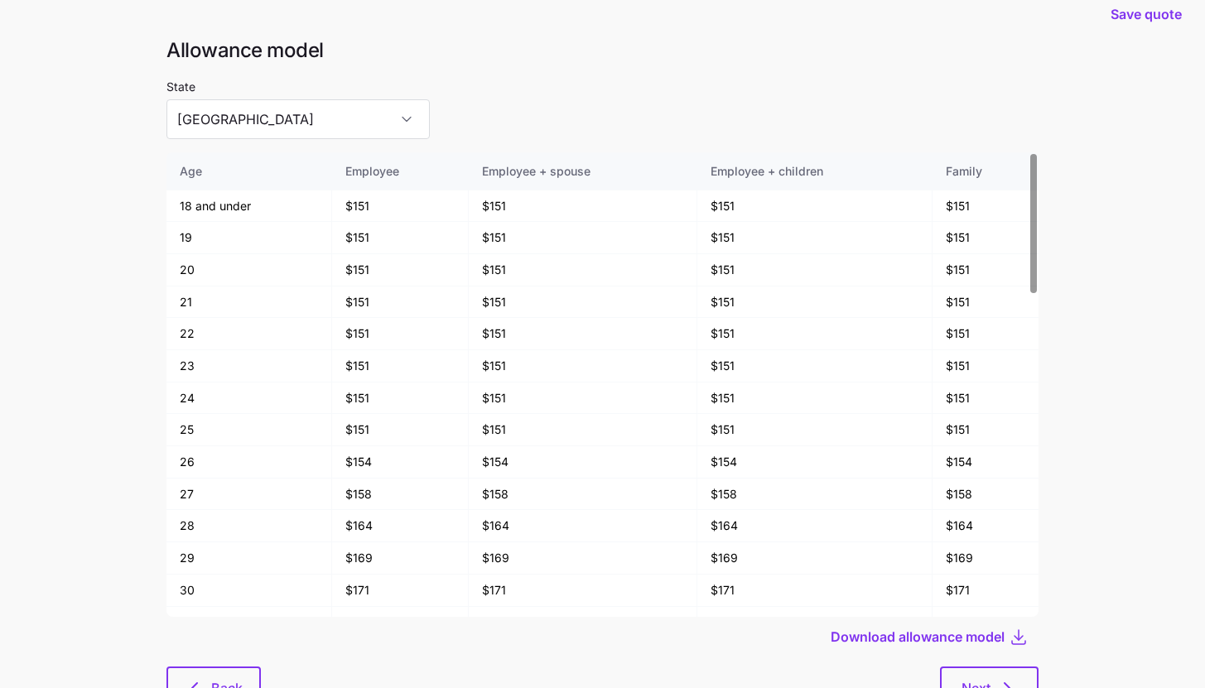
scroll to position [89, 0]
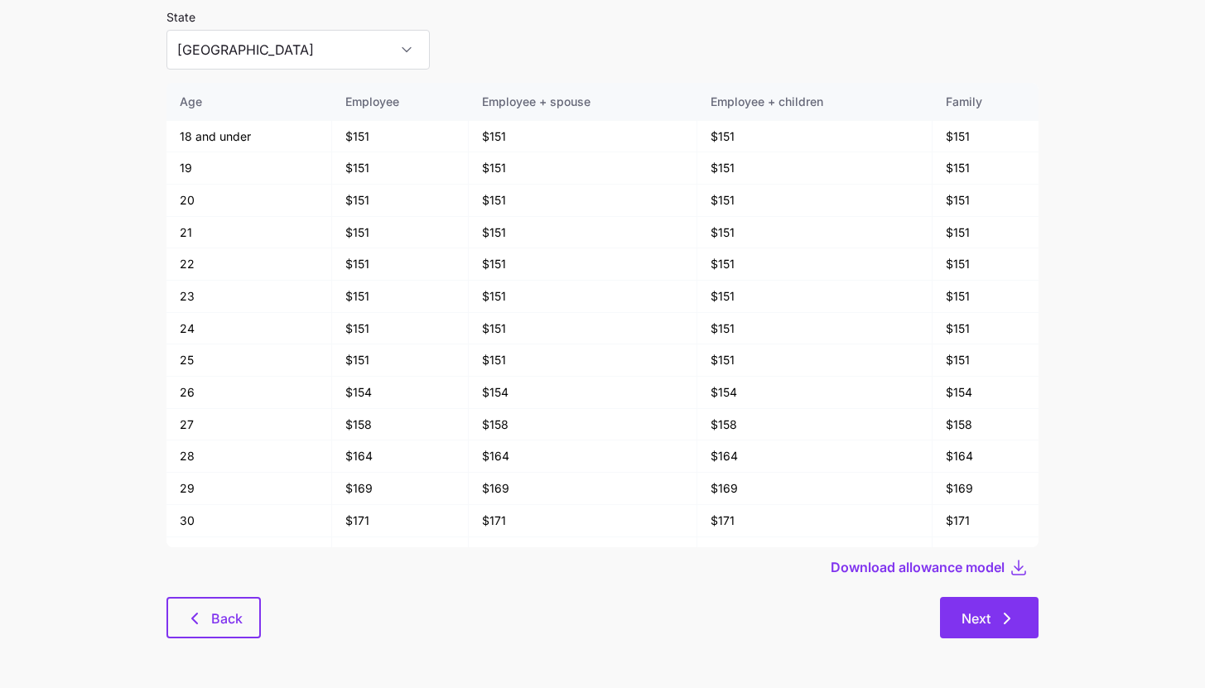
click at [984, 614] on span "Next" at bounding box center [976, 619] width 29 height 20
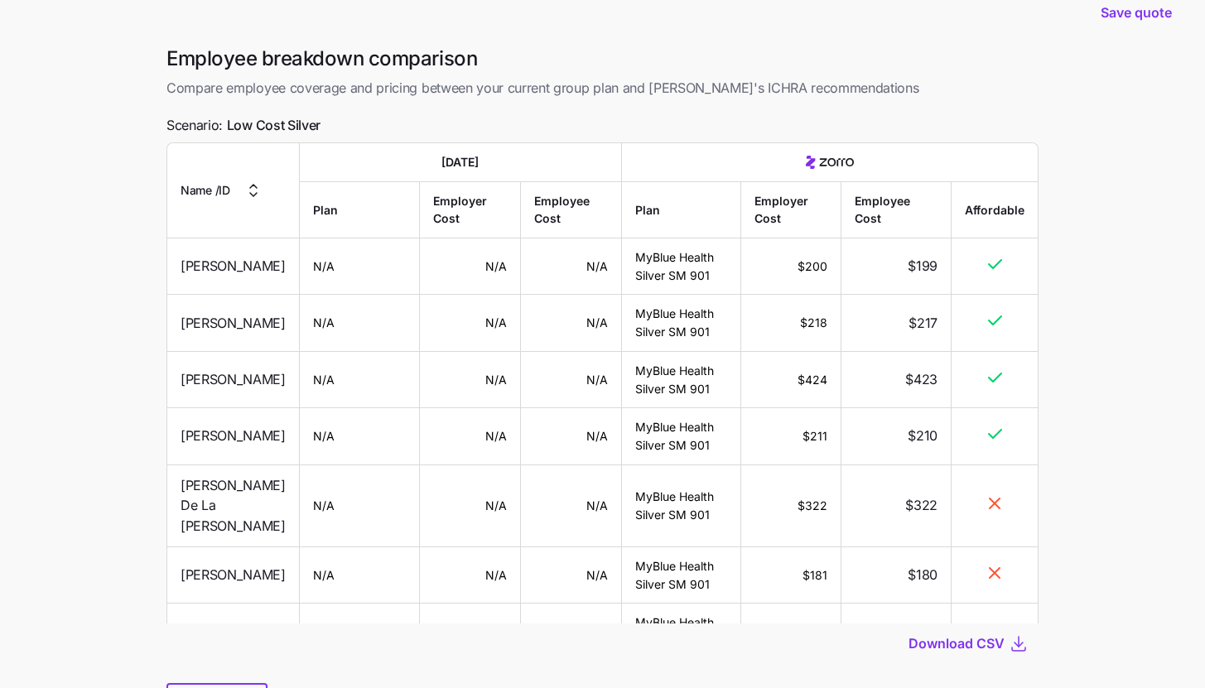
scroll to position [117, 0]
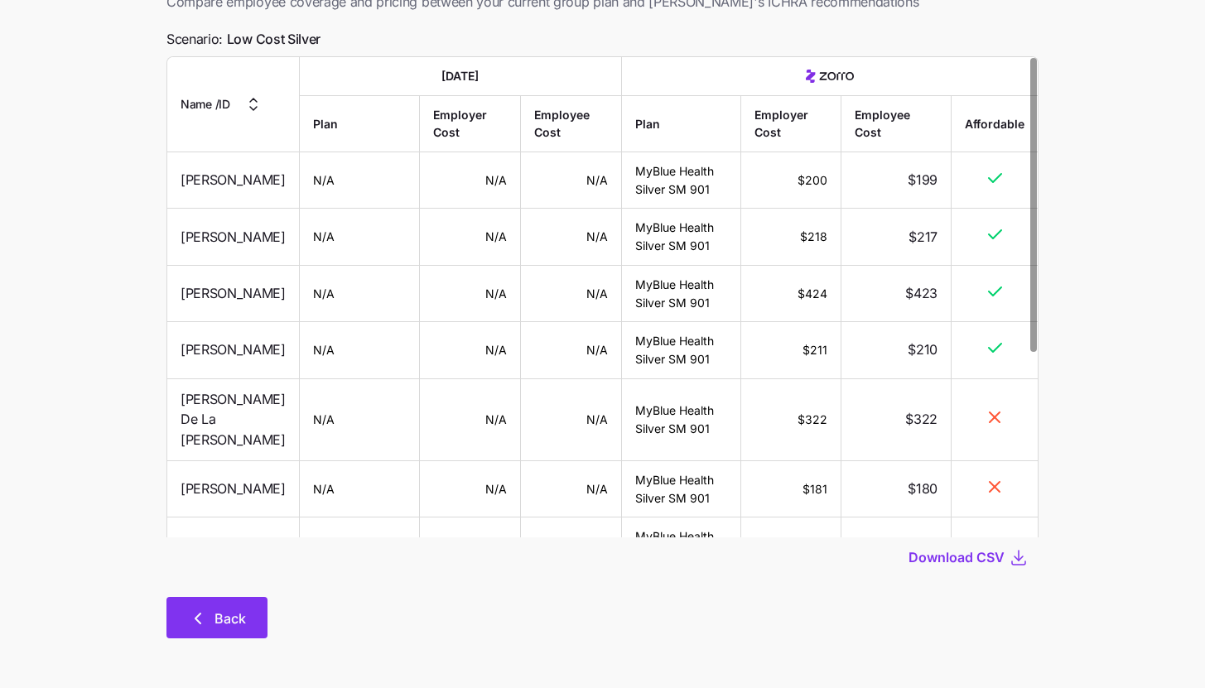
click at [244, 610] on span "Back" at bounding box center [230, 619] width 31 height 20
click at [206, 608] on button "Back" at bounding box center [216, 617] width 101 height 41
click at [218, 604] on button "Back" at bounding box center [216, 617] width 101 height 41
click at [216, 615] on span "Back" at bounding box center [230, 619] width 31 height 20
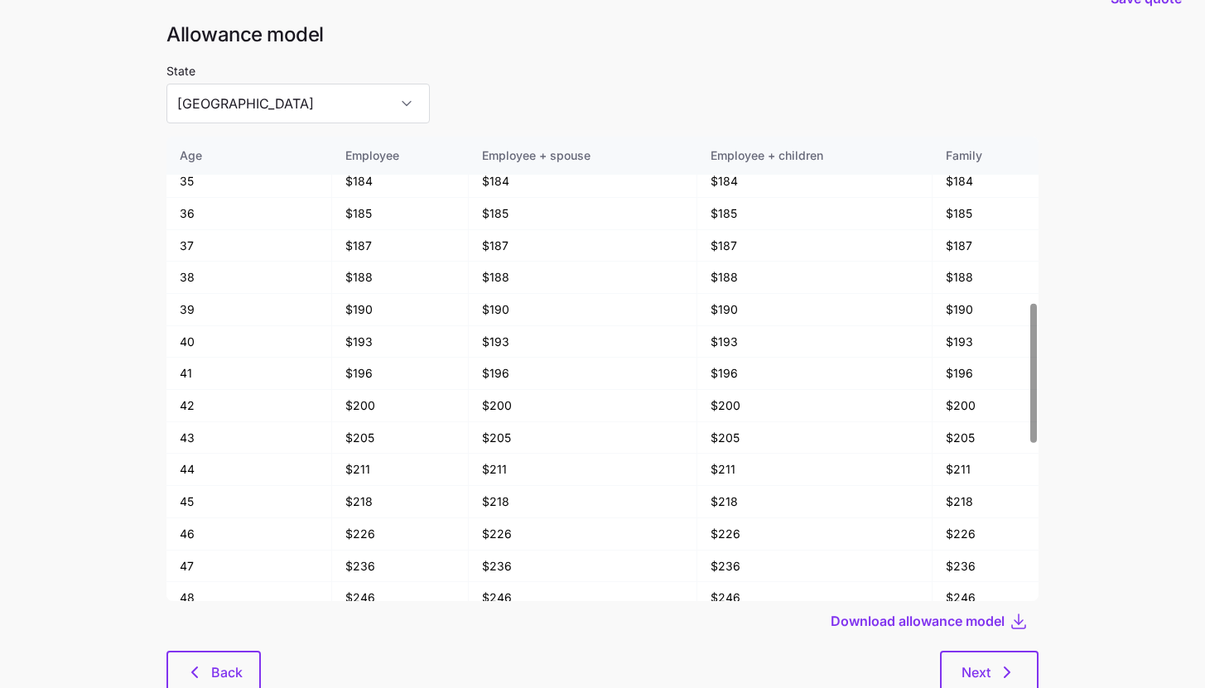
scroll to position [89, 0]
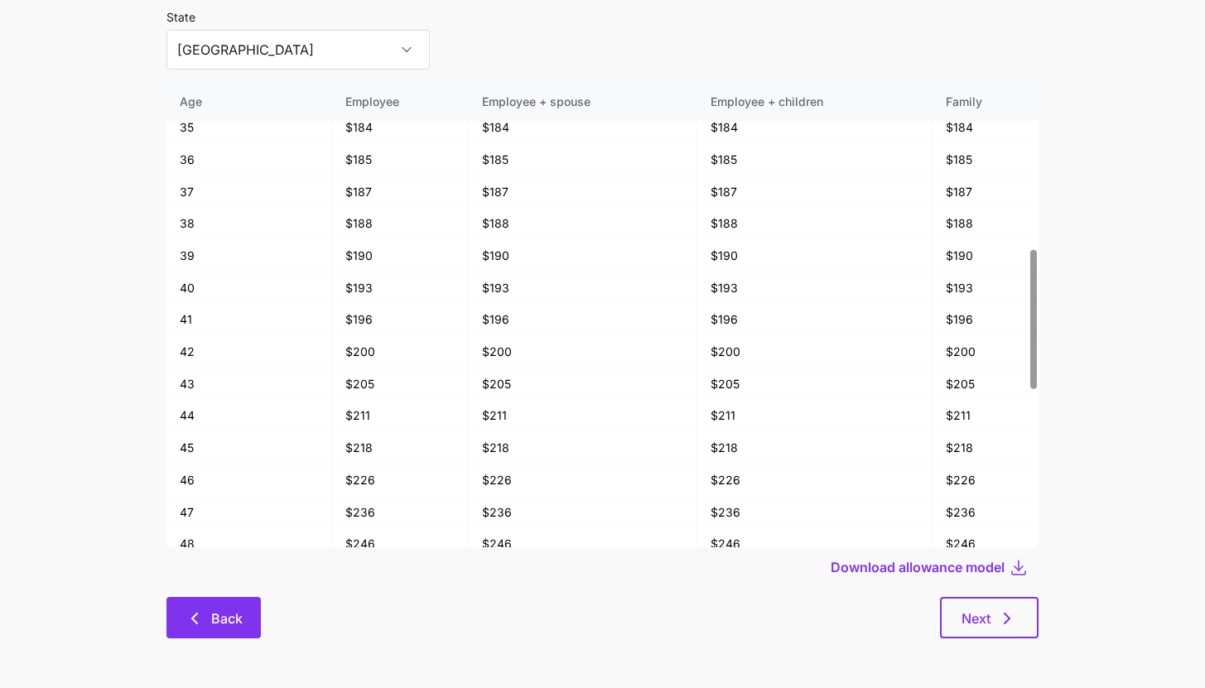
click at [229, 630] on button "Back" at bounding box center [213, 617] width 94 height 41
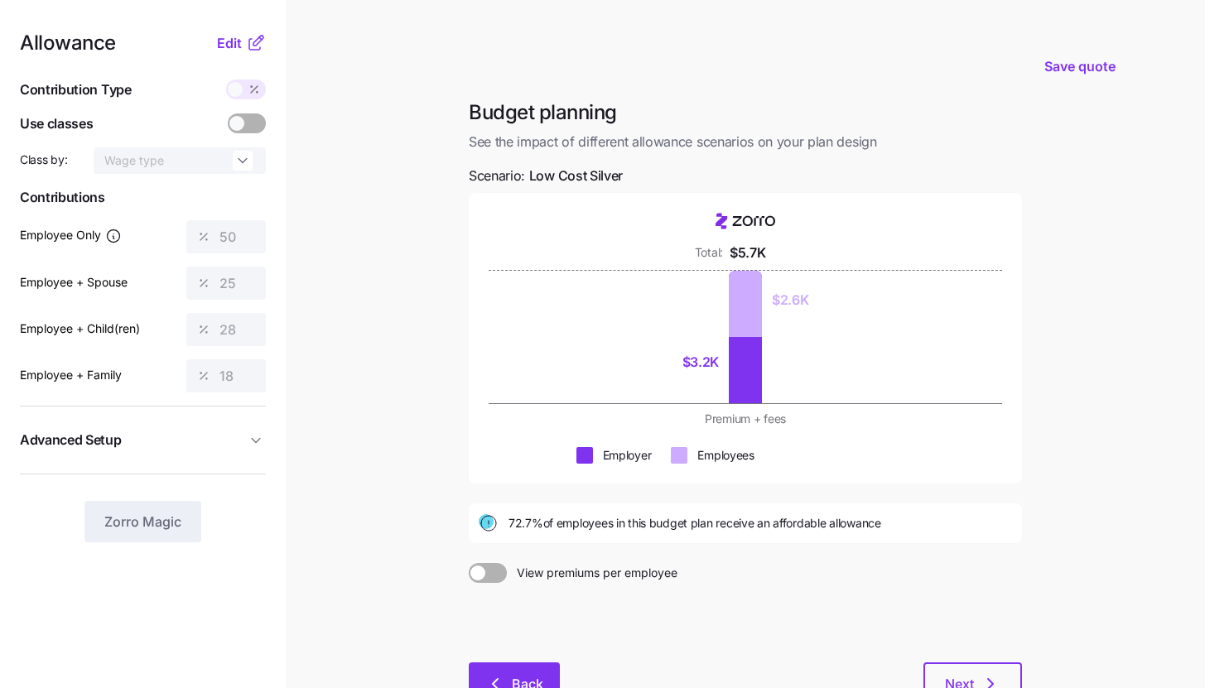
click at [514, 670] on button "Back" at bounding box center [514, 683] width 91 height 41
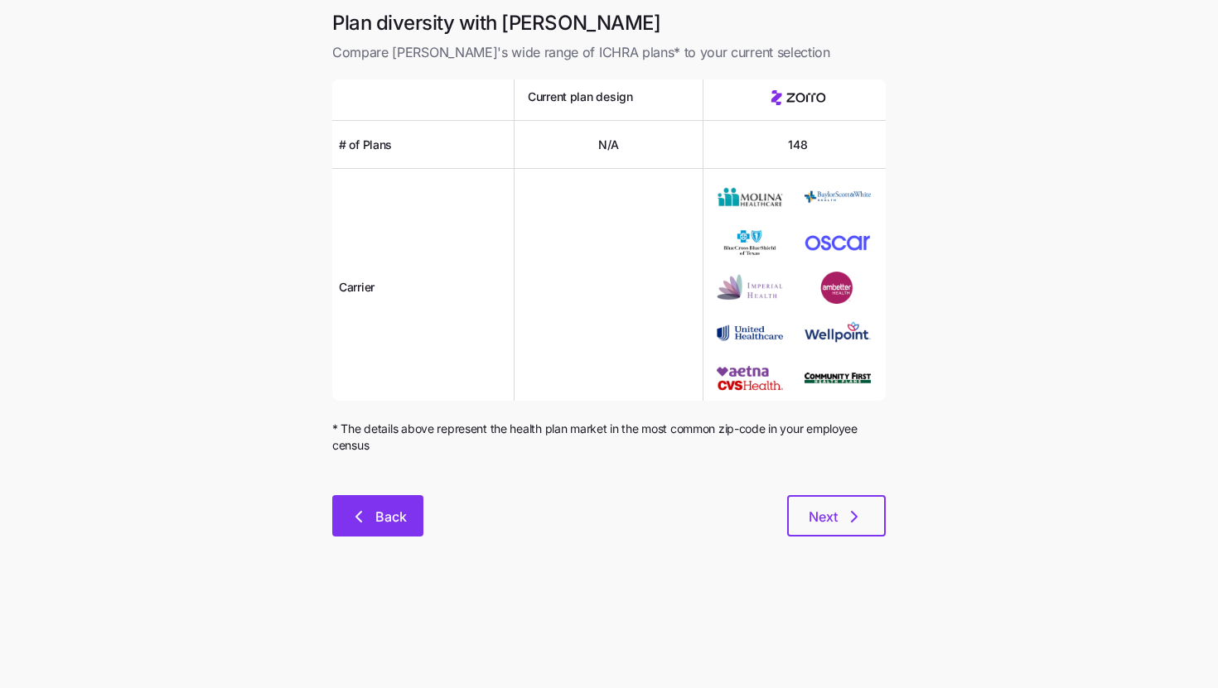
click at [389, 528] on button "Back" at bounding box center [377, 515] width 91 height 41
